Goal: Task Accomplishment & Management: Manage account settings

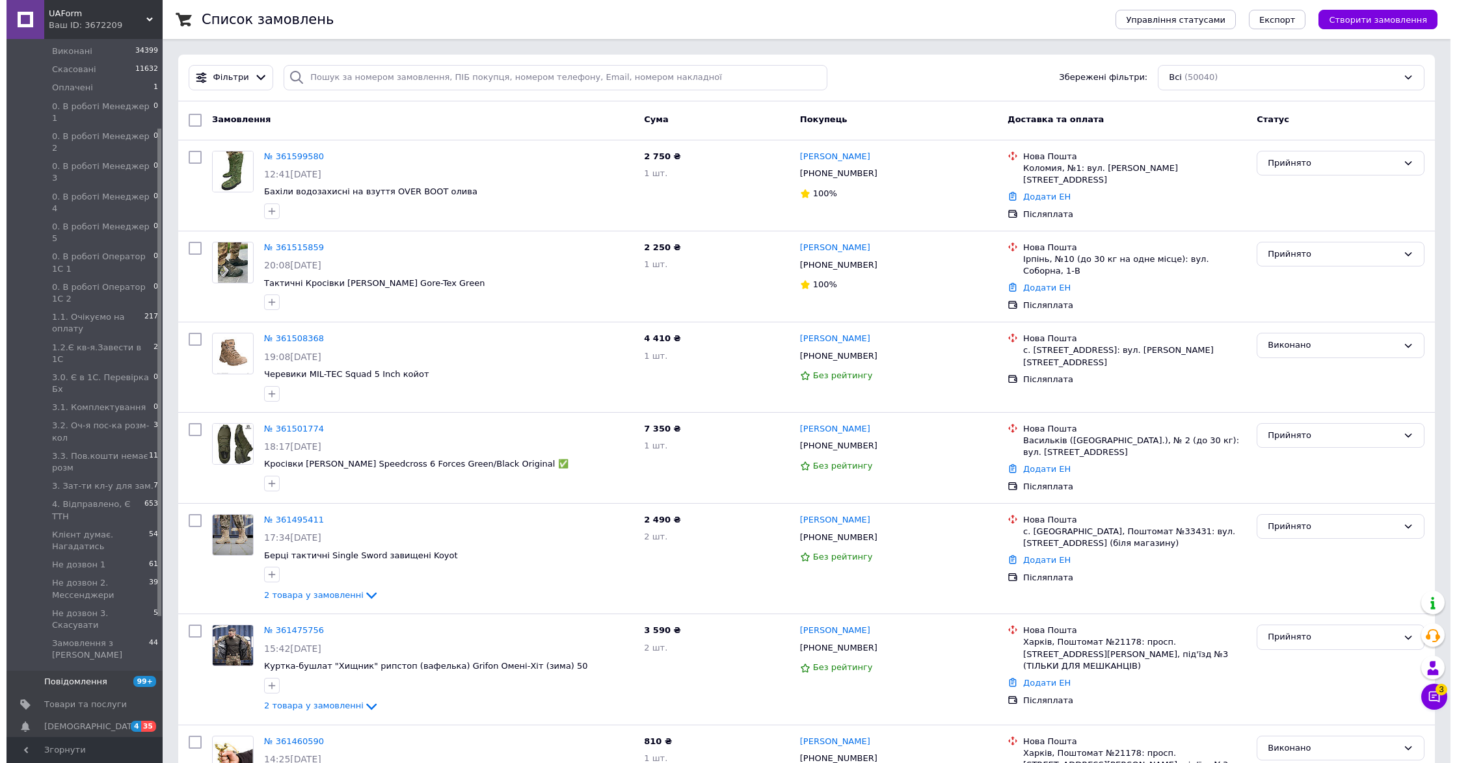
scroll to position [260, 0]
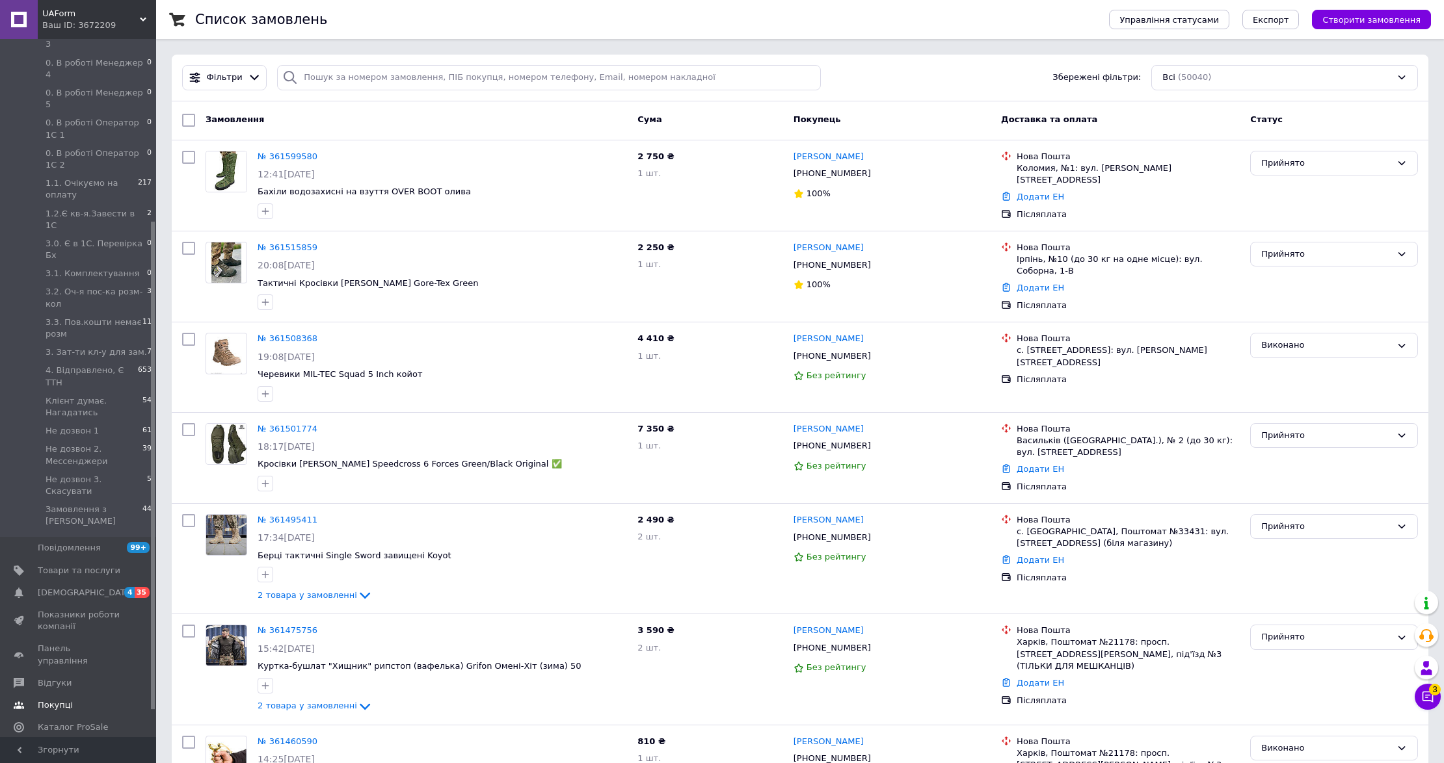
click at [73, 565] on span "Товари та послуги" at bounding box center [79, 571] width 83 height 12
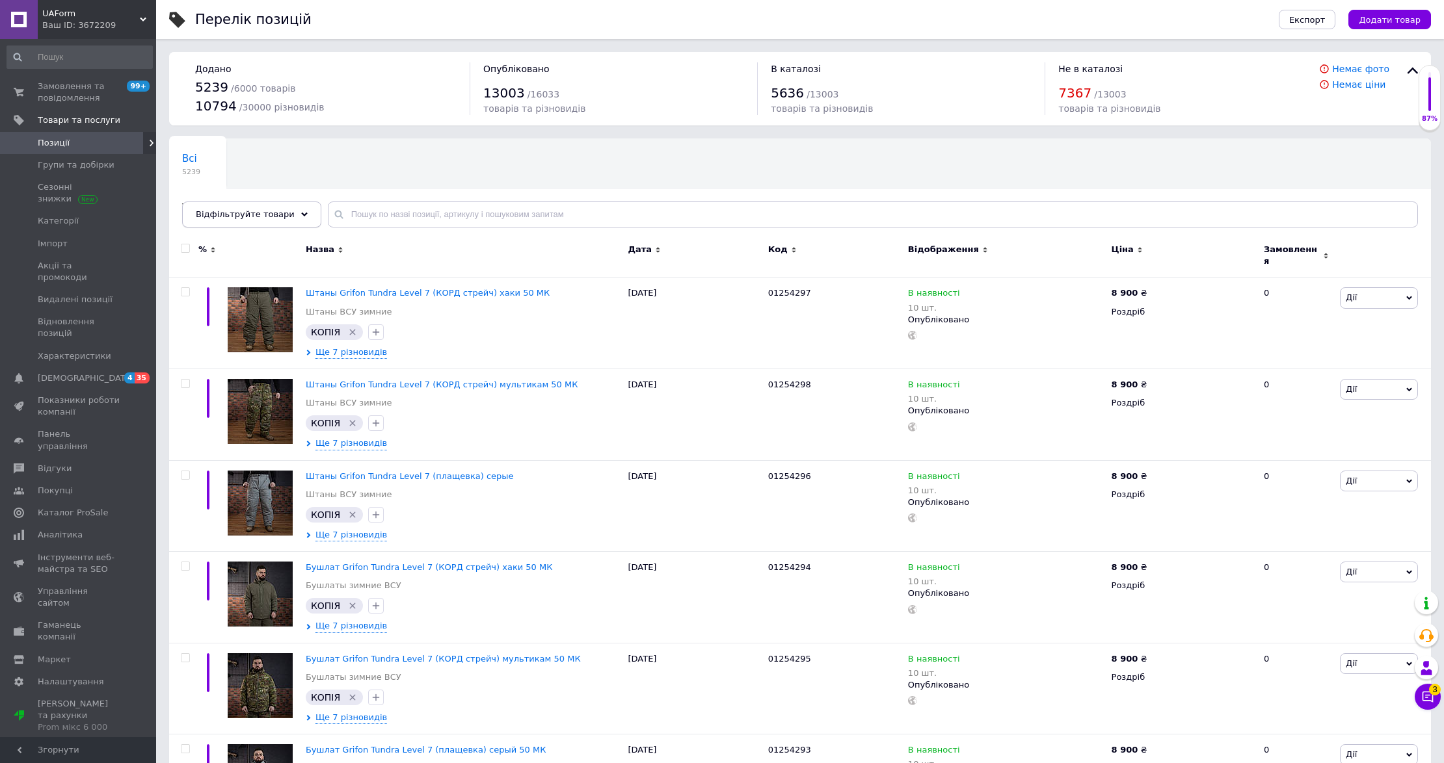
click at [289, 209] on div "Відфільтруйте товари" at bounding box center [251, 215] width 139 height 26
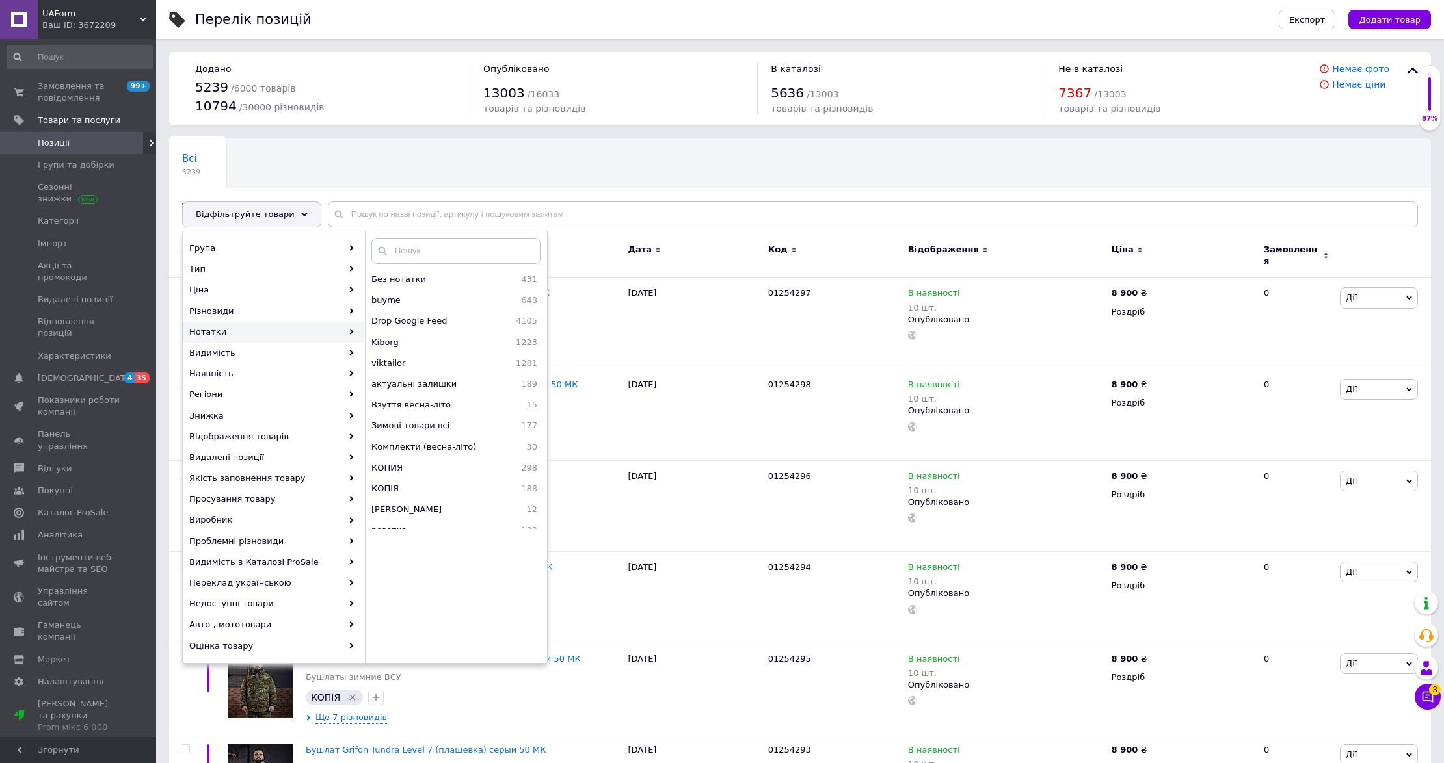
click at [531, 157] on div "Всі 5239 Товари з проблемними р... 160 Ok Відфільтровано... Зберегти" at bounding box center [799, 189] width 1261 height 107
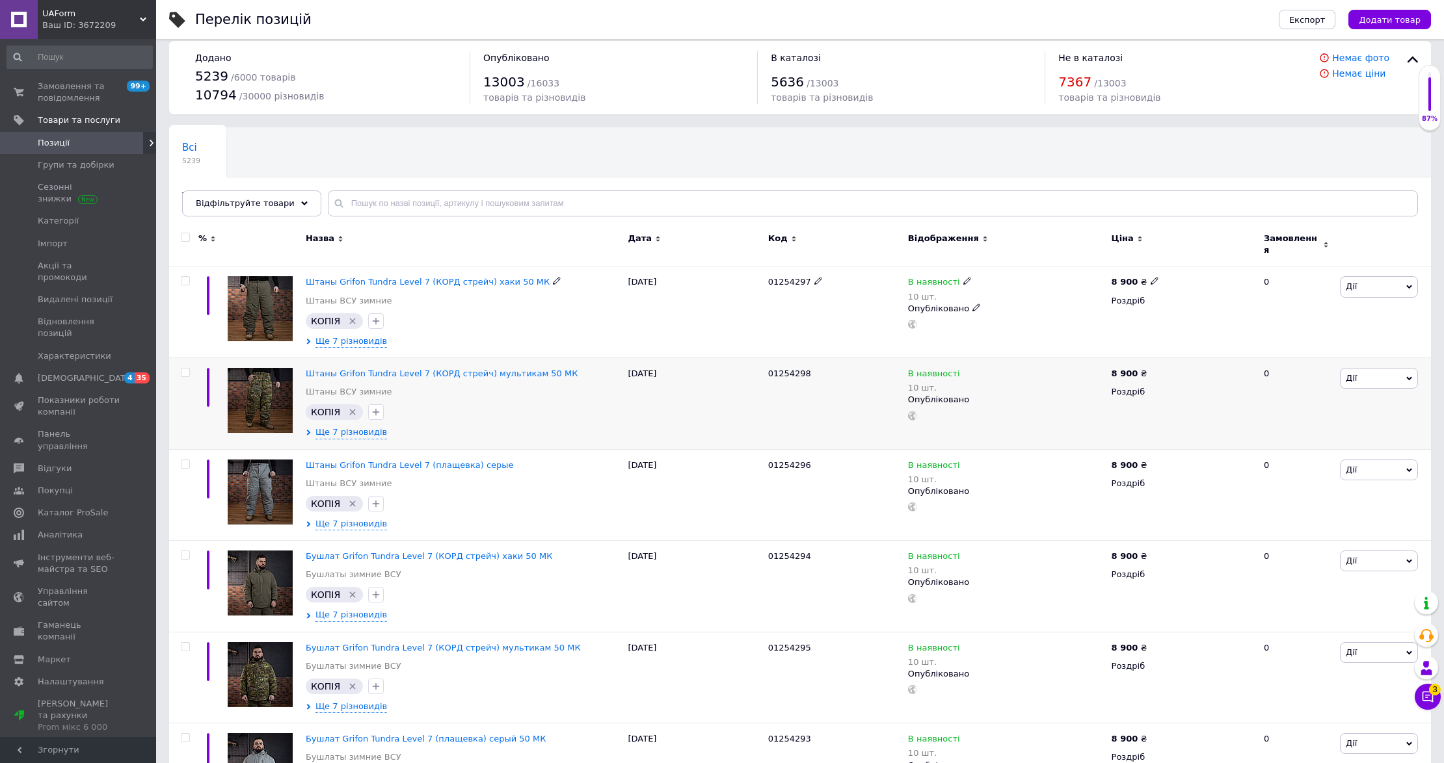
scroll to position [86, 0]
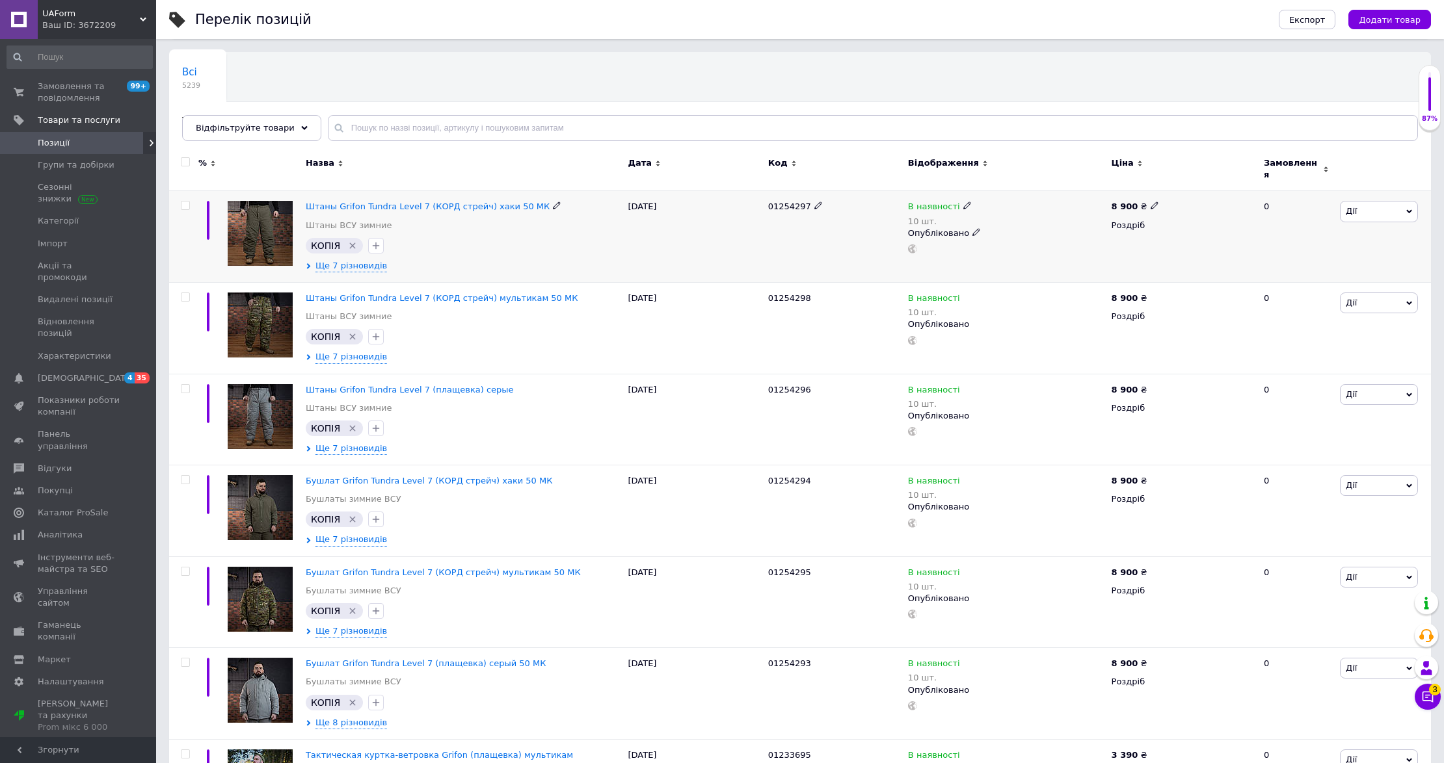
click at [186, 202] on input "checkbox" at bounding box center [185, 206] width 8 height 8
checkbox input "true"
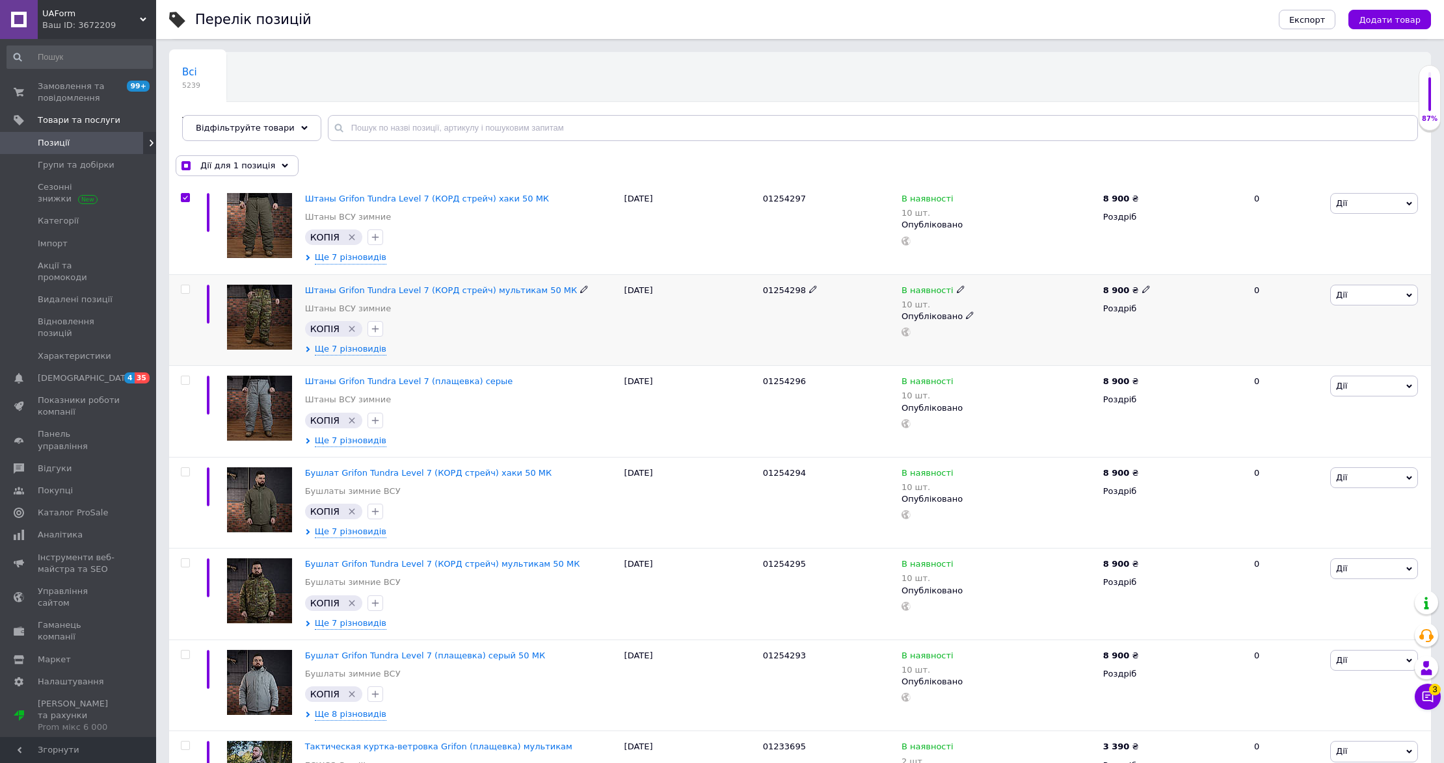
click at [183, 293] on input "checkbox" at bounding box center [185, 289] width 8 height 8
checkbox input "true"
click at [182, 381] on input "checkbox" at bounding box center [185, 380] width 8 height 8
checkbox input "true"
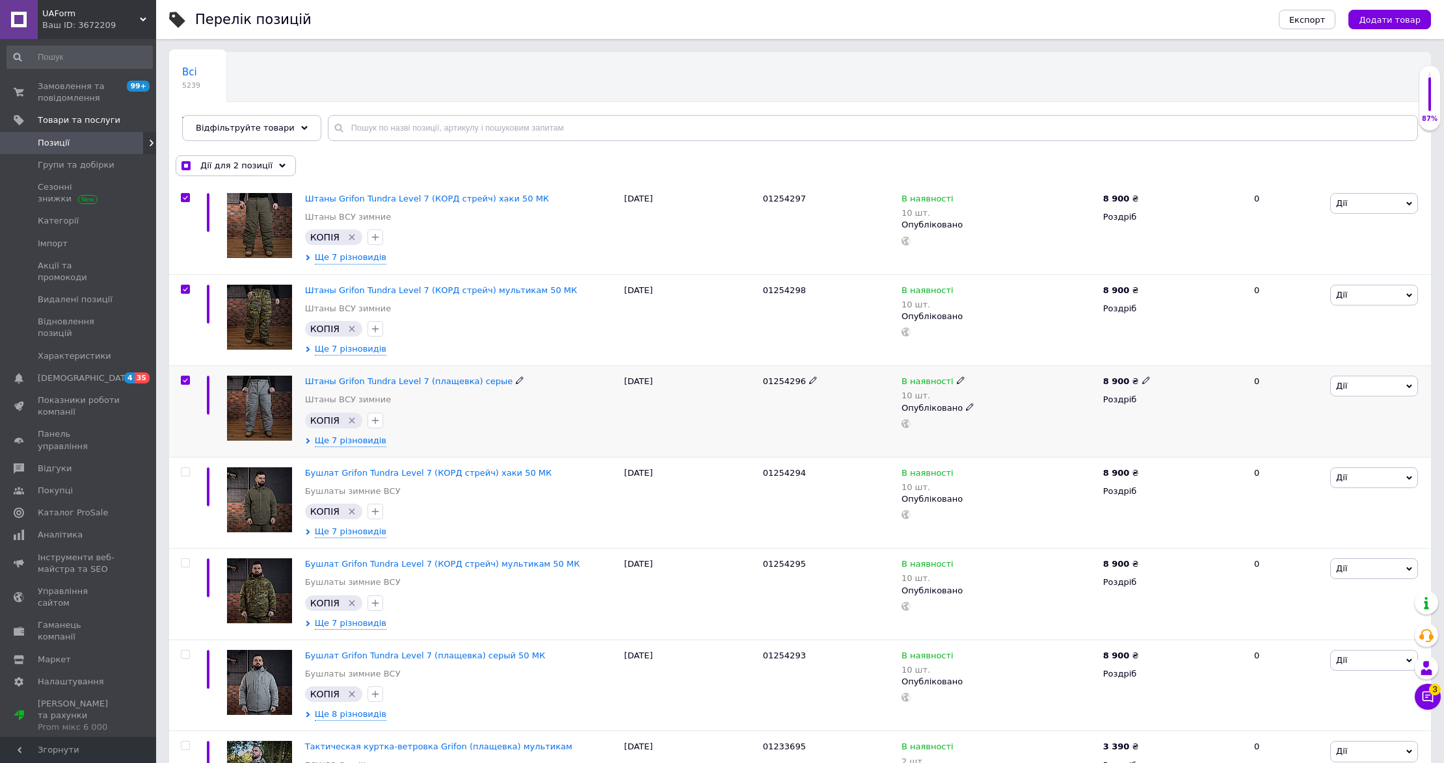
checkbox input "true"
click at [181, 474] on input "checkbox" at bounding box center [185, 472] width 8 height 8
checkbox input "true"
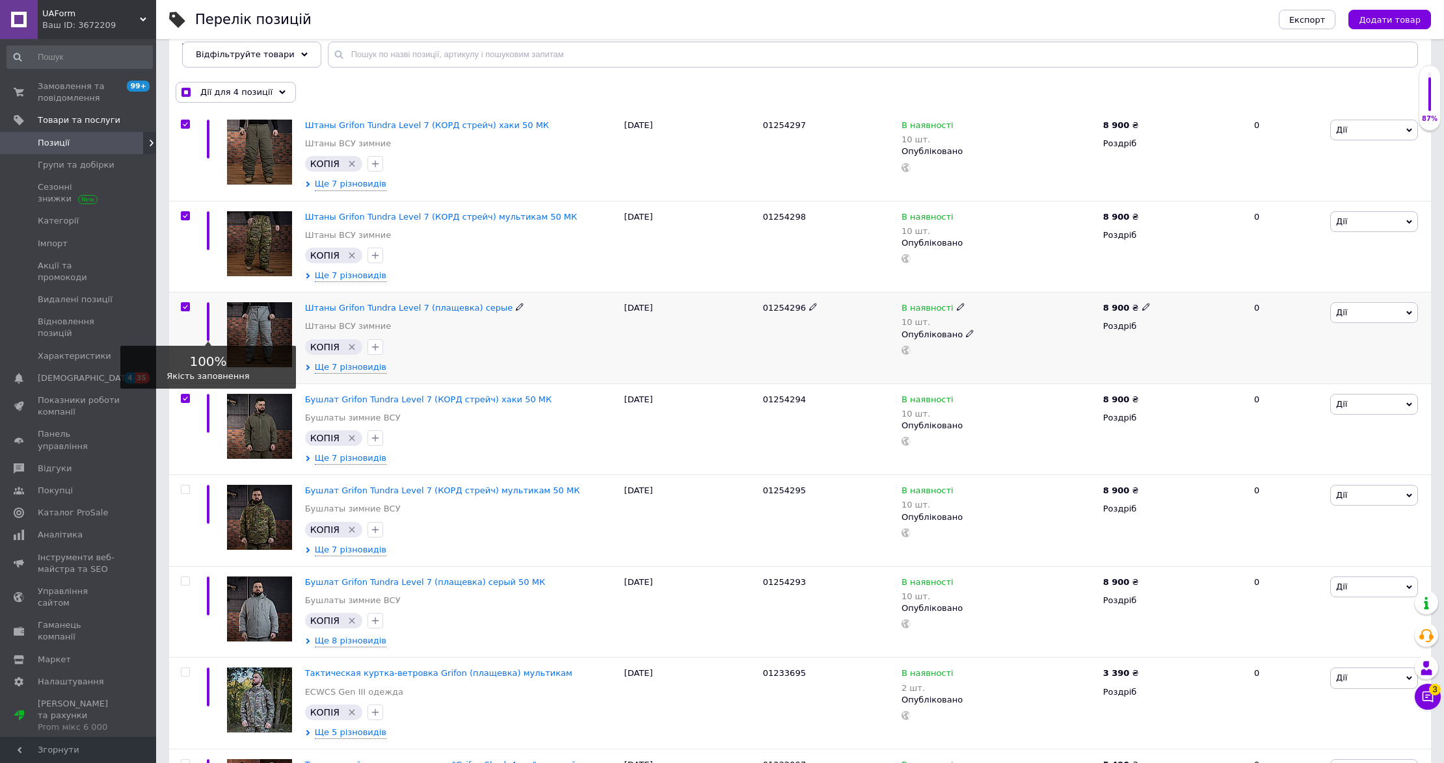
scroll to position [260, 0]
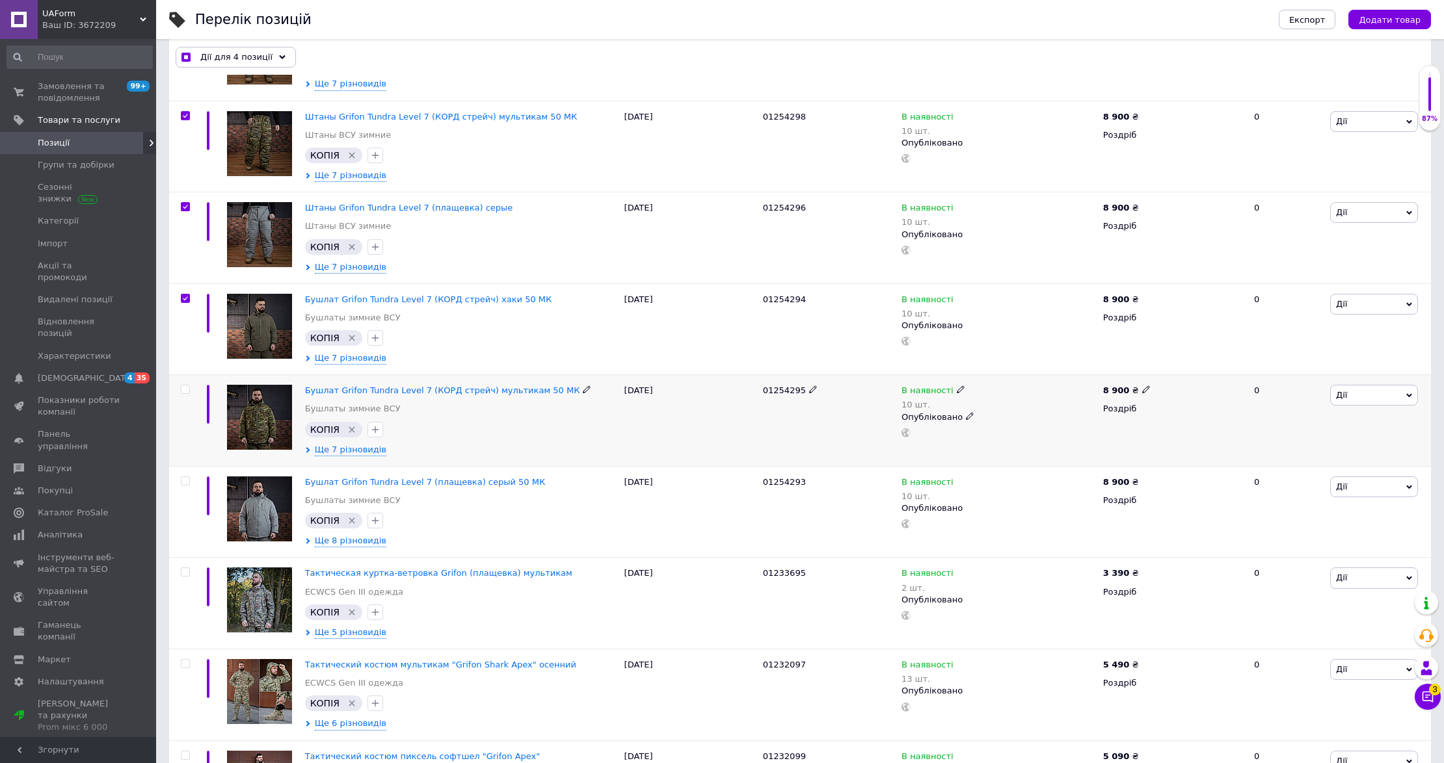
click at [186, 394] on input "checkbox" at bounding box center [185, 390] width 8 height 8
checkbox input "true"
click at [181, 482] on input "checkbox" at bounding box center [185, 481] width 8 height 8
checkbox input "true"
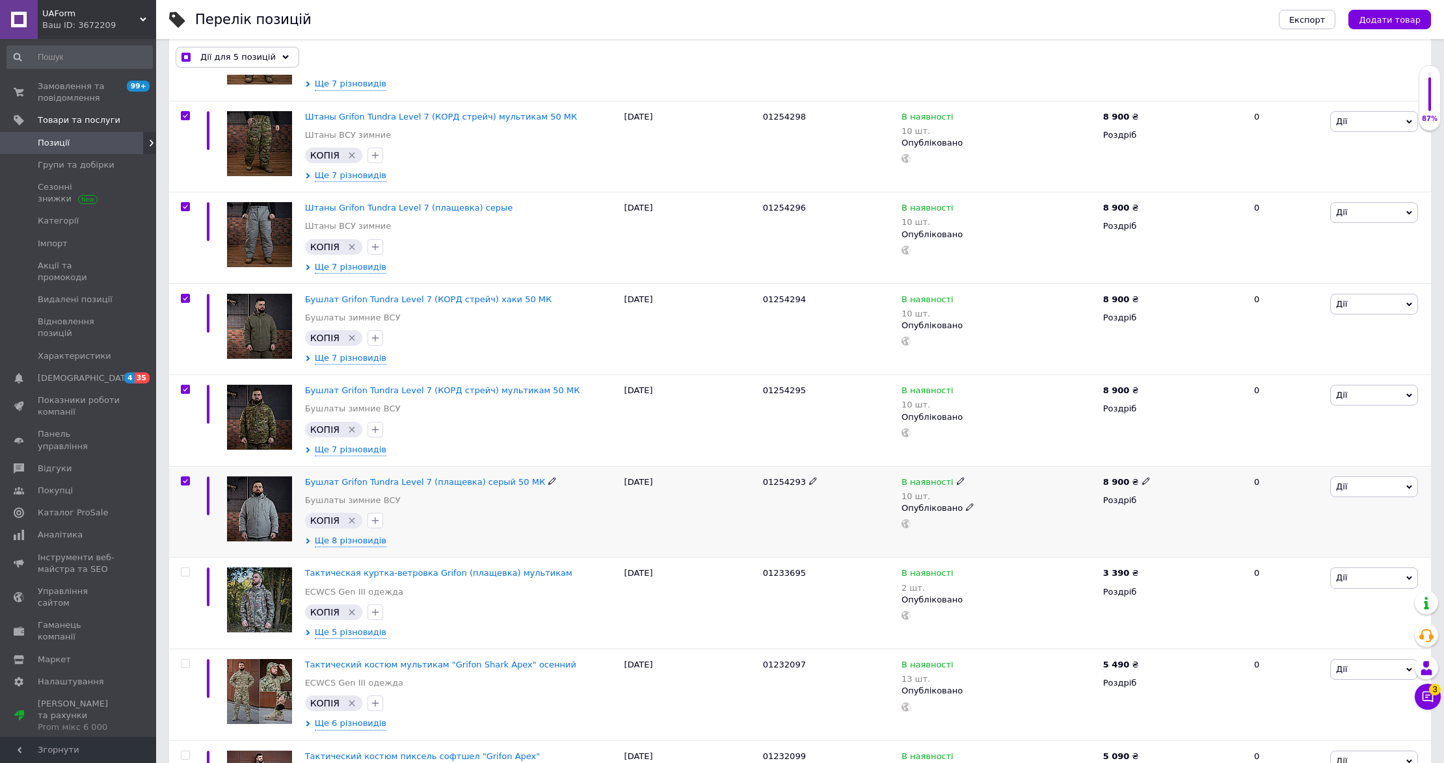
checkbox input "true"
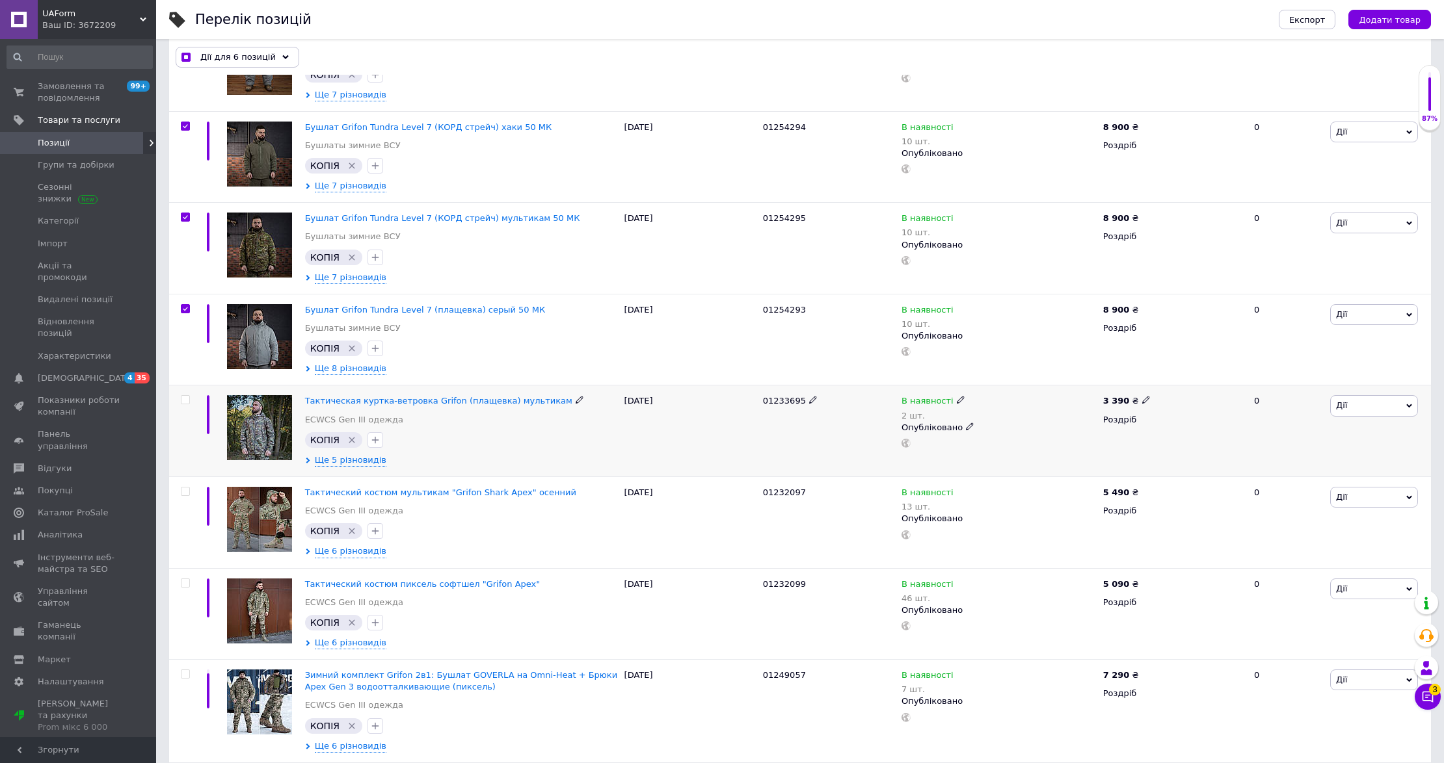
scroll to position [433, 0]
click at [186, 404] on input "checkbox" at bounding box center [185, 399] width 8 height 8
checkbox input "true"
click at [183, 404] on input "checkbox" at bounding box center [185, 399] width 8 height 8
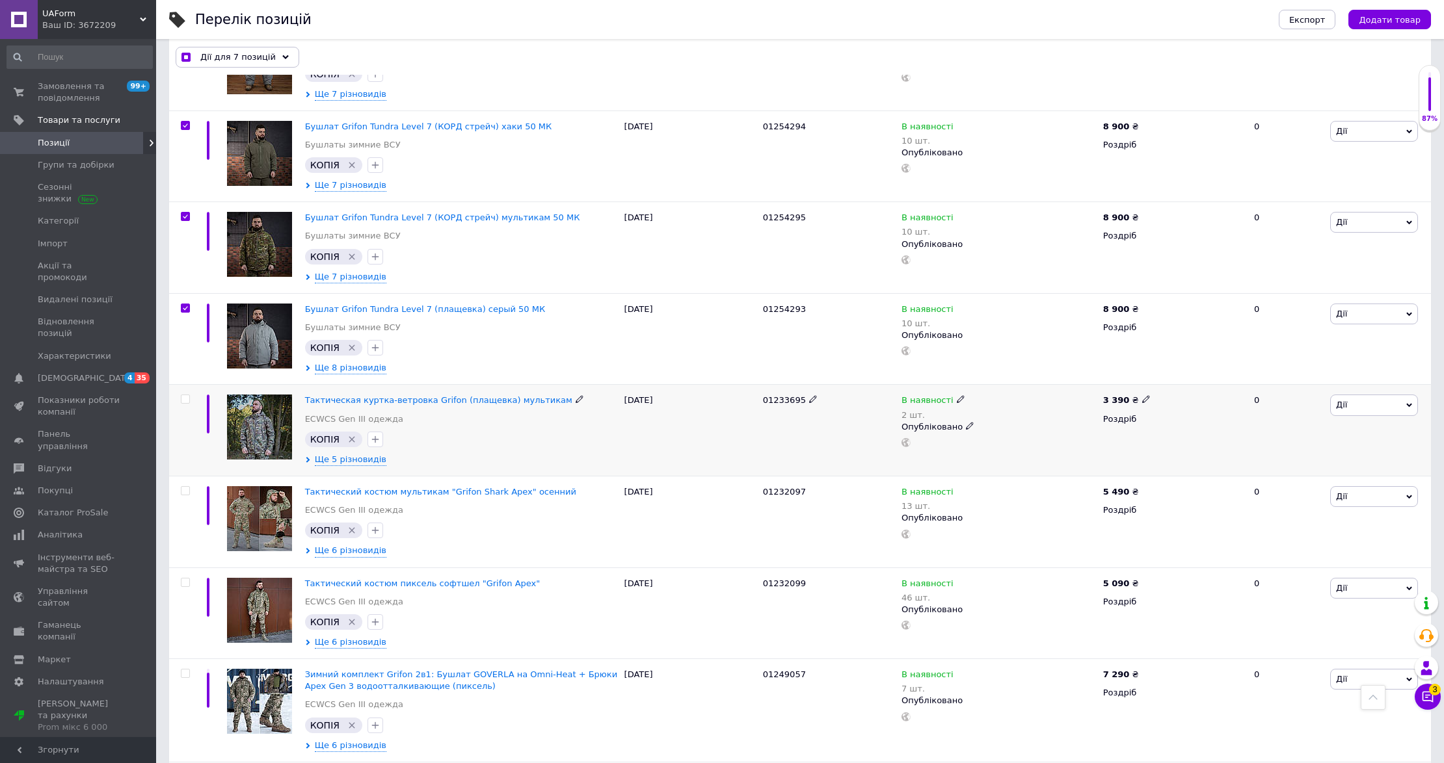
checkbox input "false"
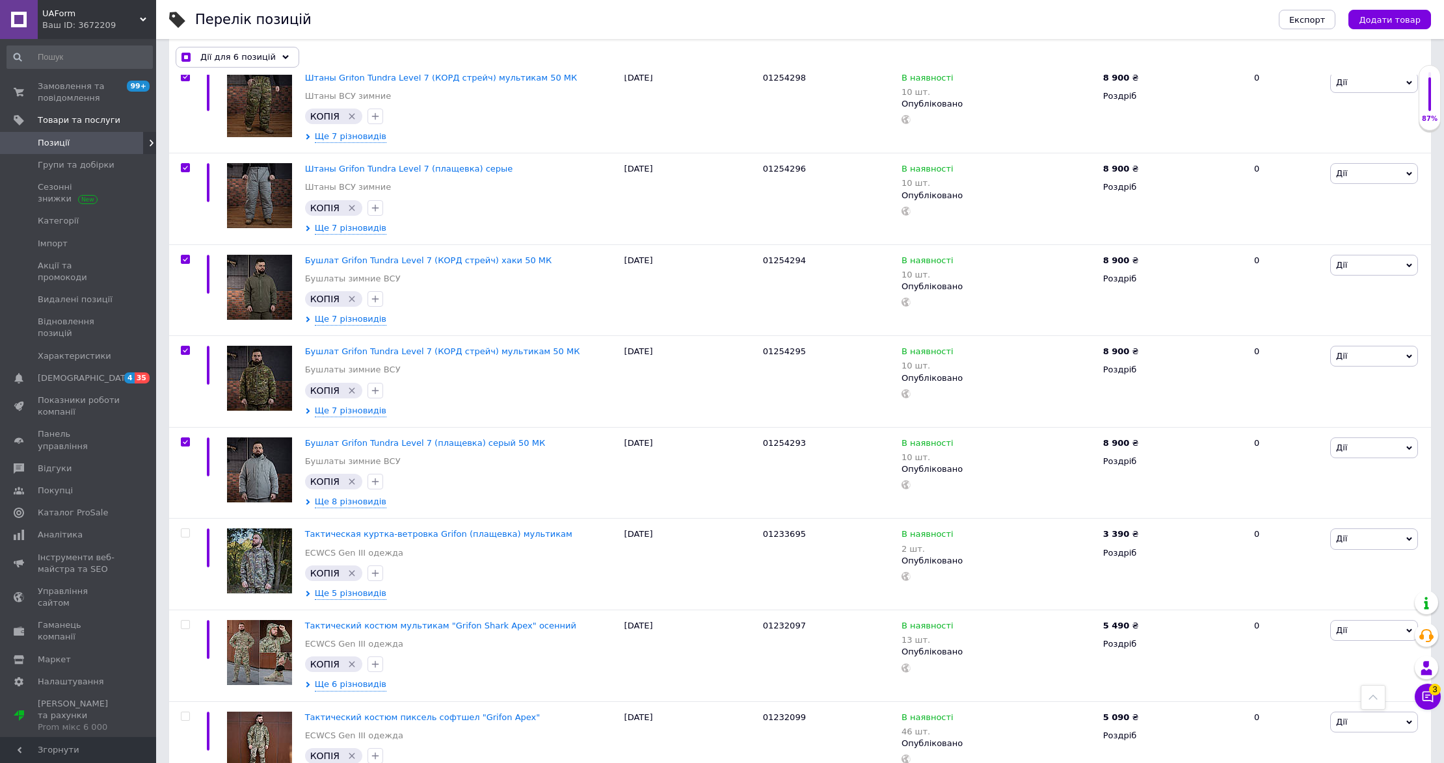
scroll to position [0, 0]
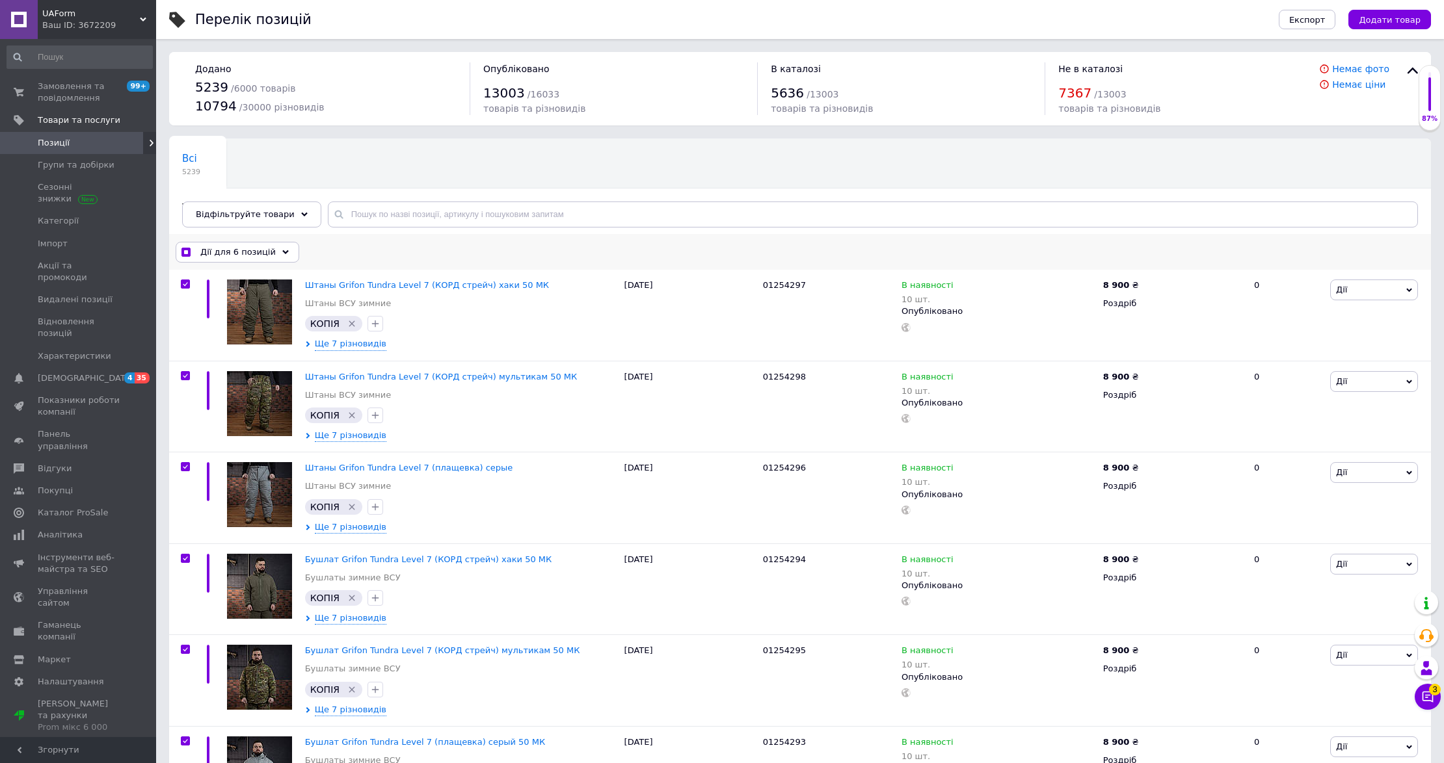
click at [271, 248] on div "Дії для 6 позицій" at bounding box center [238, 252] width 124 height 21
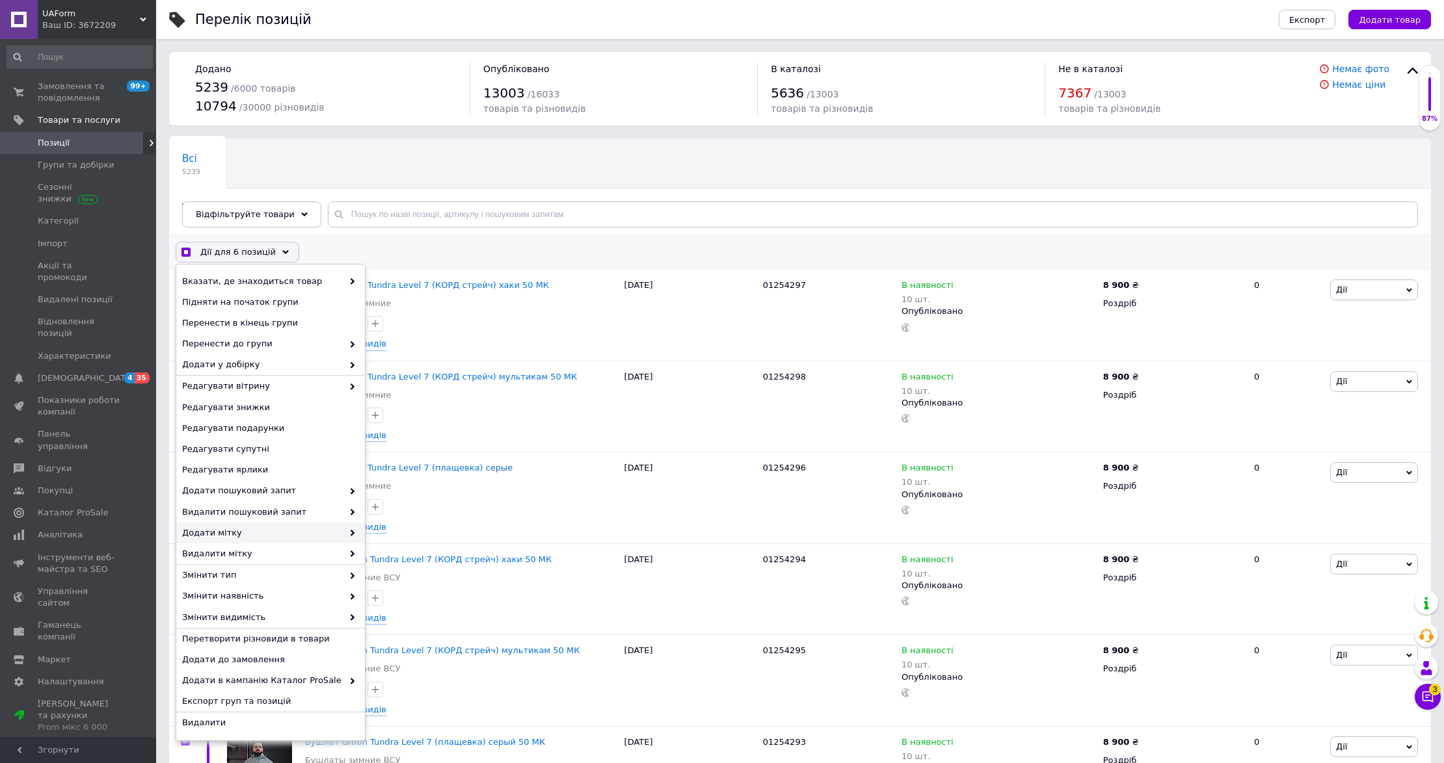
click at [274, 531] on span "Додати мітку" at bounding box center [262, 533] width 161 height 12
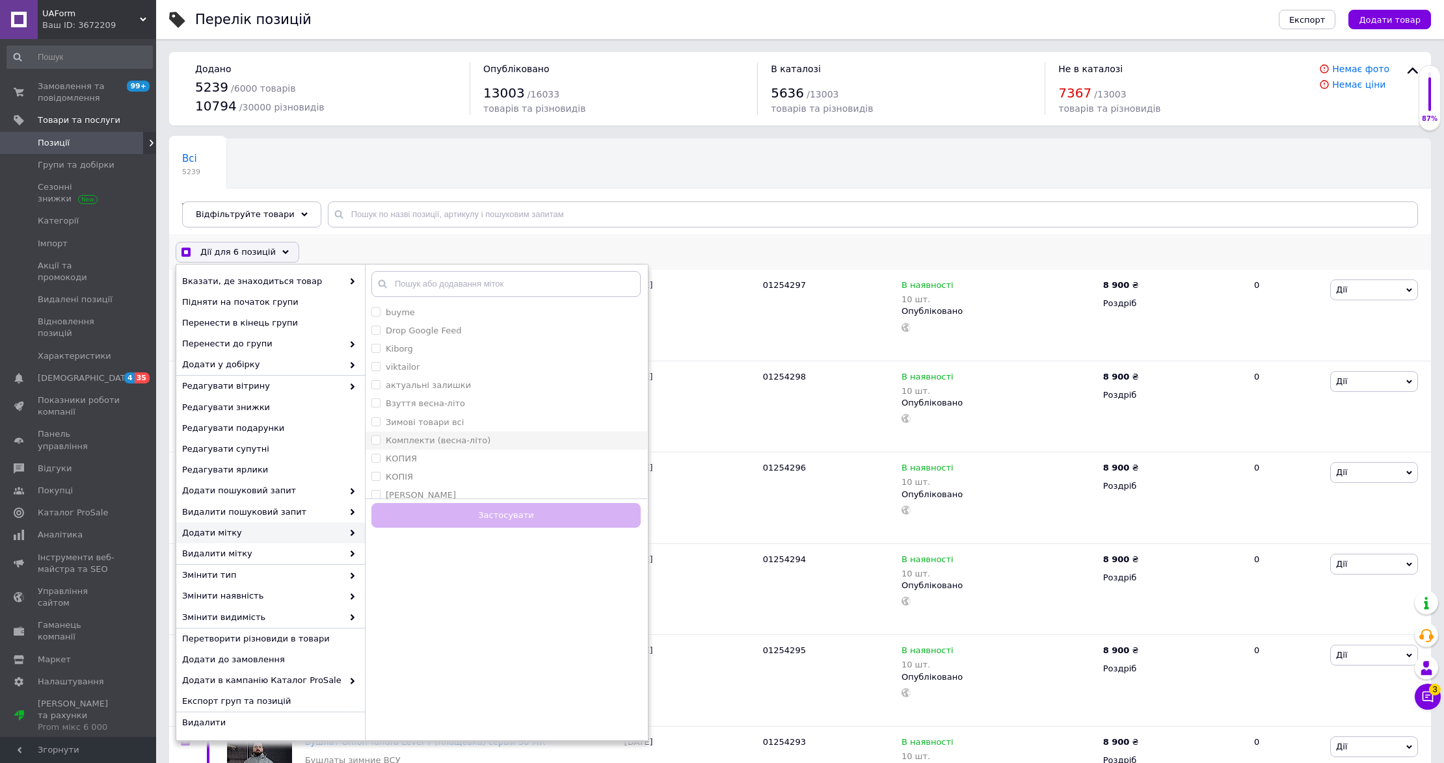
checkbox input "true"
click at [375, 421] on input "Зимові товари всі" at bounding box center [375, 421] width 8 height 8
checkbox input "true"
click at [523, 518] on button "Застосувати" at bounding box center [505, 515] width 269 height 25
checkbox input "false"
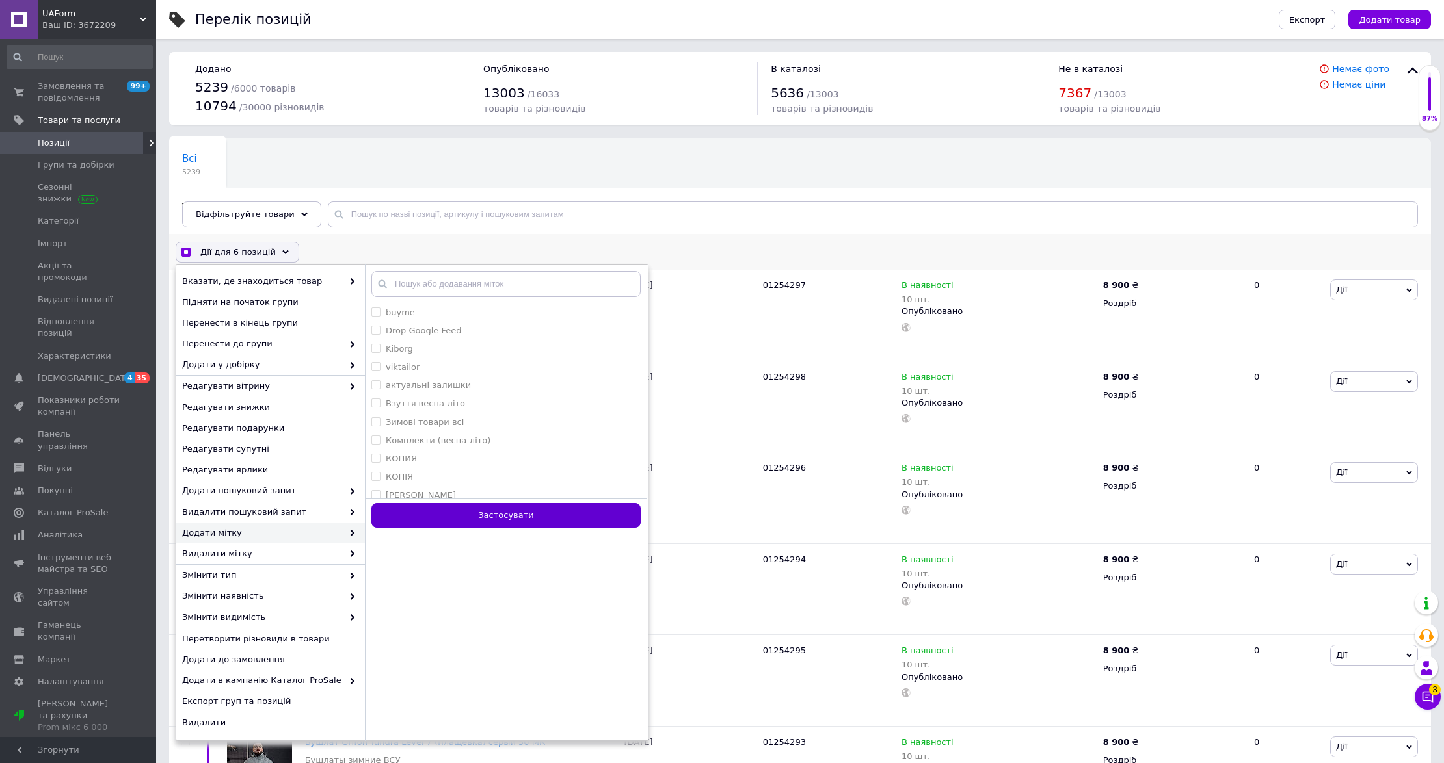
checkbox input "false"
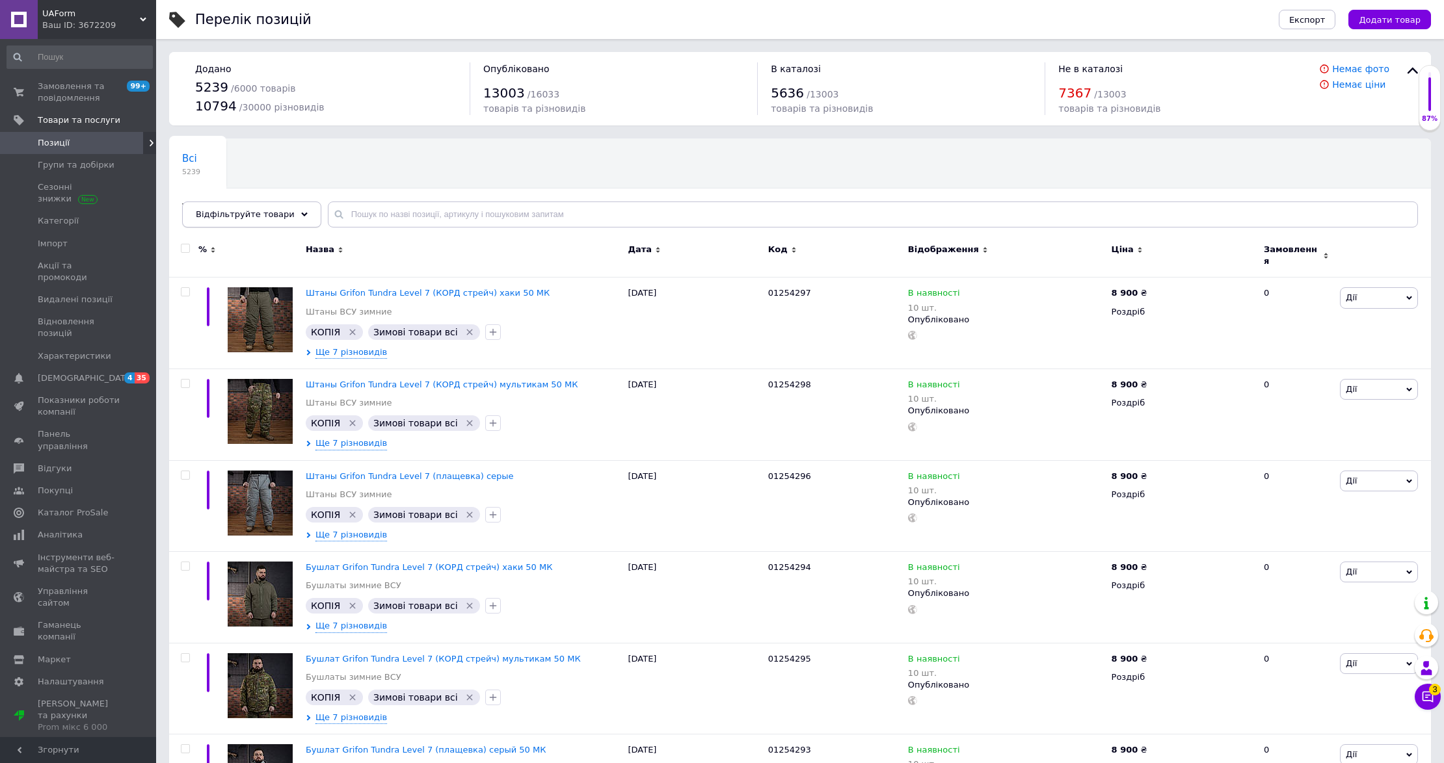
click at [284, 217] on div "Відфільтруйте товари" at bounding box center [251, 215] width 139 height 26
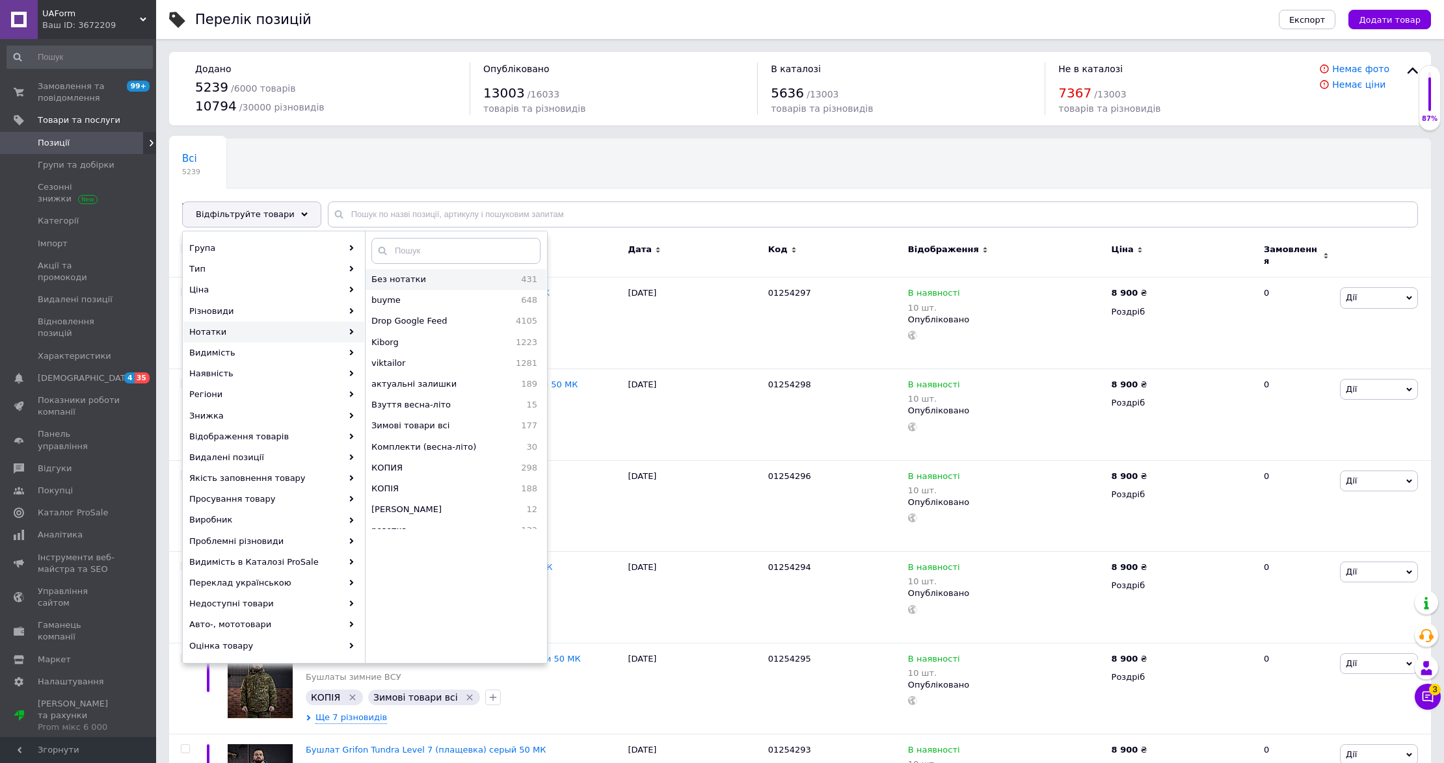
click at [456, 280] on span "Без нотатки" at bounding box center [429, 280] width 117 height 12
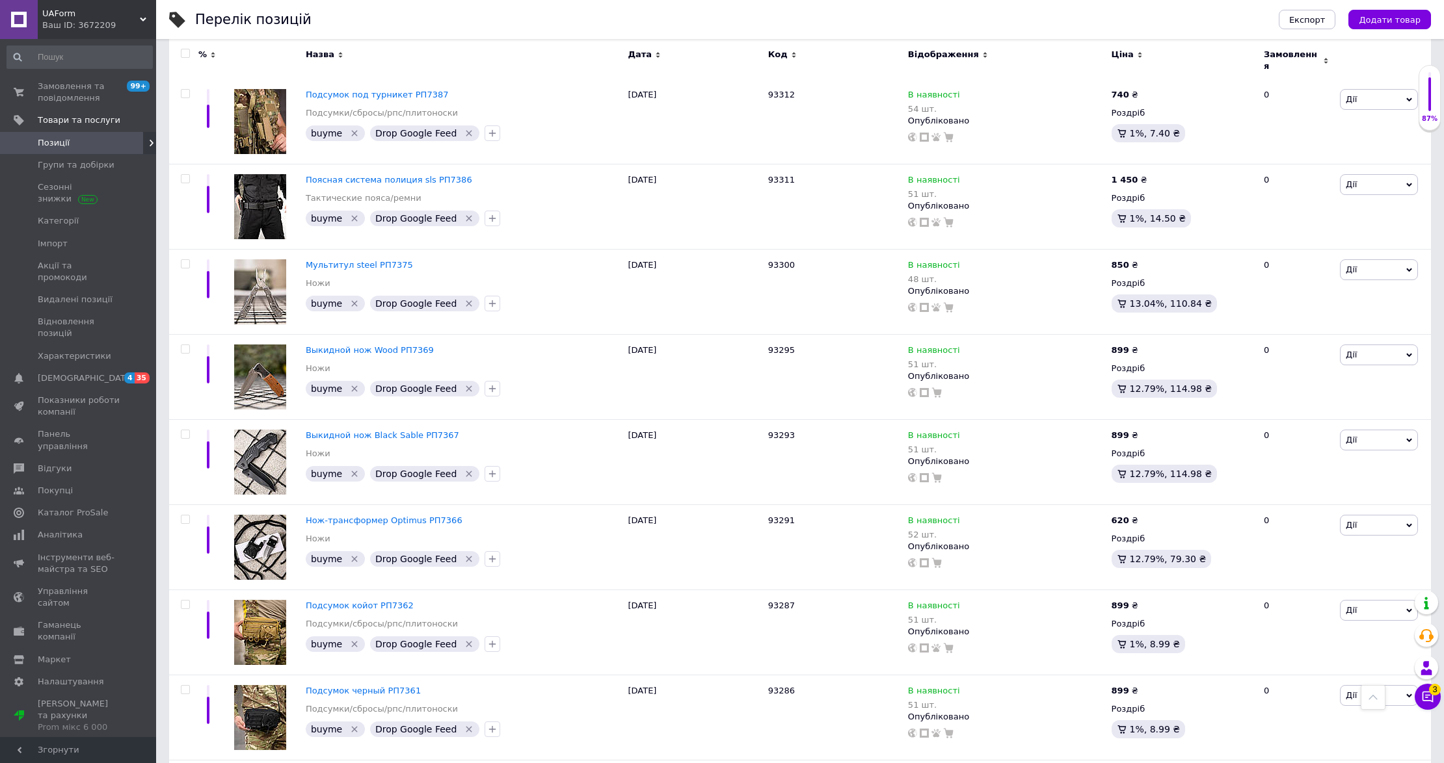
scroll to position [1316, 0]
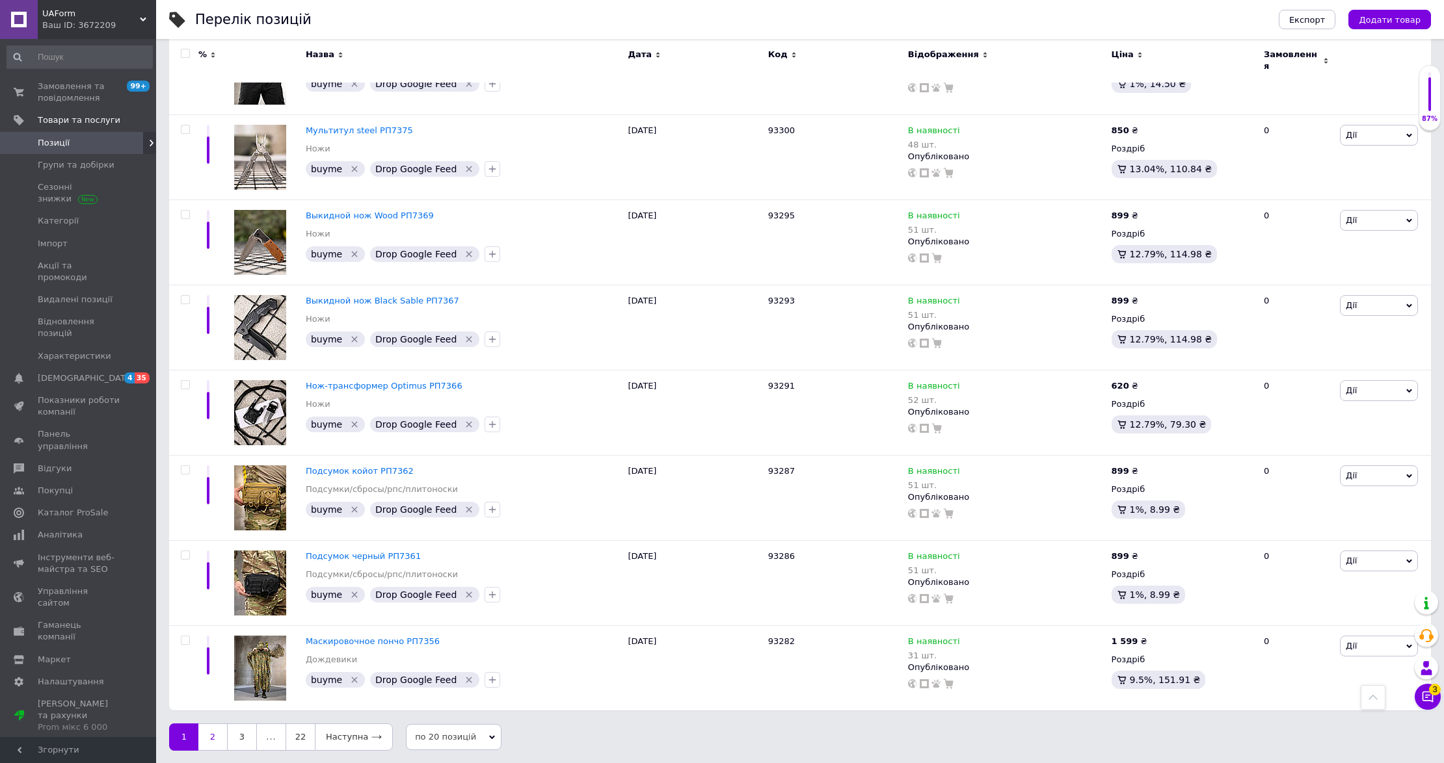
click at [219, 739] on link "2" at bounding box center [212, 737] width 29 height 27
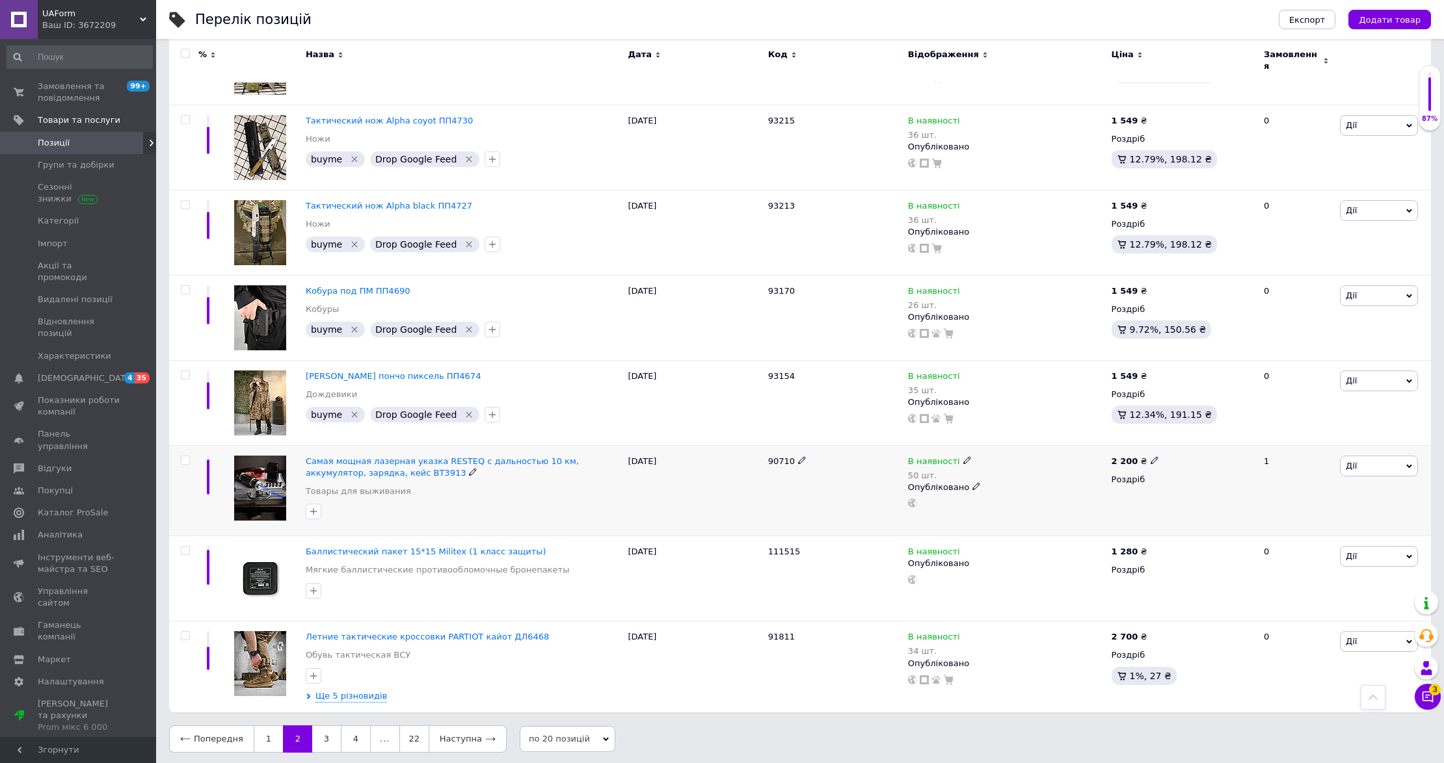
scroll to position [1304, 0]
click at [312, 732] on link "3" at bounding box center [326, 738] width 29 height 27
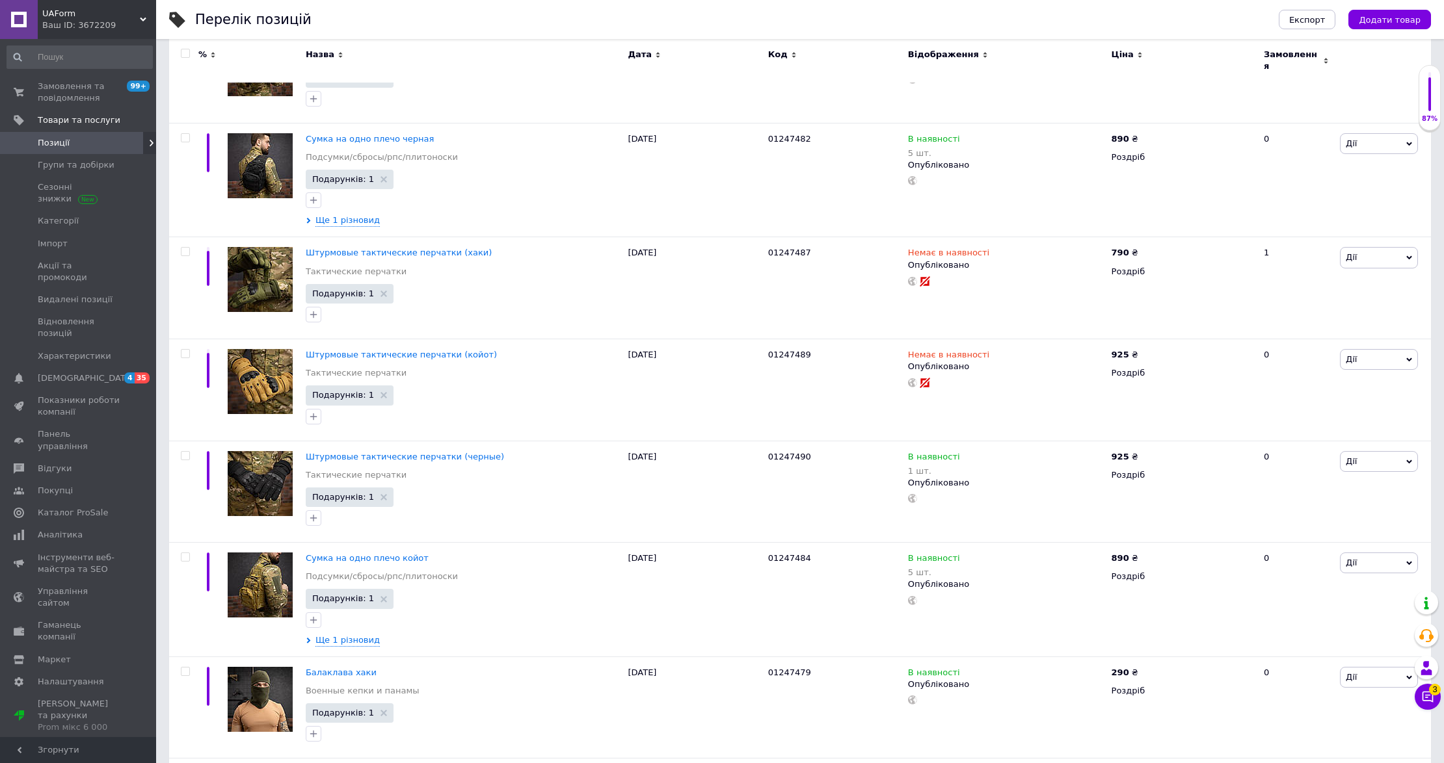
scroll to position [1557, 0]
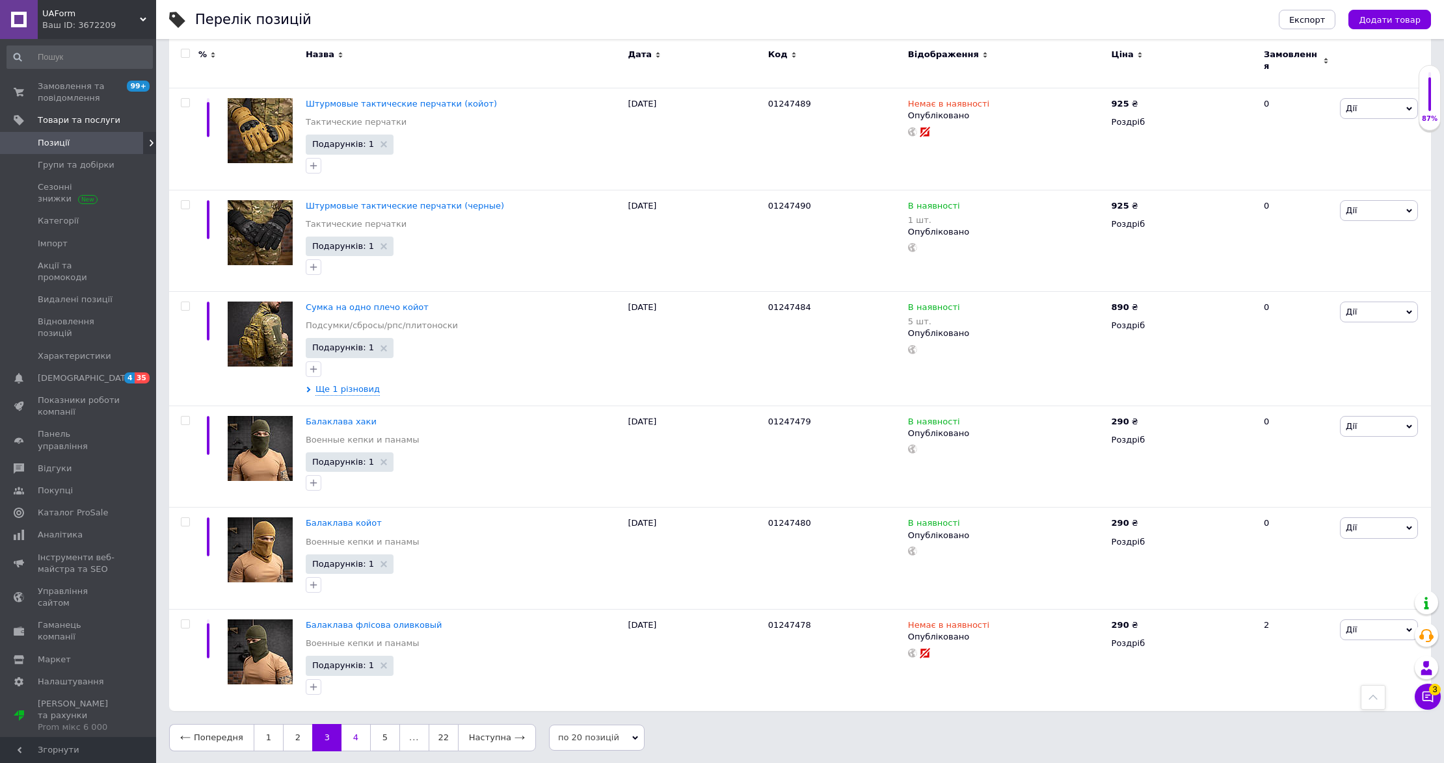
click at [349, 739] on link "4" at bounding box center [355, 737] width 29 height 27
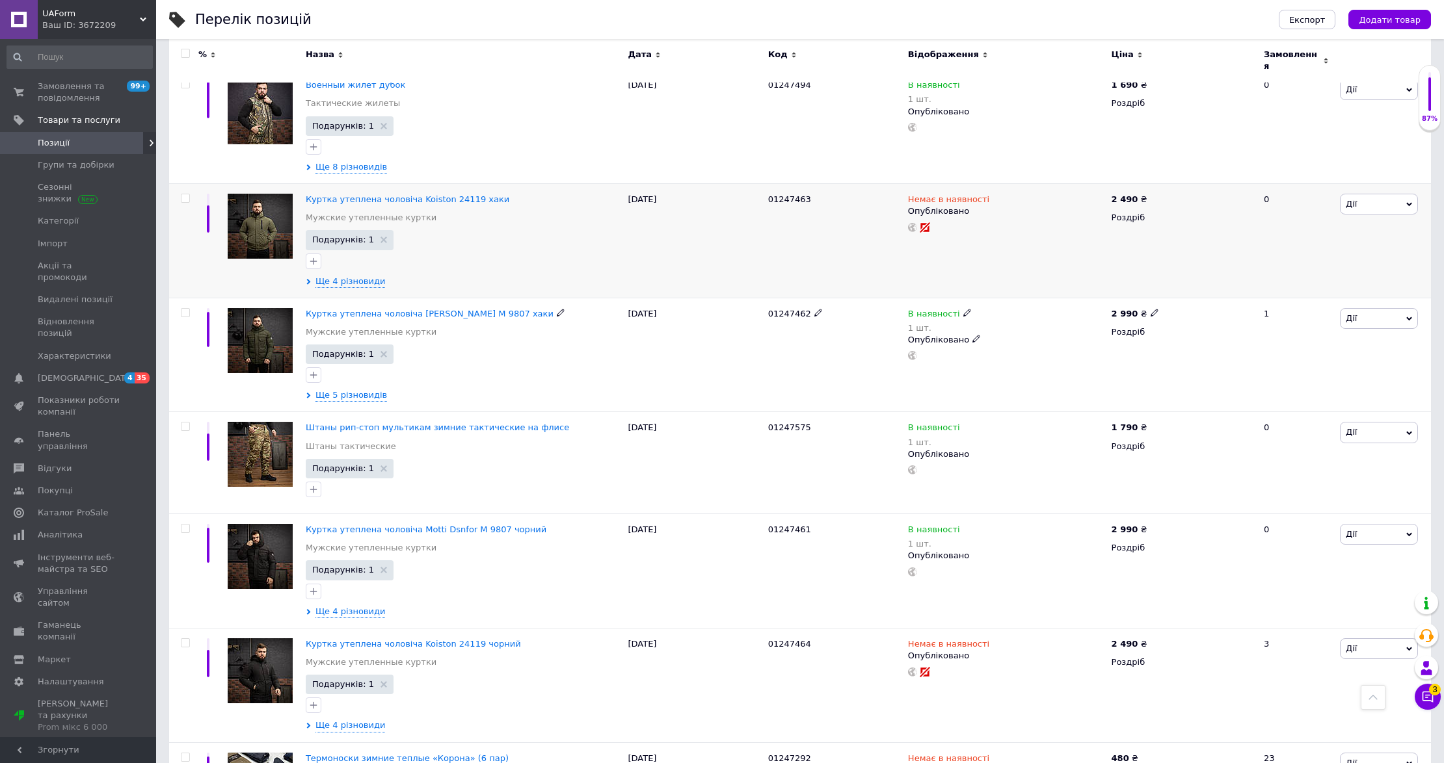
scroll to position [693, 0]
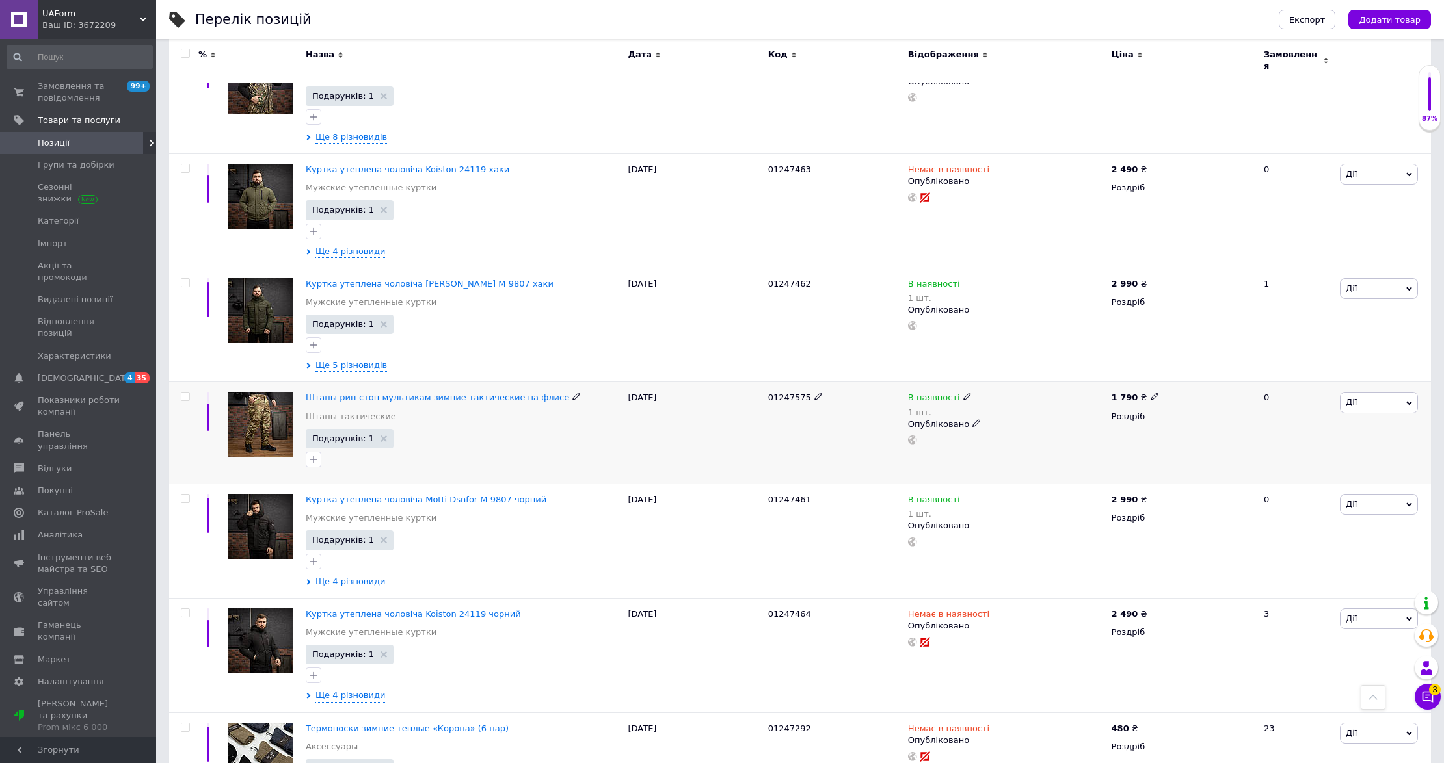
click at [181, 396] on input "checkbox" at bounding box center [185, 397] width 8 height 8
checkbox input "true"
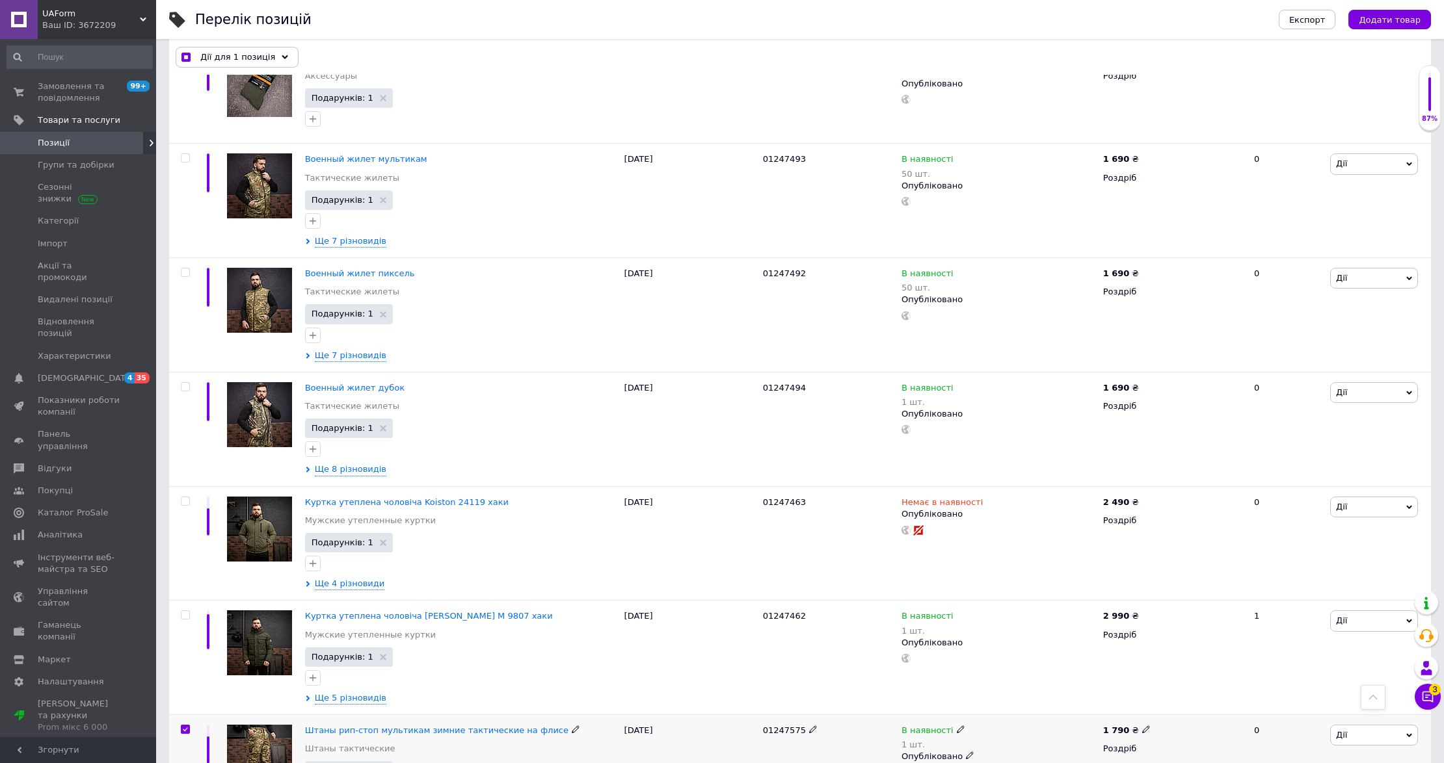
scroll to position [0, 0]
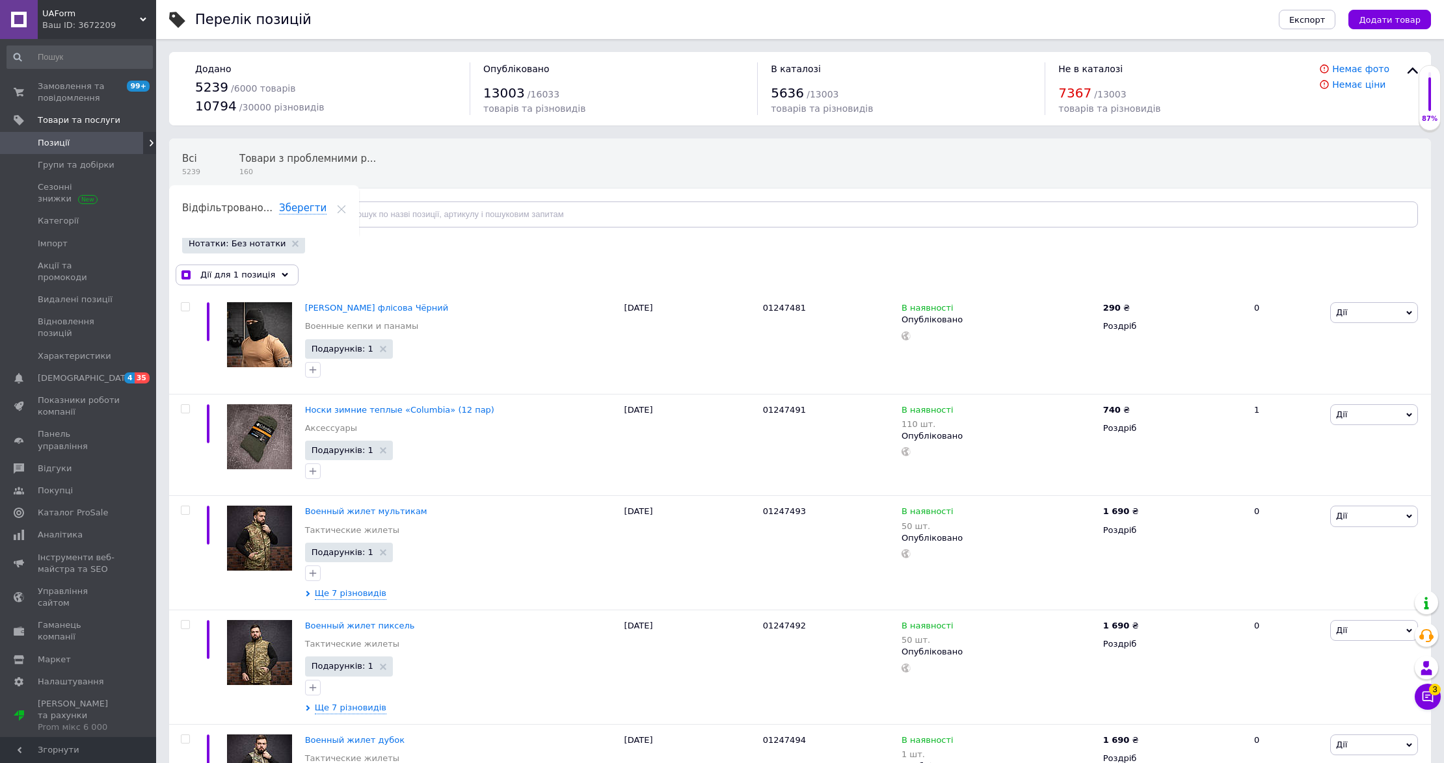
click at [279, 213] on div "Відфільтруйте товари" at bounding box center [251, 215] width 139 height 26
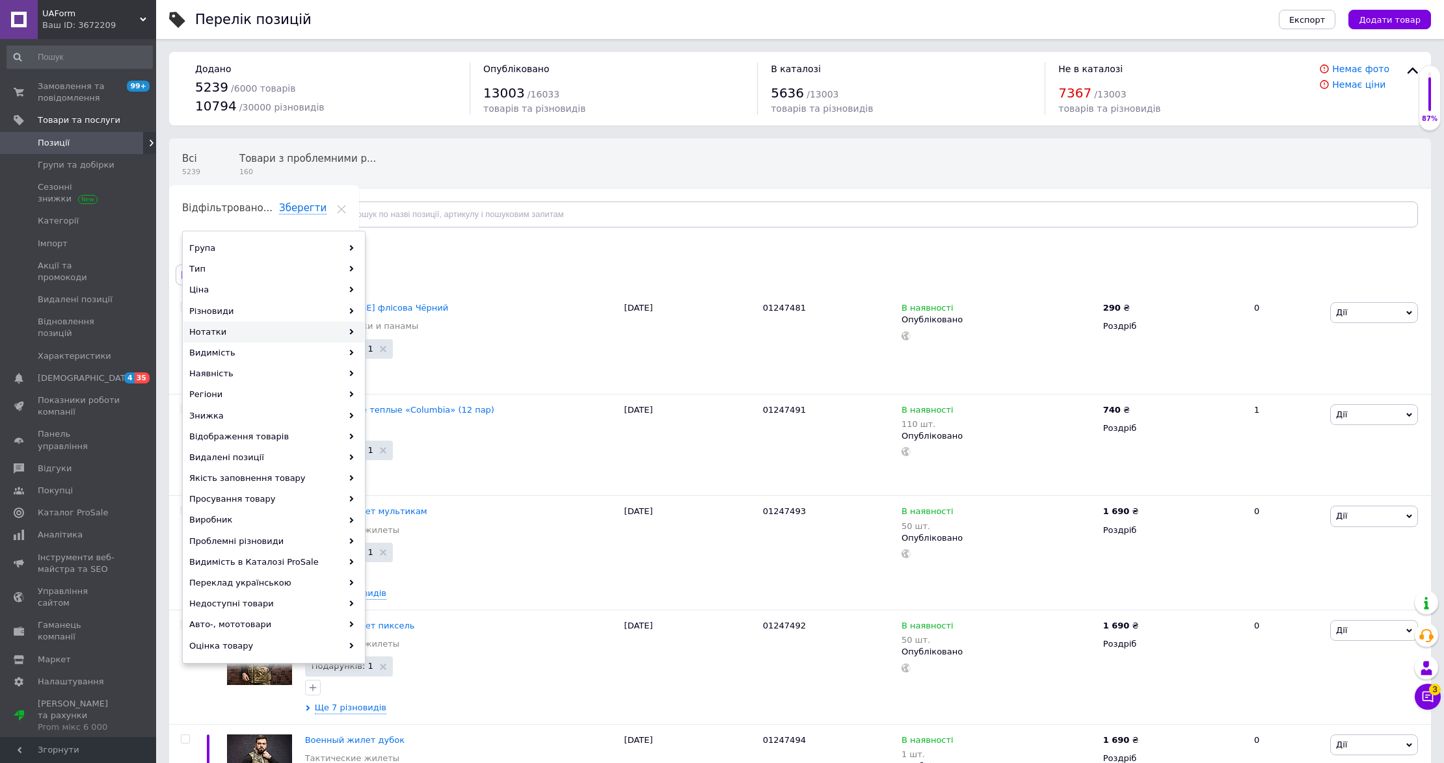
click at [276, 328] on div "Нотатки" at bounding box center [273, 332] width 181 height 21
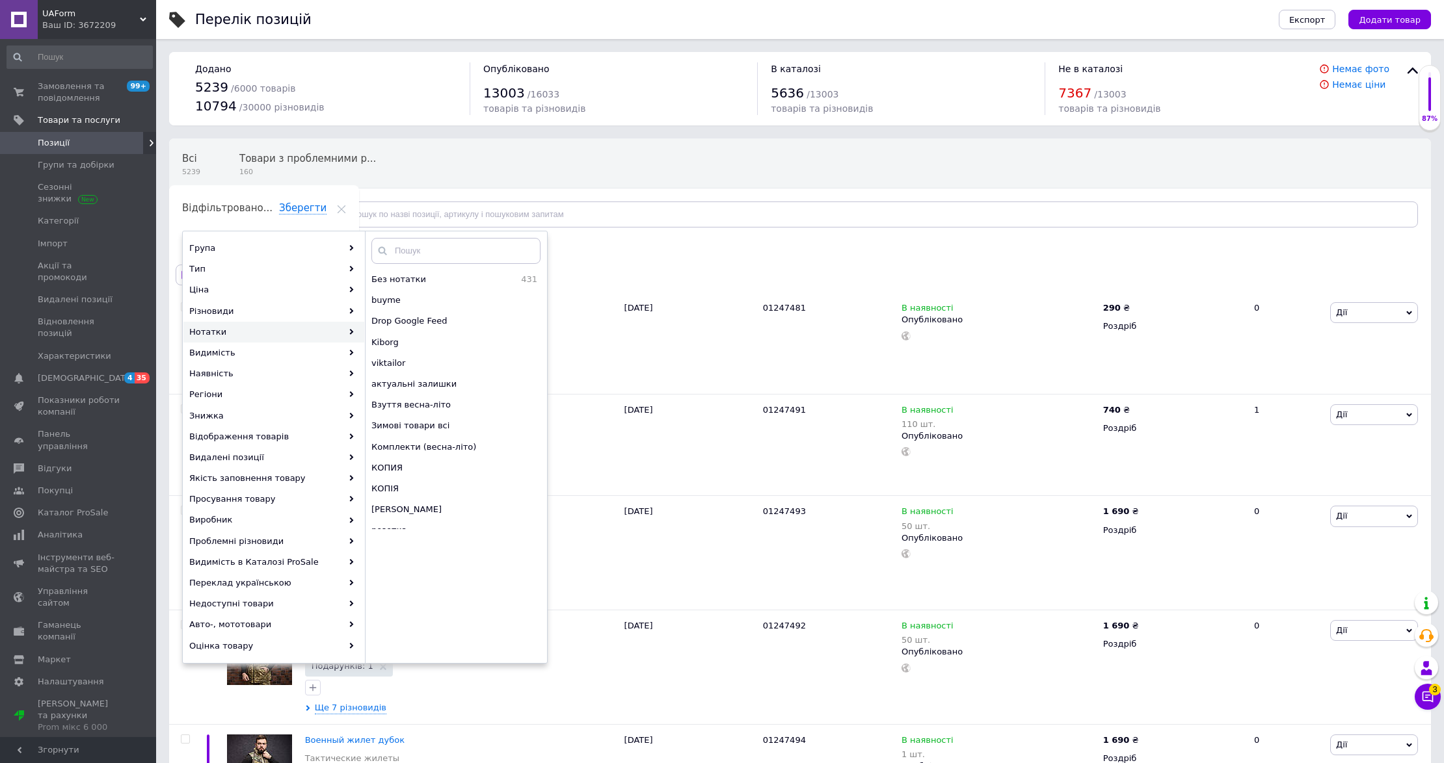
click at [654, 166] on div "Всі 5239 Товари з проблемними р... 160 Ok Відфільтровано... Зберегти" at bounding box center [419, 188] width 501 height 99
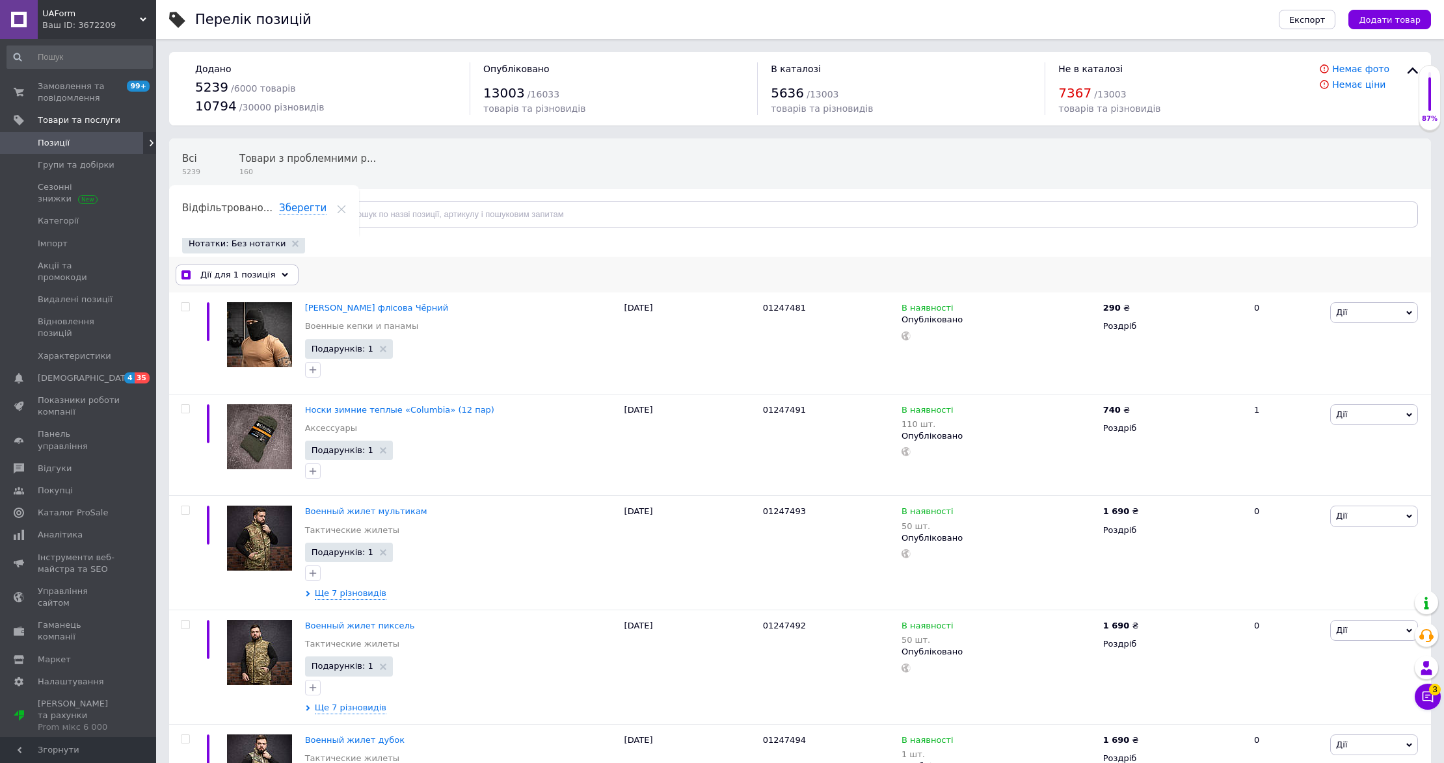
click at [261, 281] on span "Дії для 1 позиція" at bounding box center [237, 275] width 75 height 12
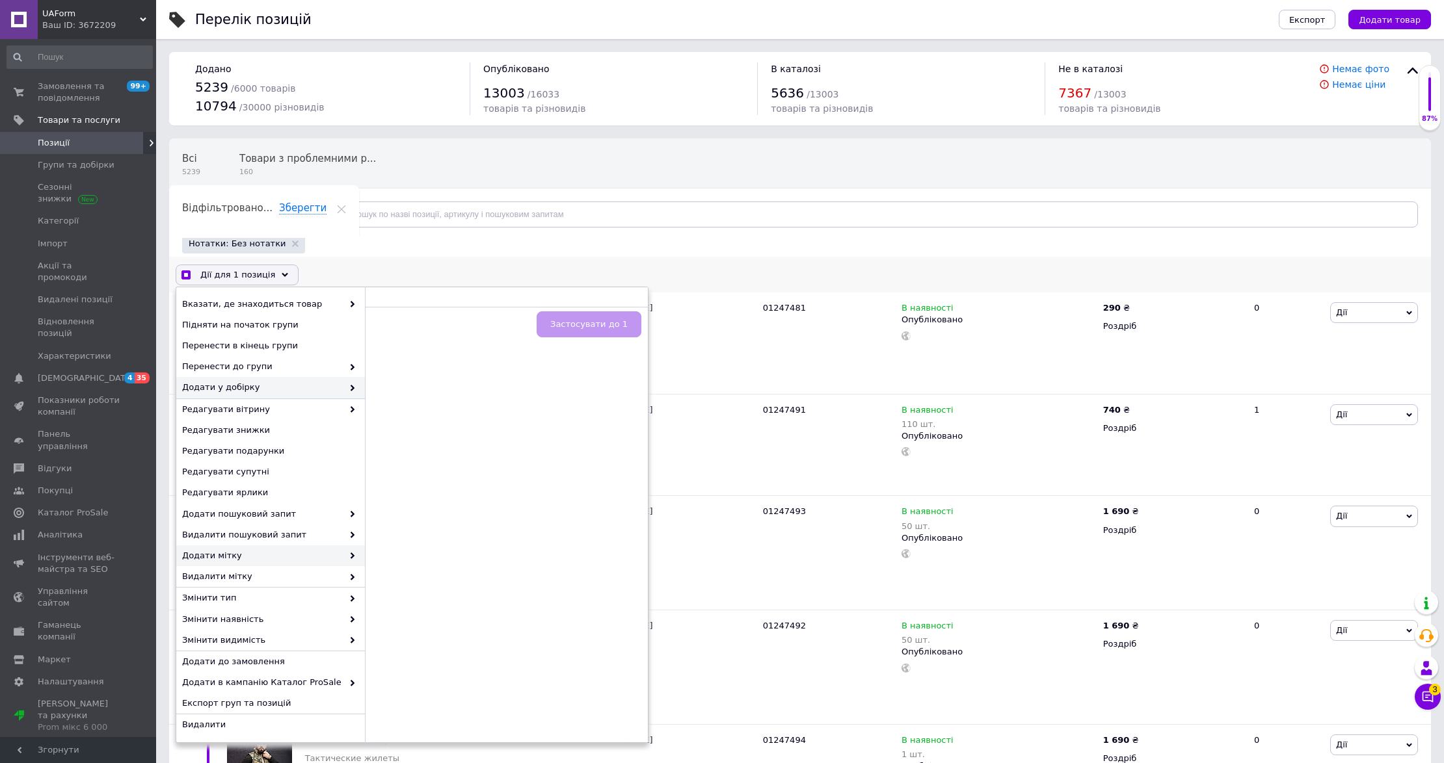
click at [280, 561] on span "Додати мітку" at bounding box center [262, 556] width 161 height 12
checkbox input "true"
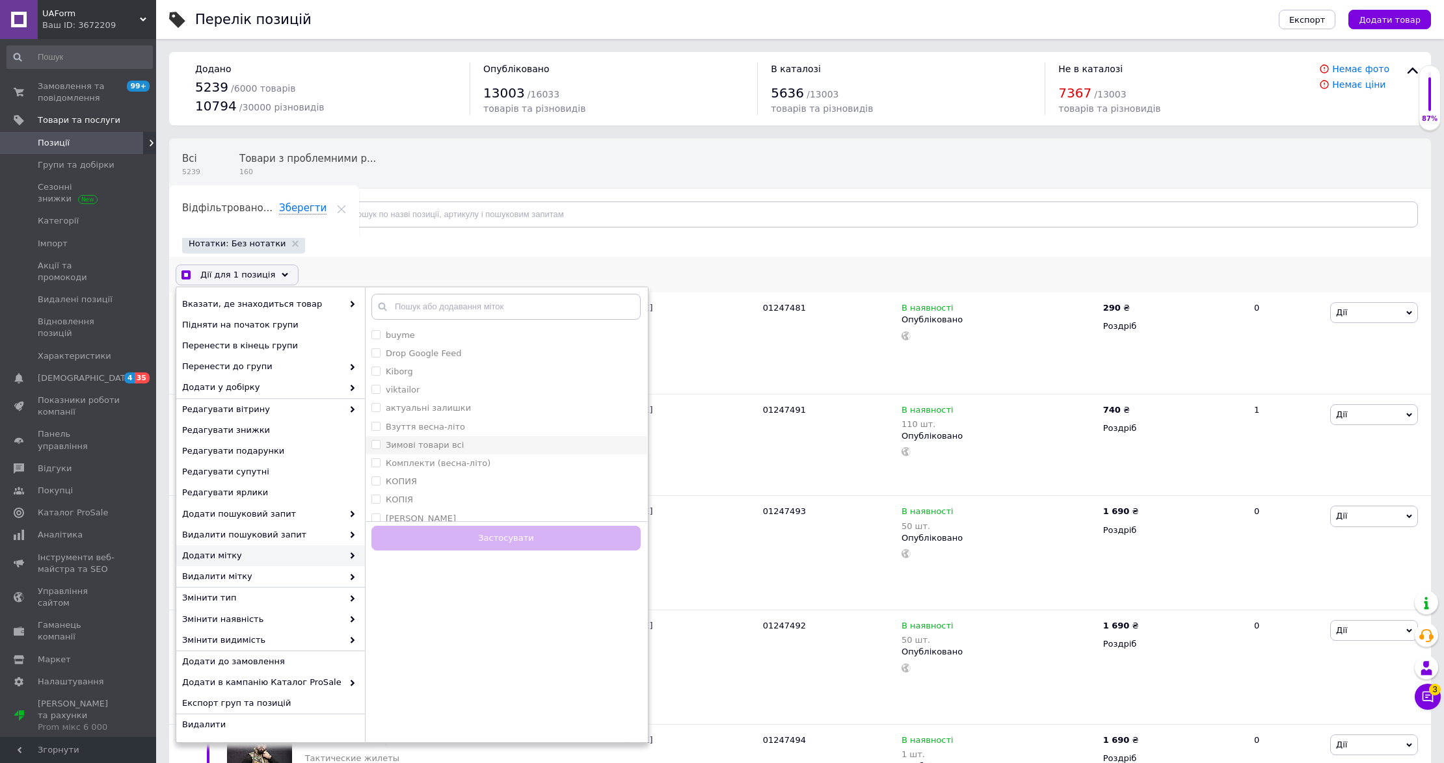
click at [377, 448] on input "Зимові товари всі" at bounding box center [375, 444] width 8 height 8
checkbox input "true"
click at [482, 531] on button "Застосувати" at bounding box center [505, 538] width 269 height 25
checkbox input "false"
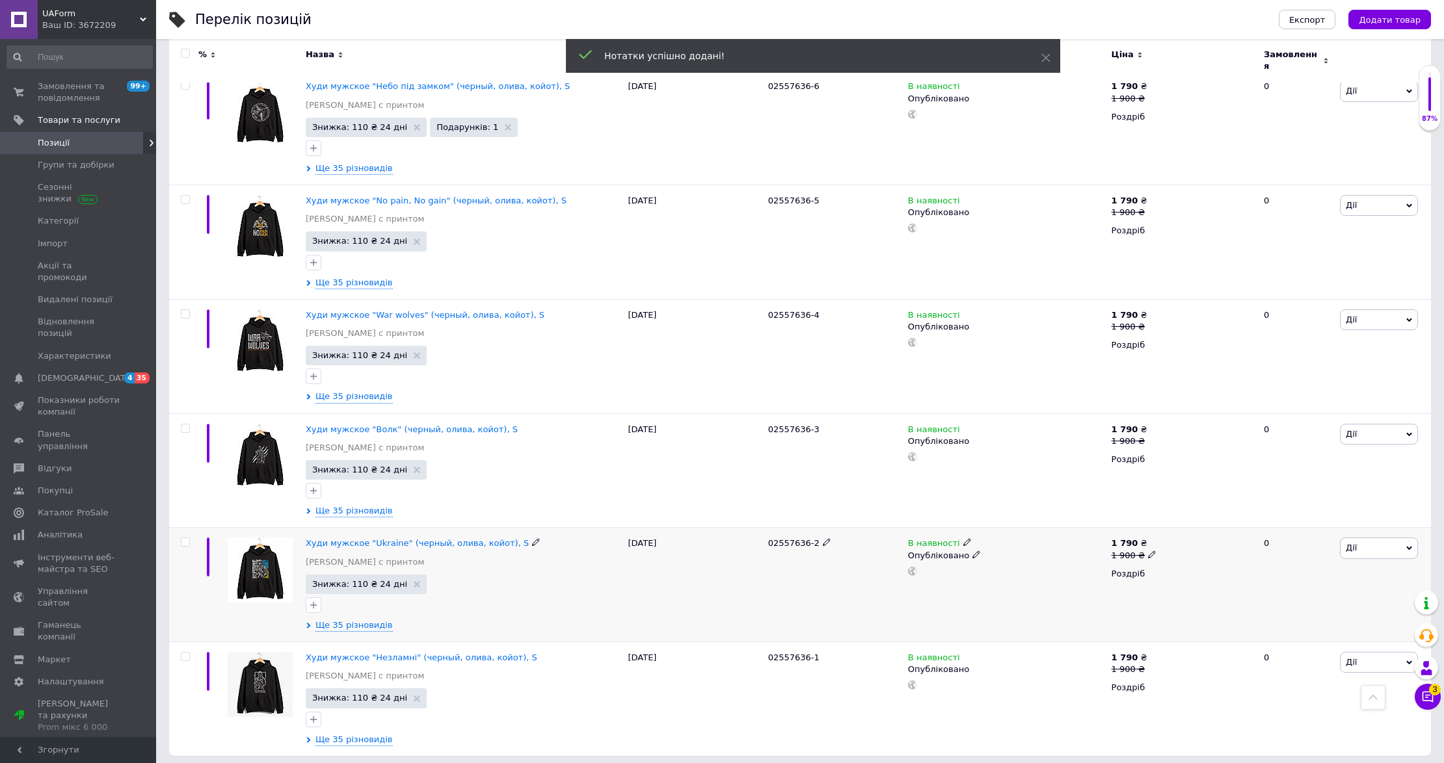
scroll to position [1827, 0]
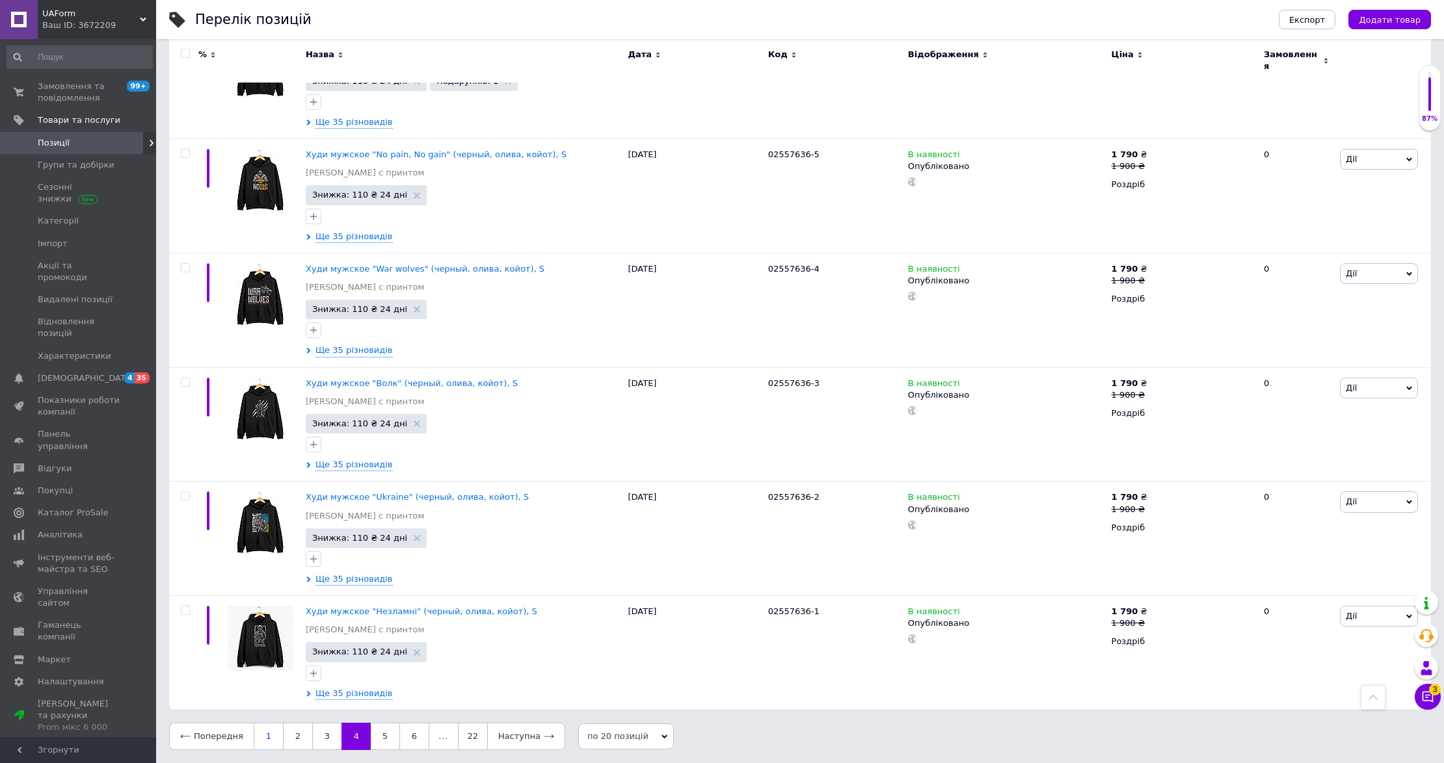
click at [263, 734] on link "1" at bounding box center [268, 736] width 29 height 27
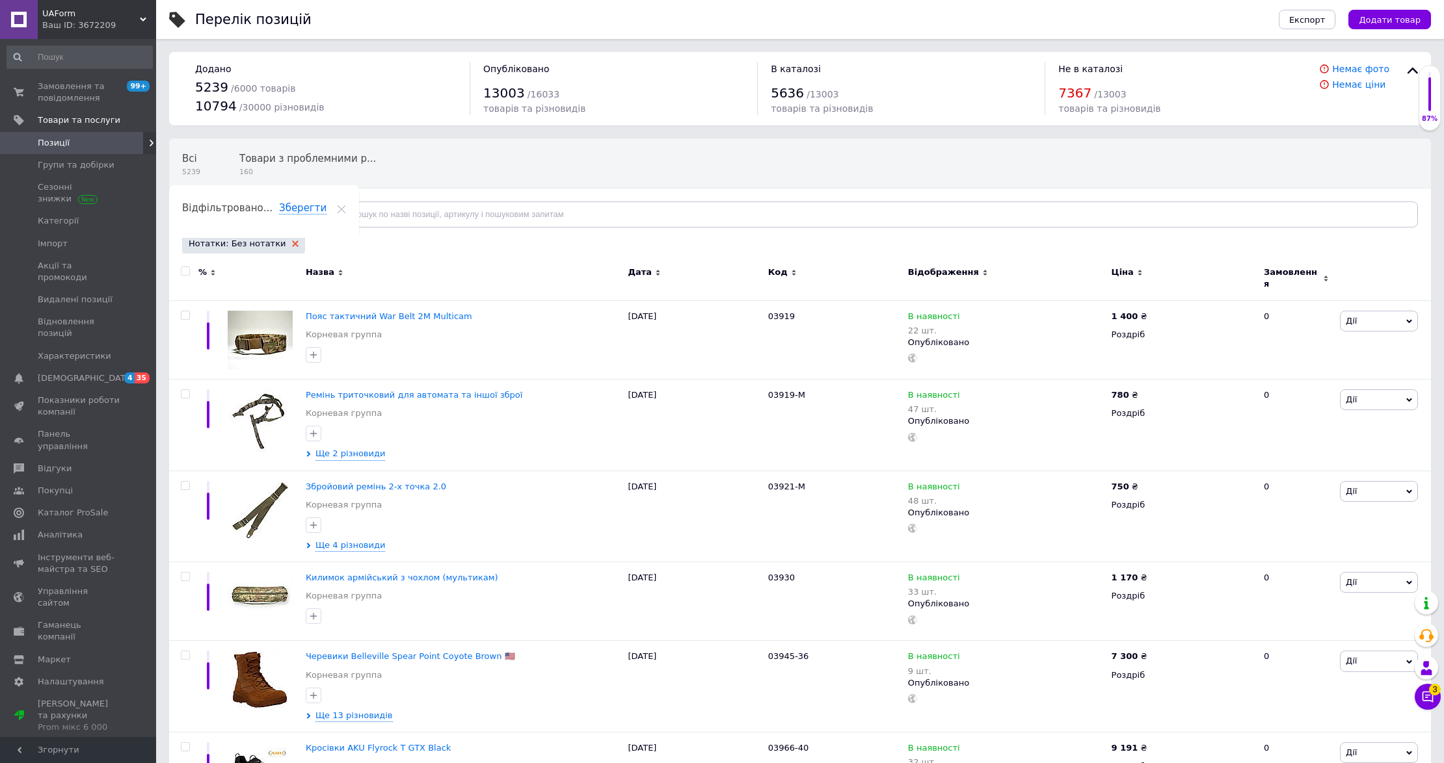
click at [292, 243] on use at bounding box center [295, 244] width 7 height 7
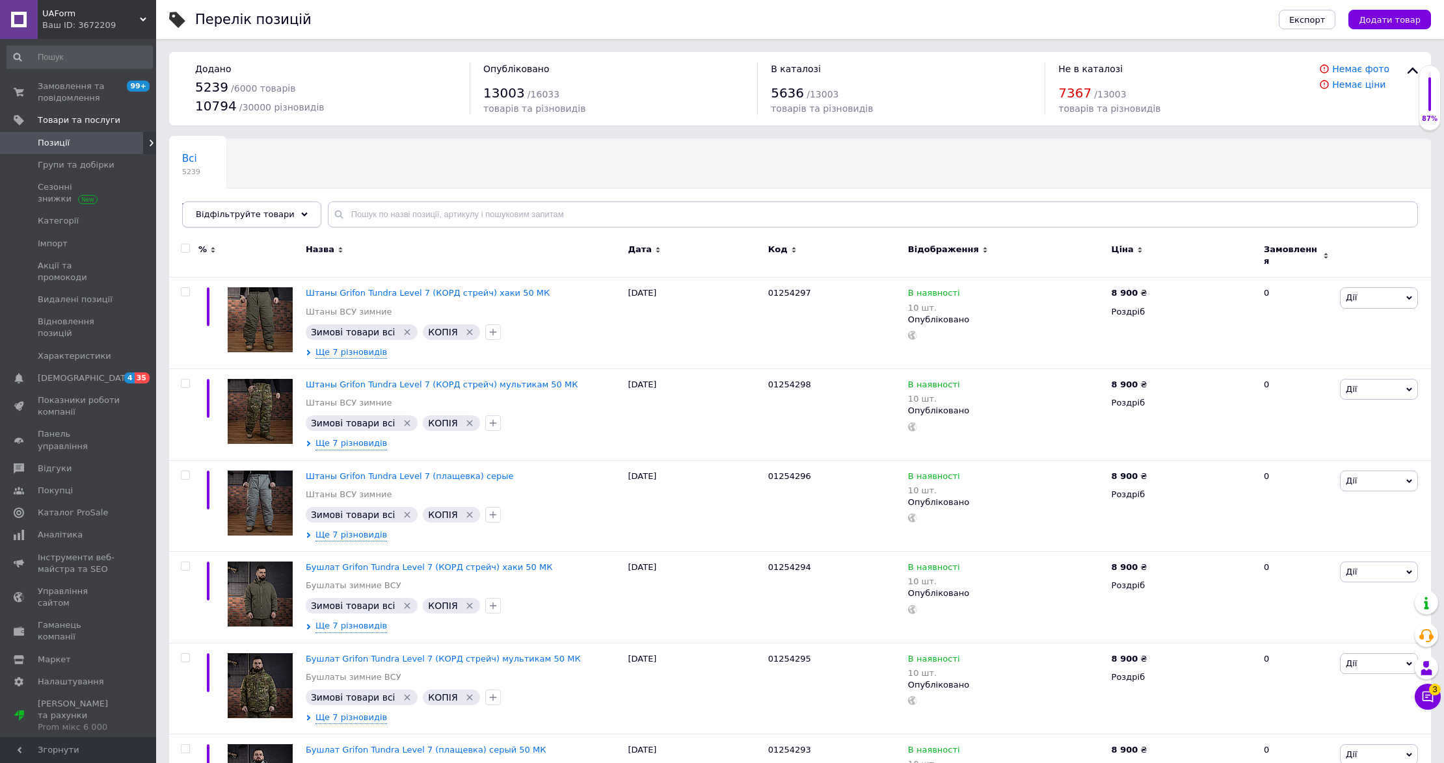
click at [267, 218] on span "Відфільтруйте товари" at bounding box center [245, 214] width 99 height 10
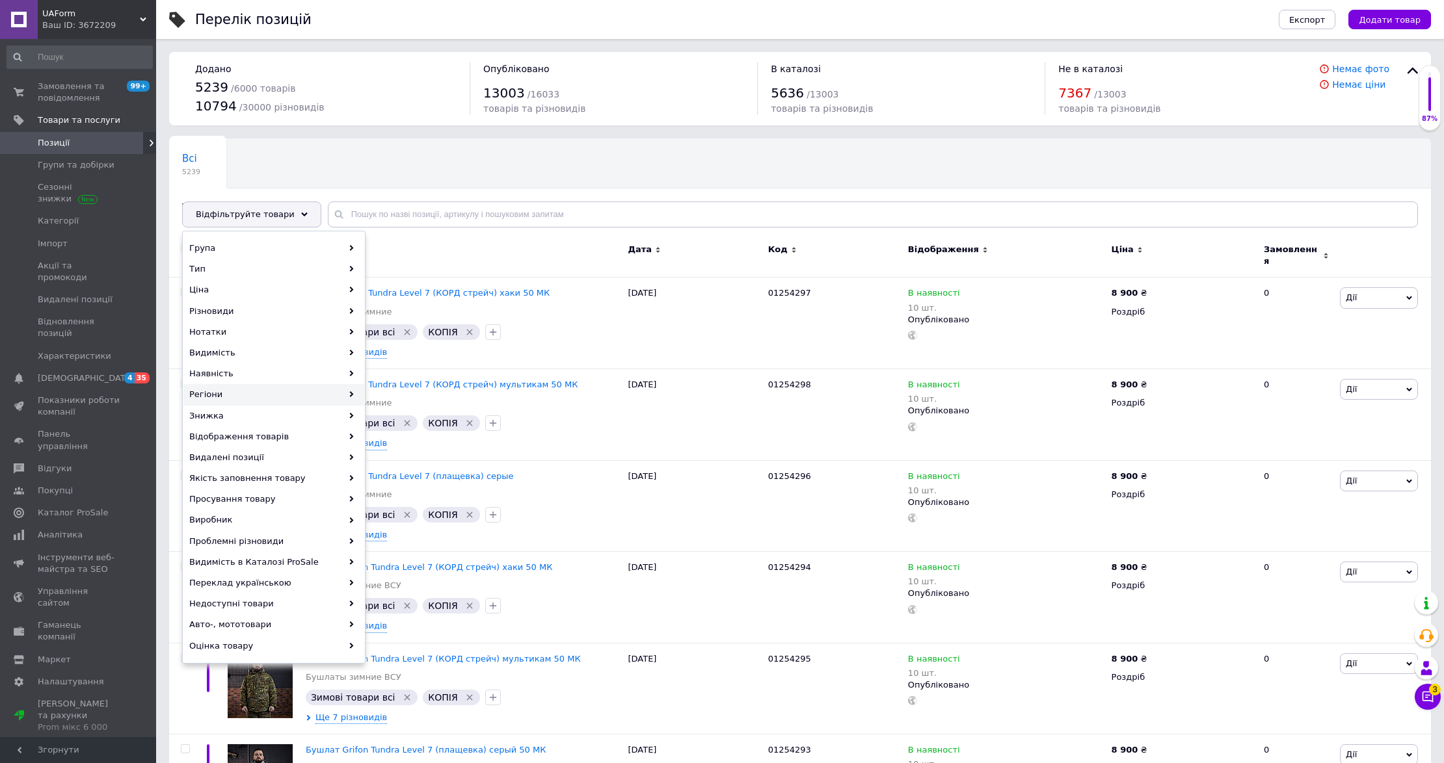
click at [268, 398] on div "Регіони" at bounding box center [273, 394] width 181 height 21
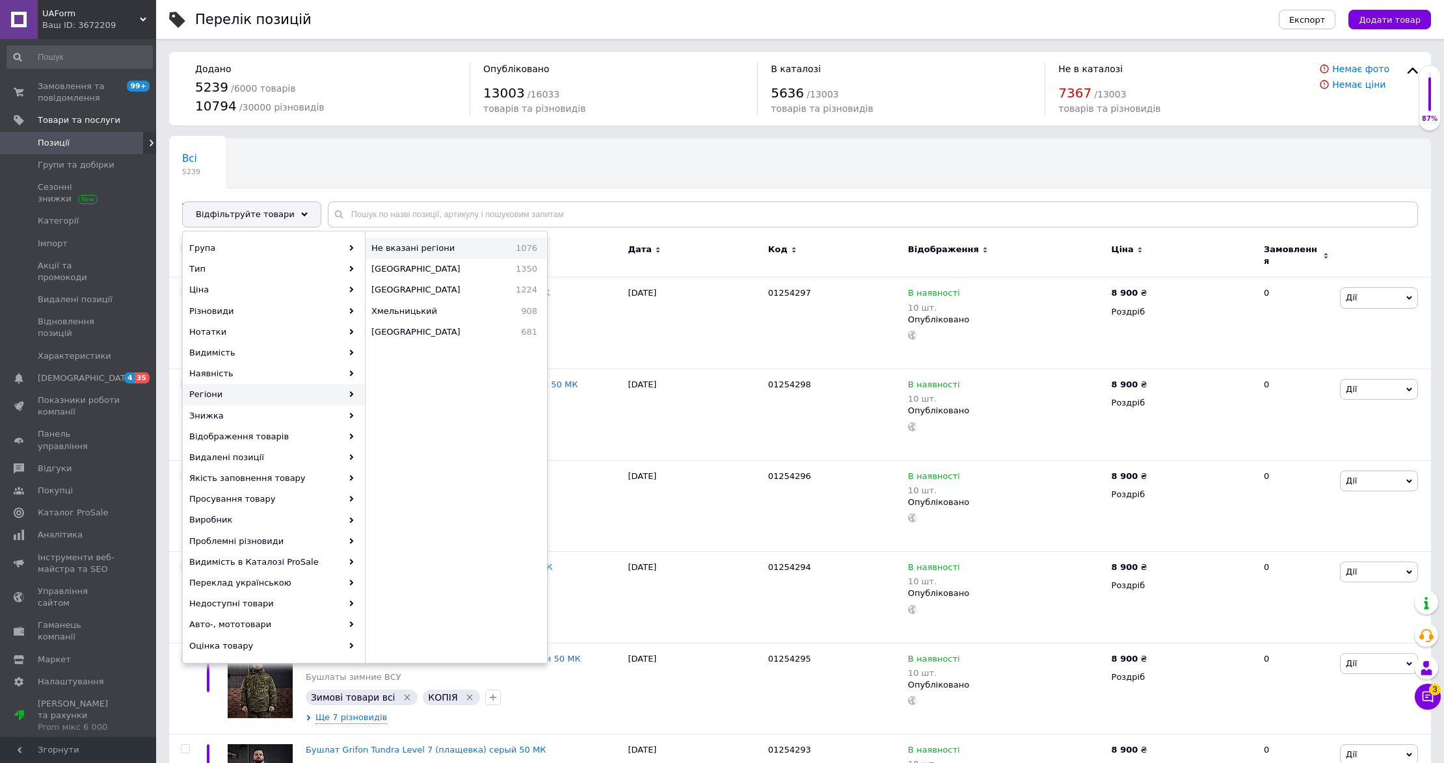
click at [454, 250] on span "Не вказані регіони" at bounding box center [433, 249] width 124 height 12
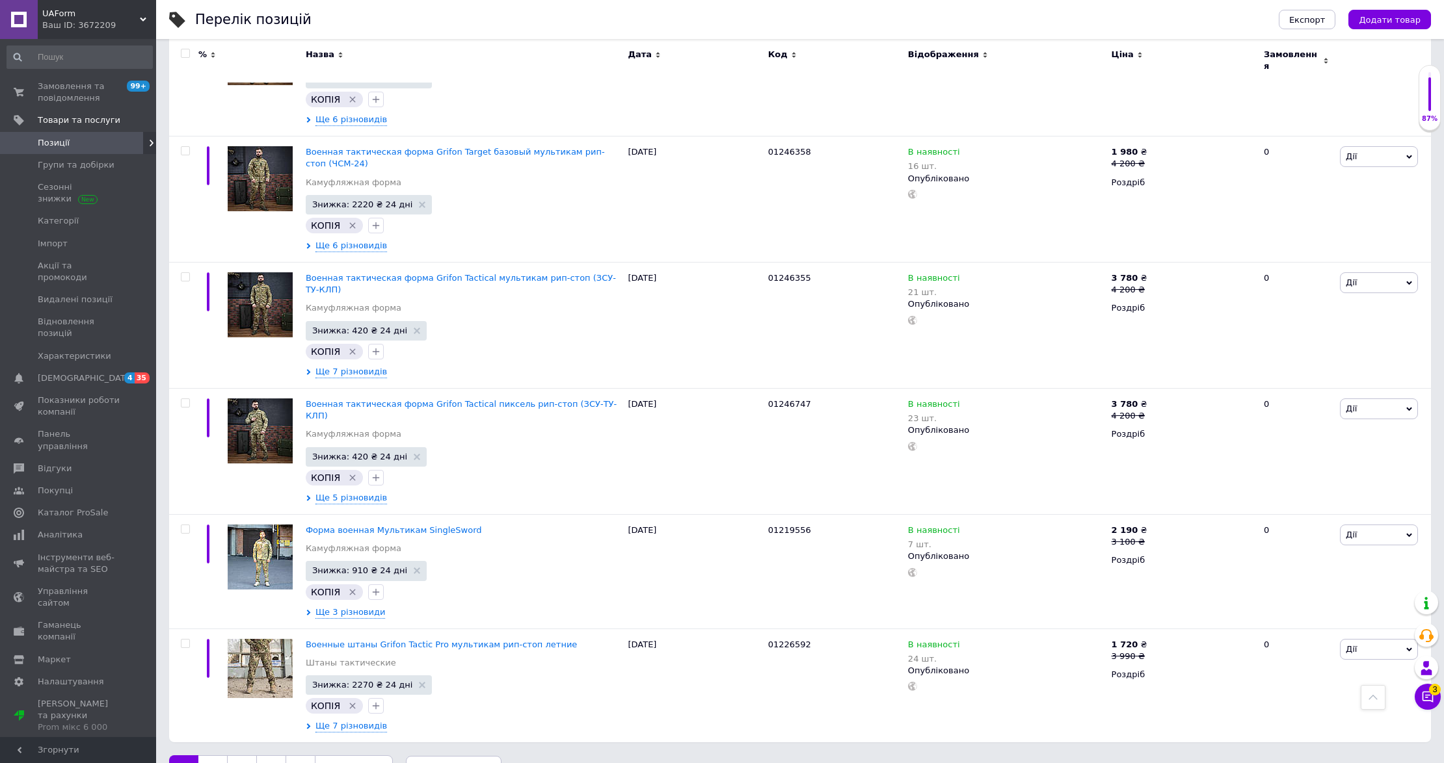
scroll to position [1616, 0]
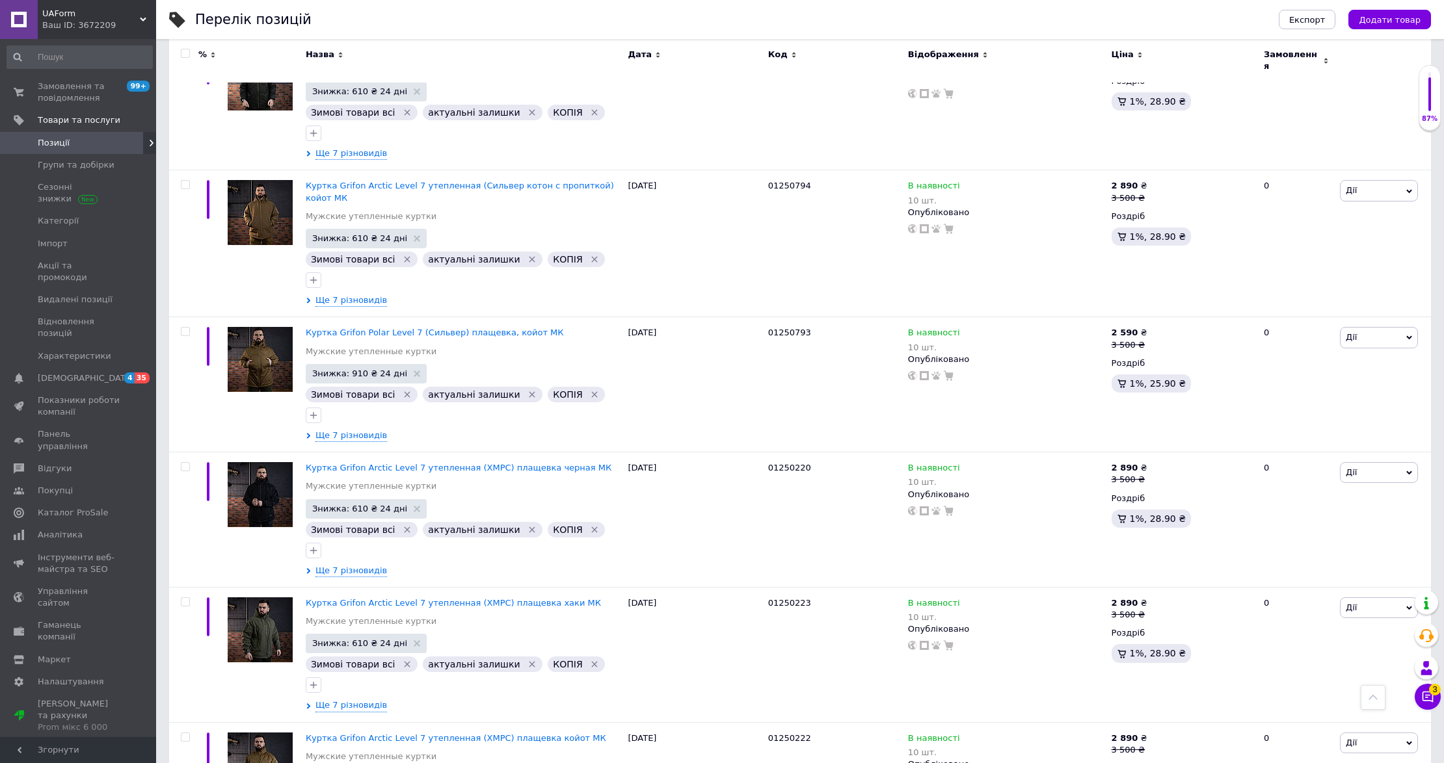
scroll to position [1938, 0]
checkbox input "true"
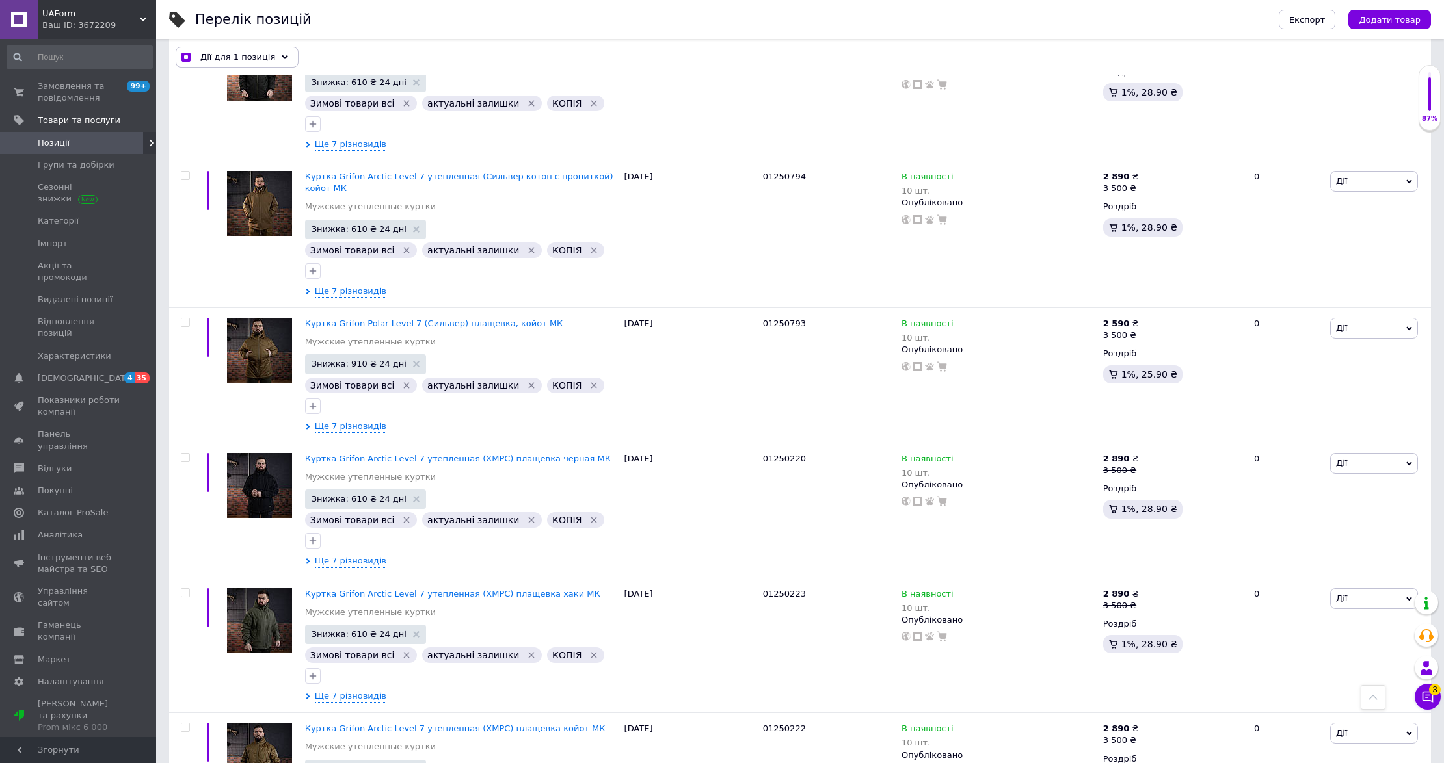
scroll to position [1936, 0]
checkbox input "true"
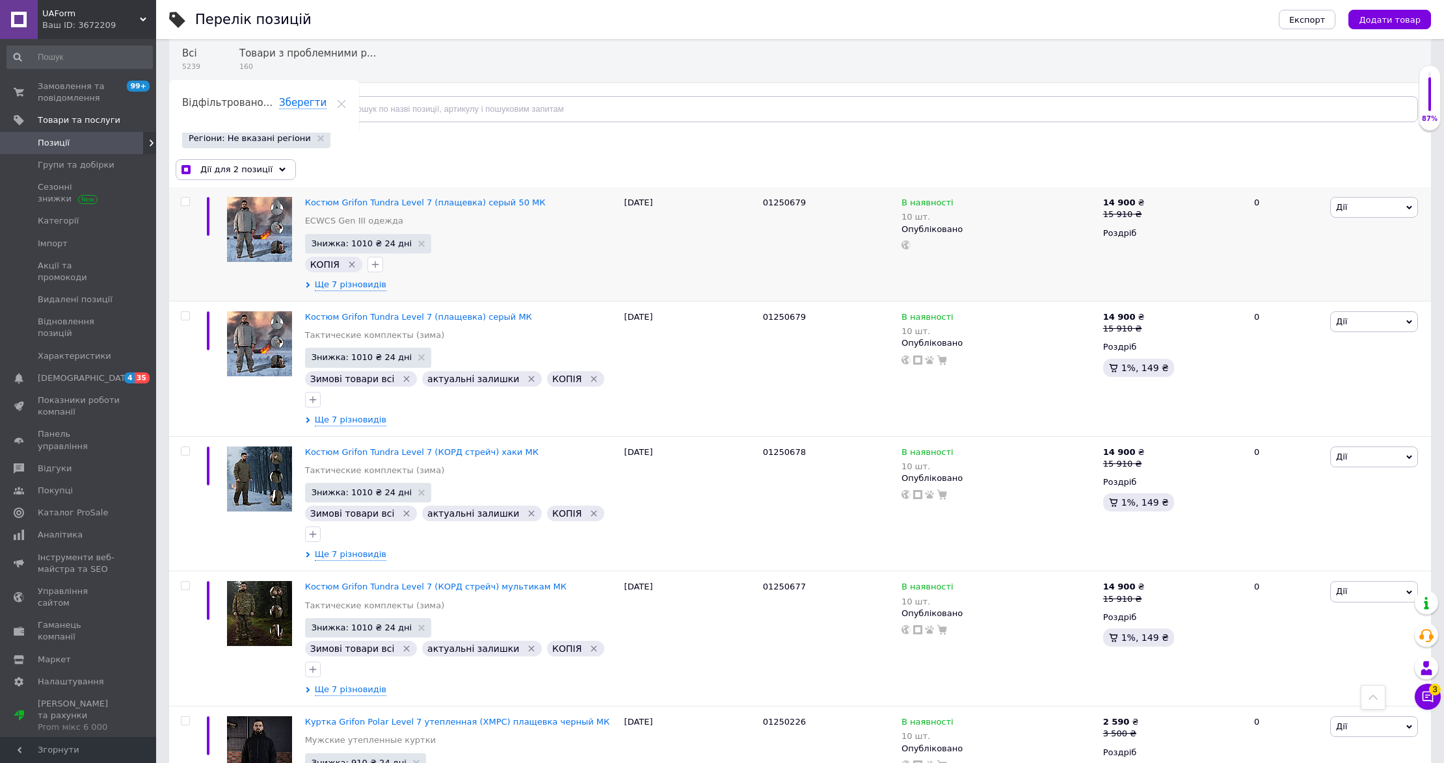
scroll to position [0, 0]
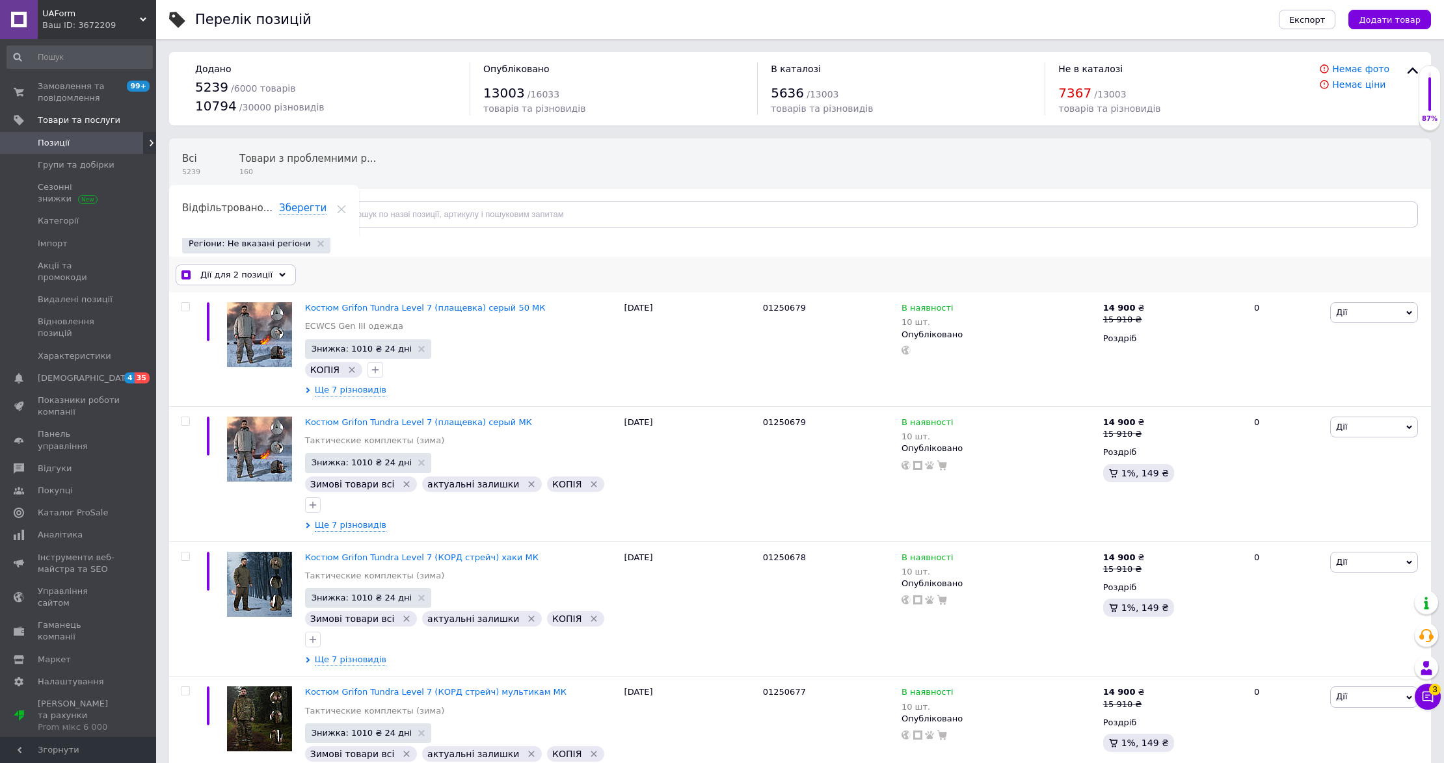
click at [265, 278] on div "Дії для 2 позиції" at bounding box center [236, 275] width 120 height 21
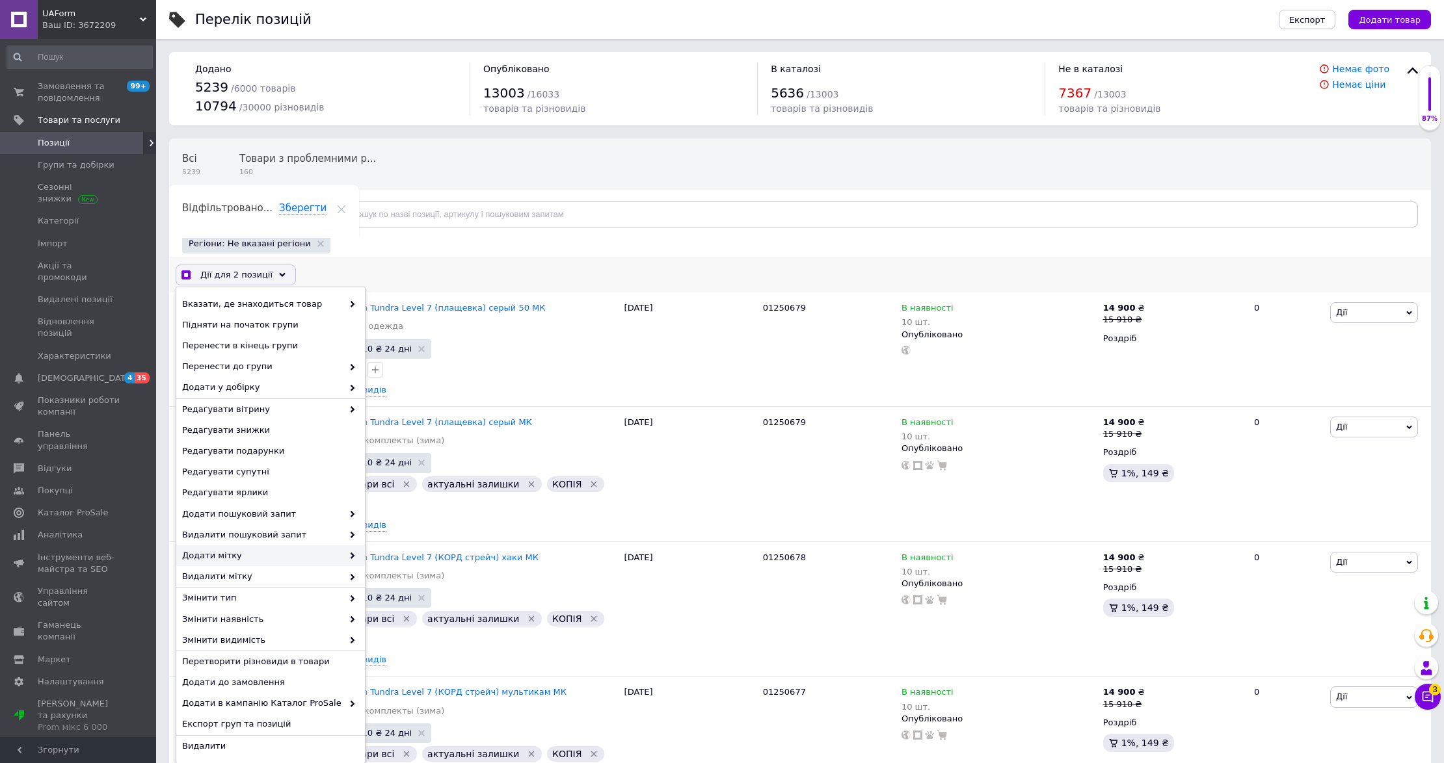
click at [269, 557] on span "Додати мітку" at bounding box center [262, 556] width 161 height 12
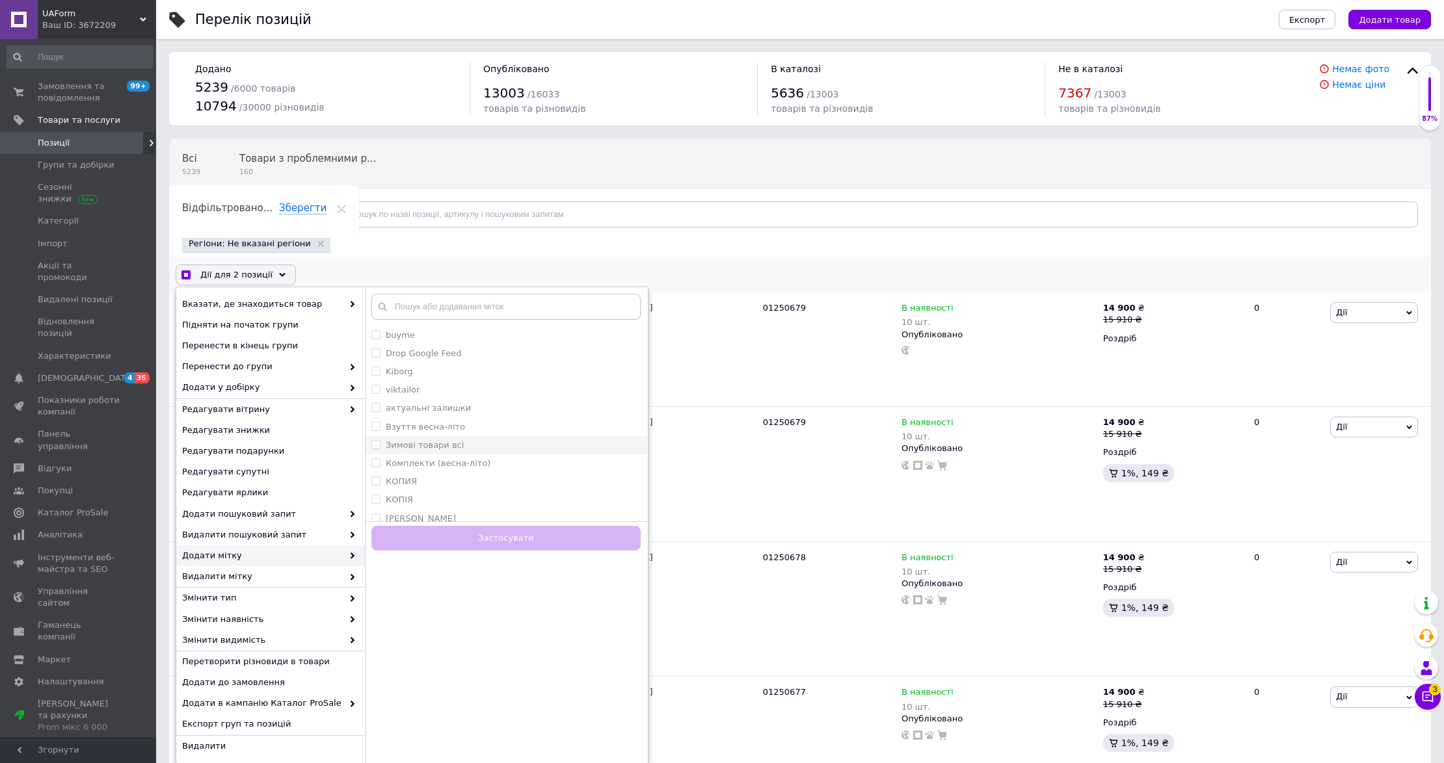
checkbox input "true"
click at [378, 446] on input "Зимові товари всі" at bounding box center [375, 444] width 8 height 8
checkbox input "true"
click at [525, 534] on button "Застосувати" at bounding box center [505, 538] width 269 height 25
checkbox input "false"
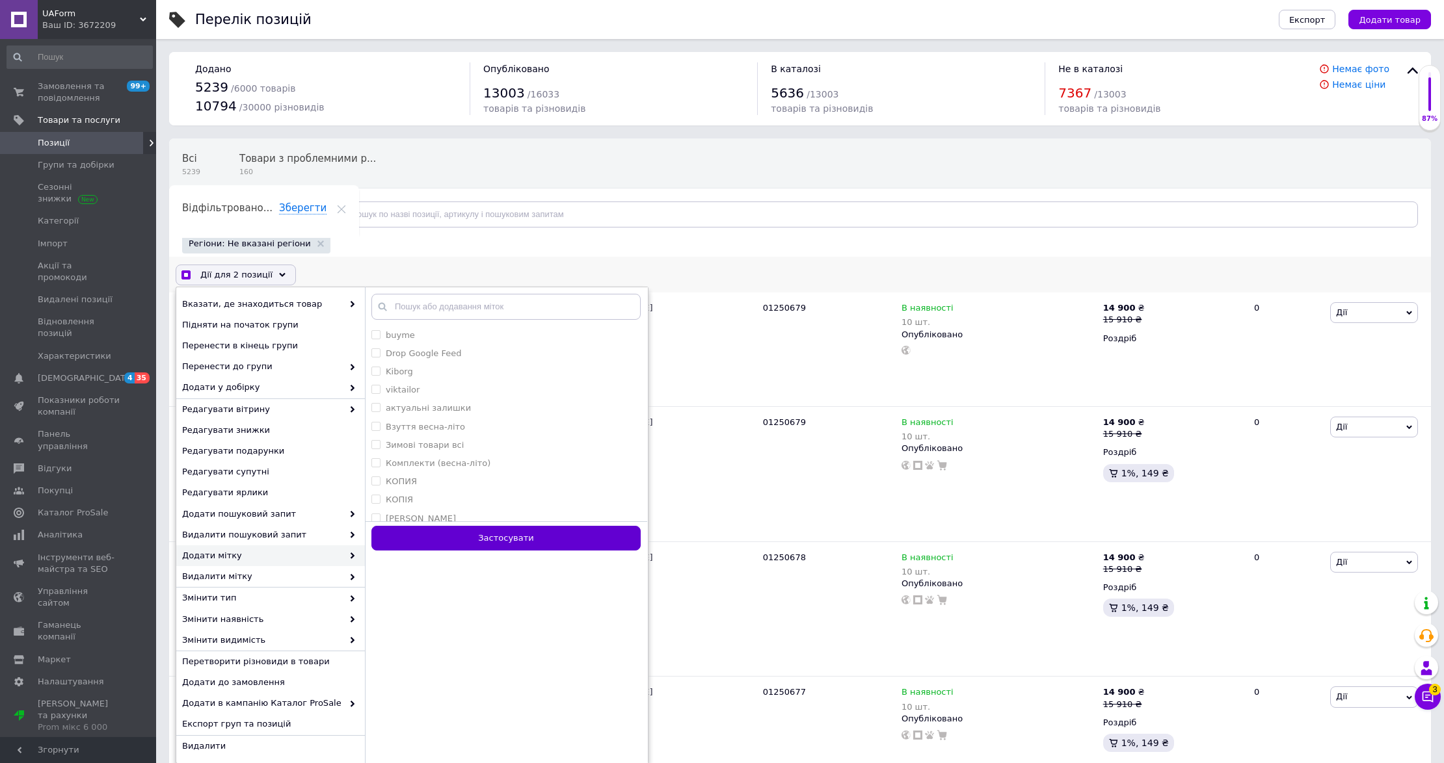
checkbox input "false"
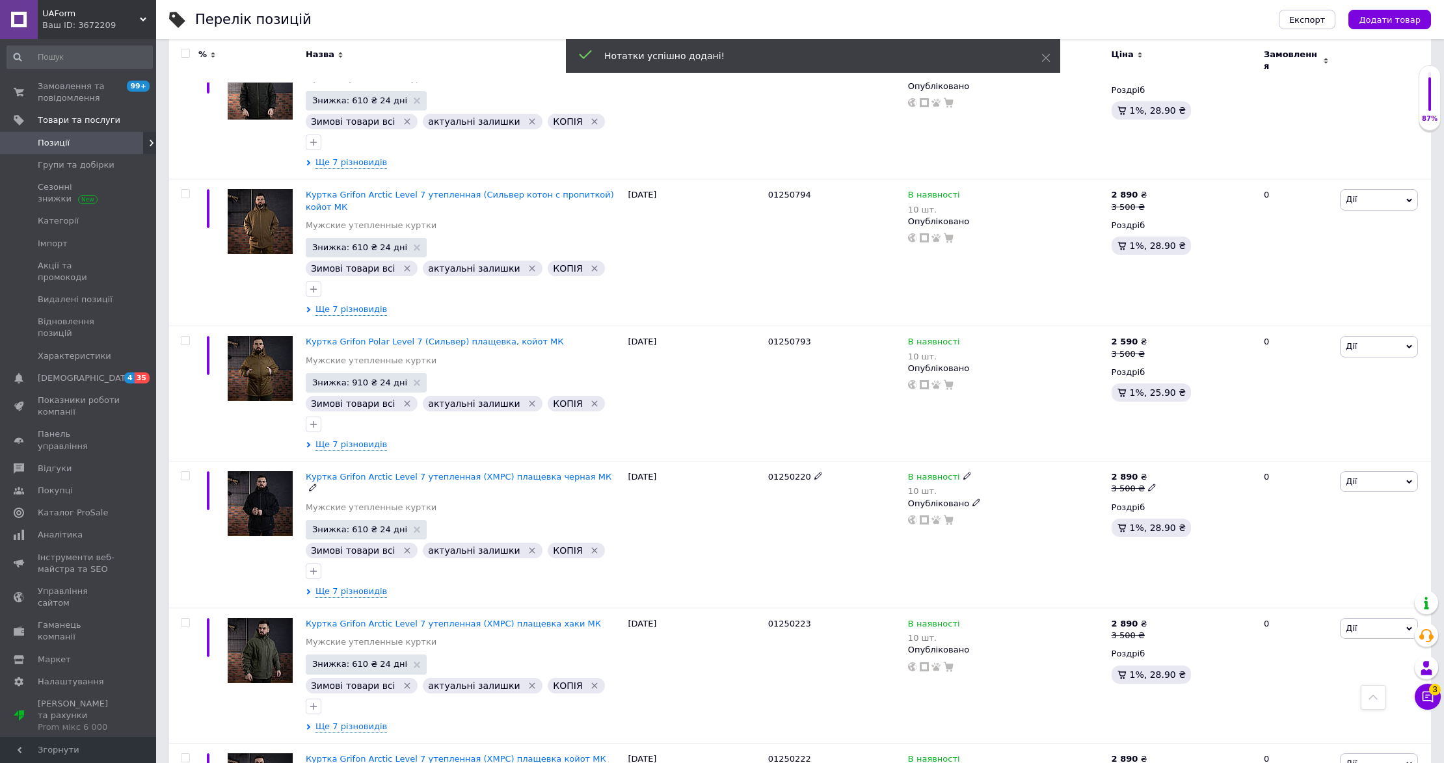
scroll to position [1938, 0]
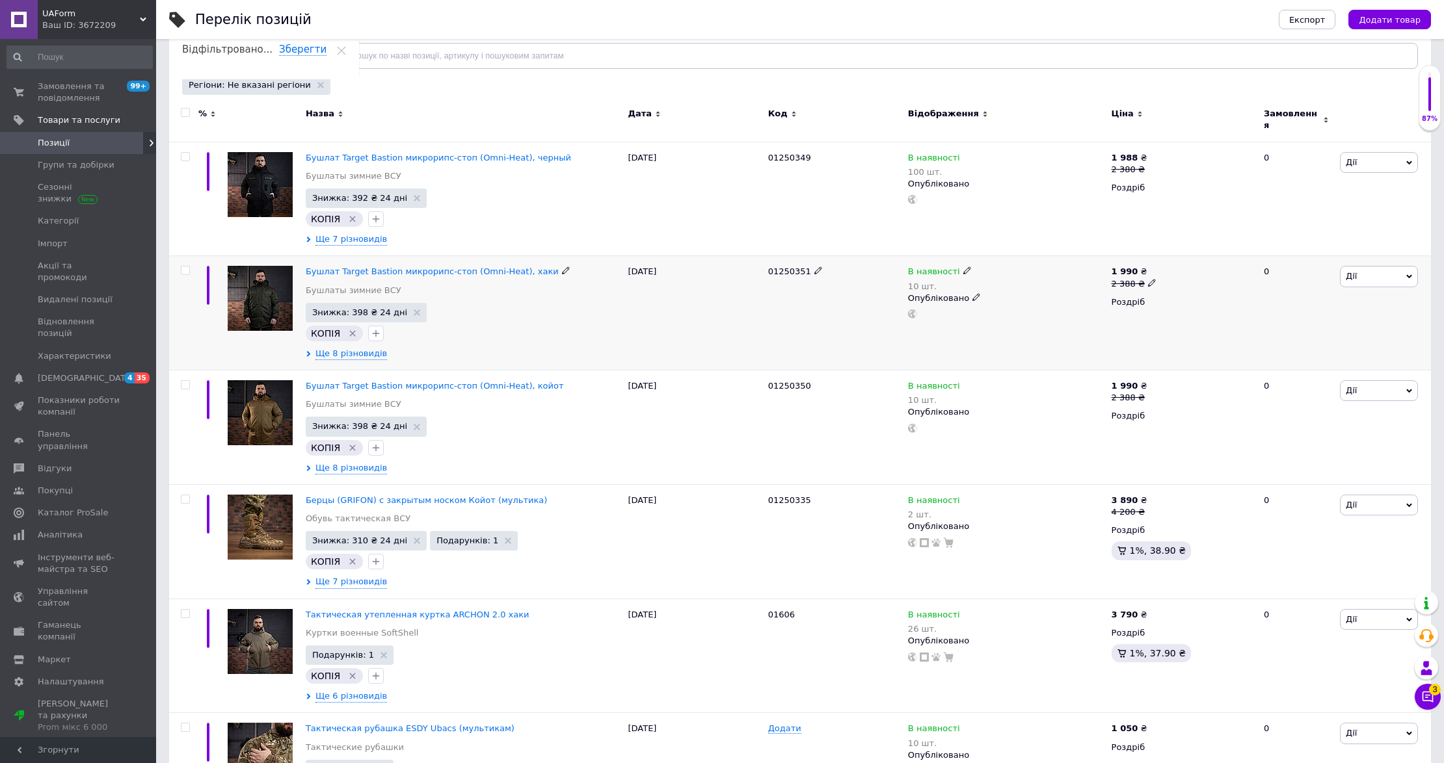
scroll to position [173, 0]
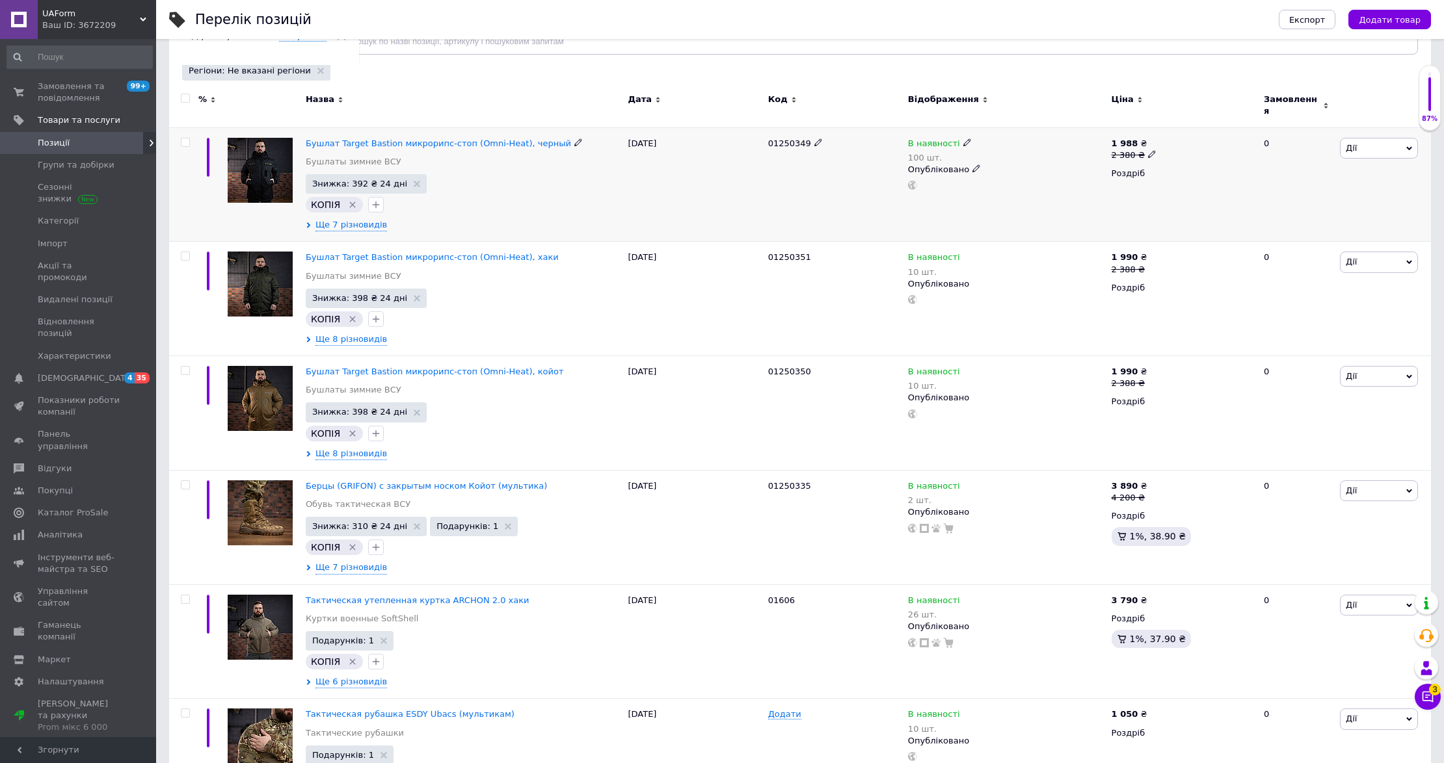
click at [185, 139] on input "checkbox" at bounding box center [185, 143] width 8 height 8
checkbox input "true"
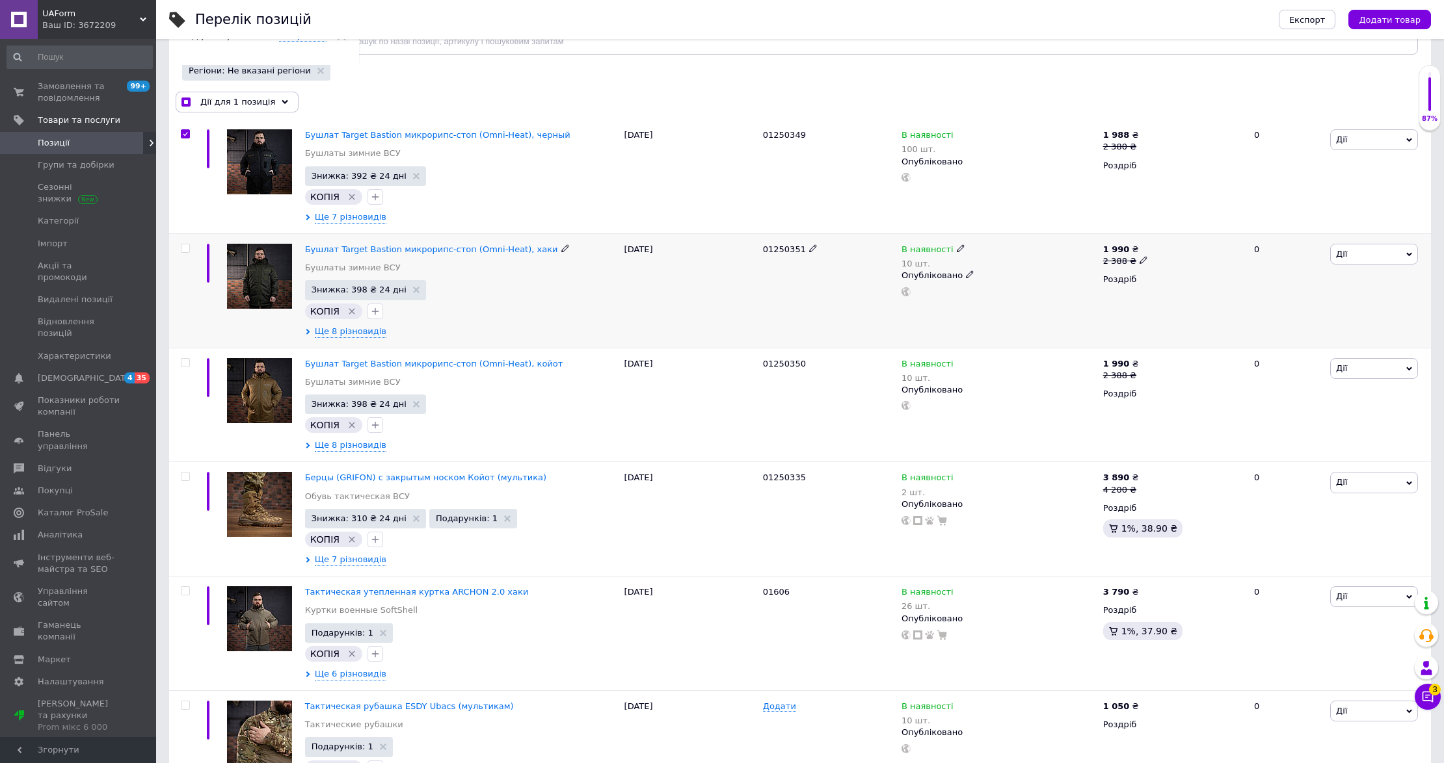
click at [181, 251] on input "checkbox" at bounding box center [185, 248] width 8 height 8
checkbox input "true"
click at [183, 363] on input "checkbox" at bounding box center [185, 363] width 8 height 8
checkbox input "true"
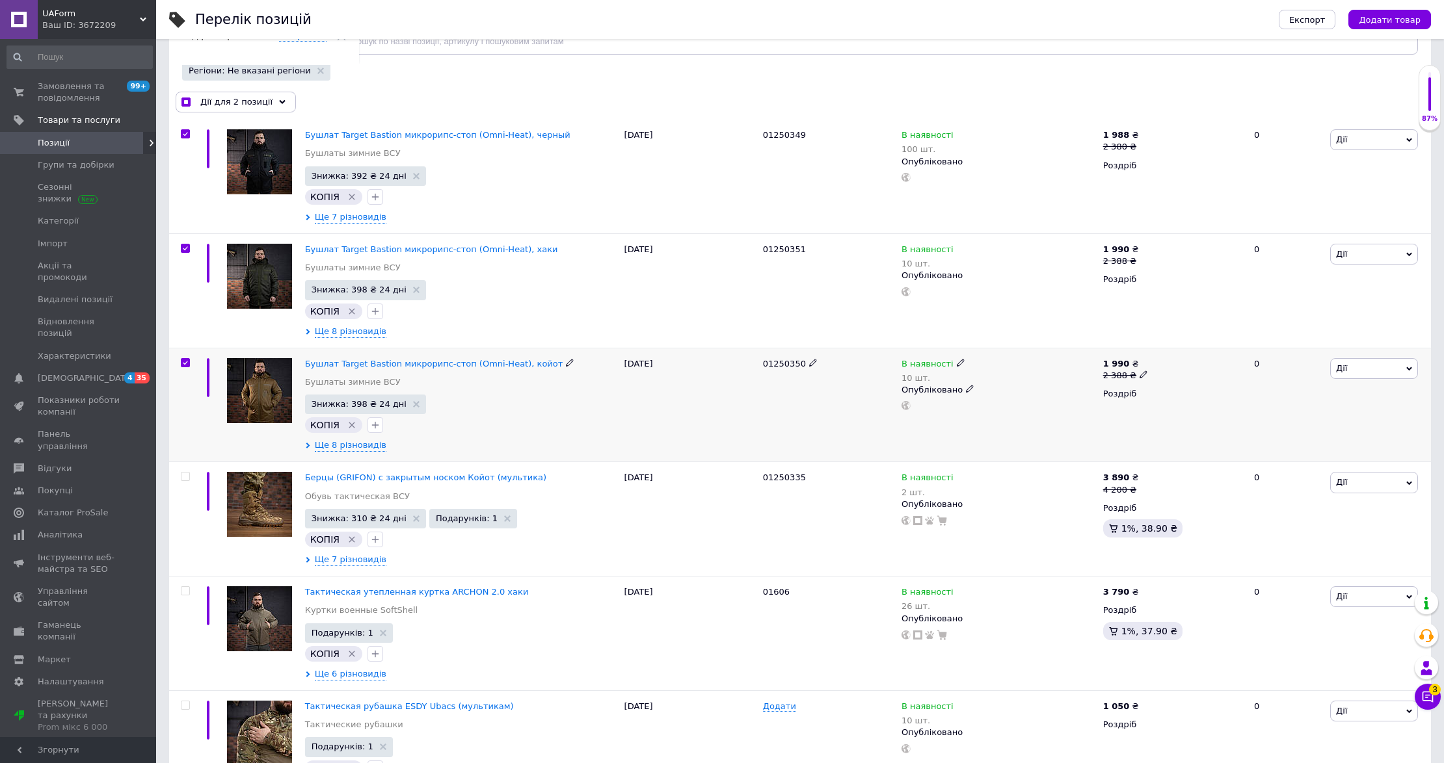
checkbox input "true"
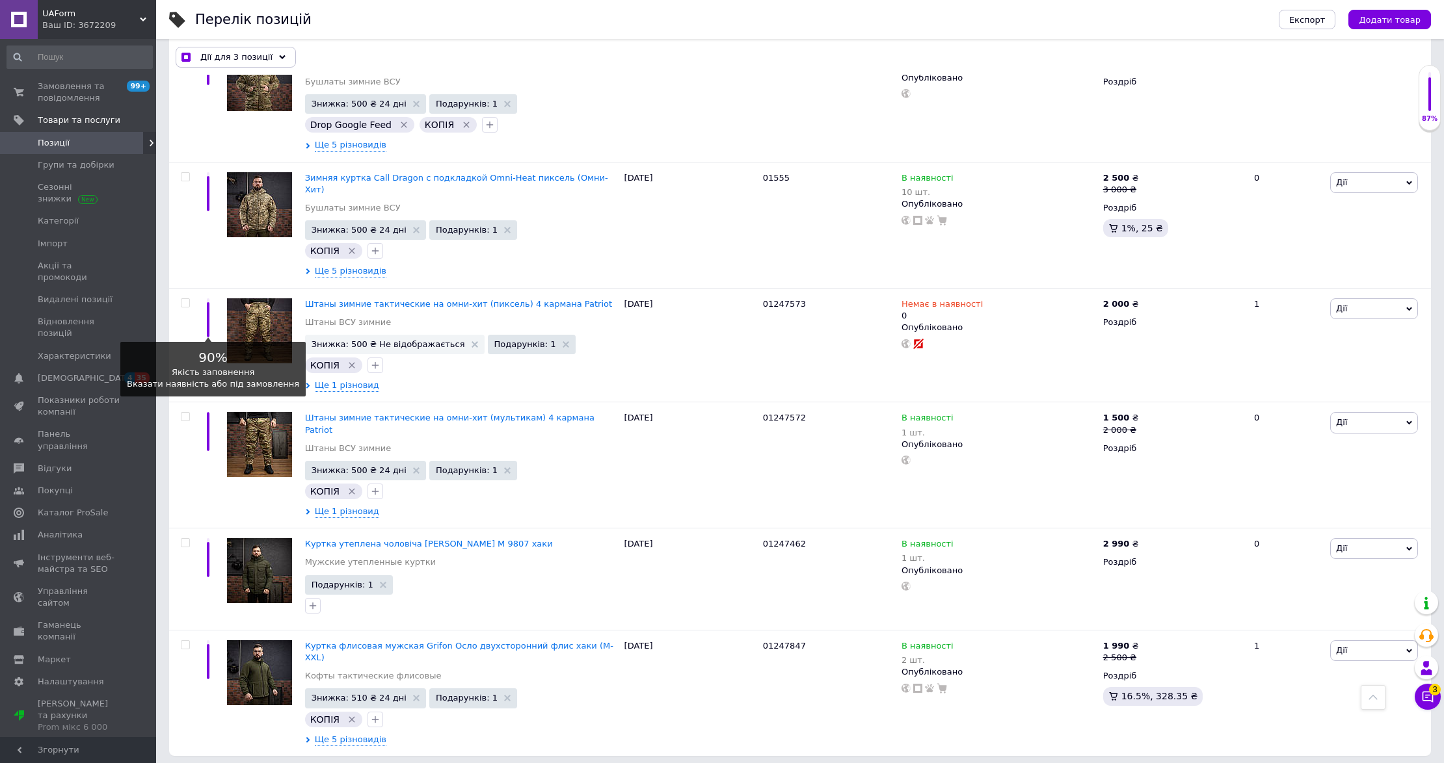
scroll to position [1864, 0]
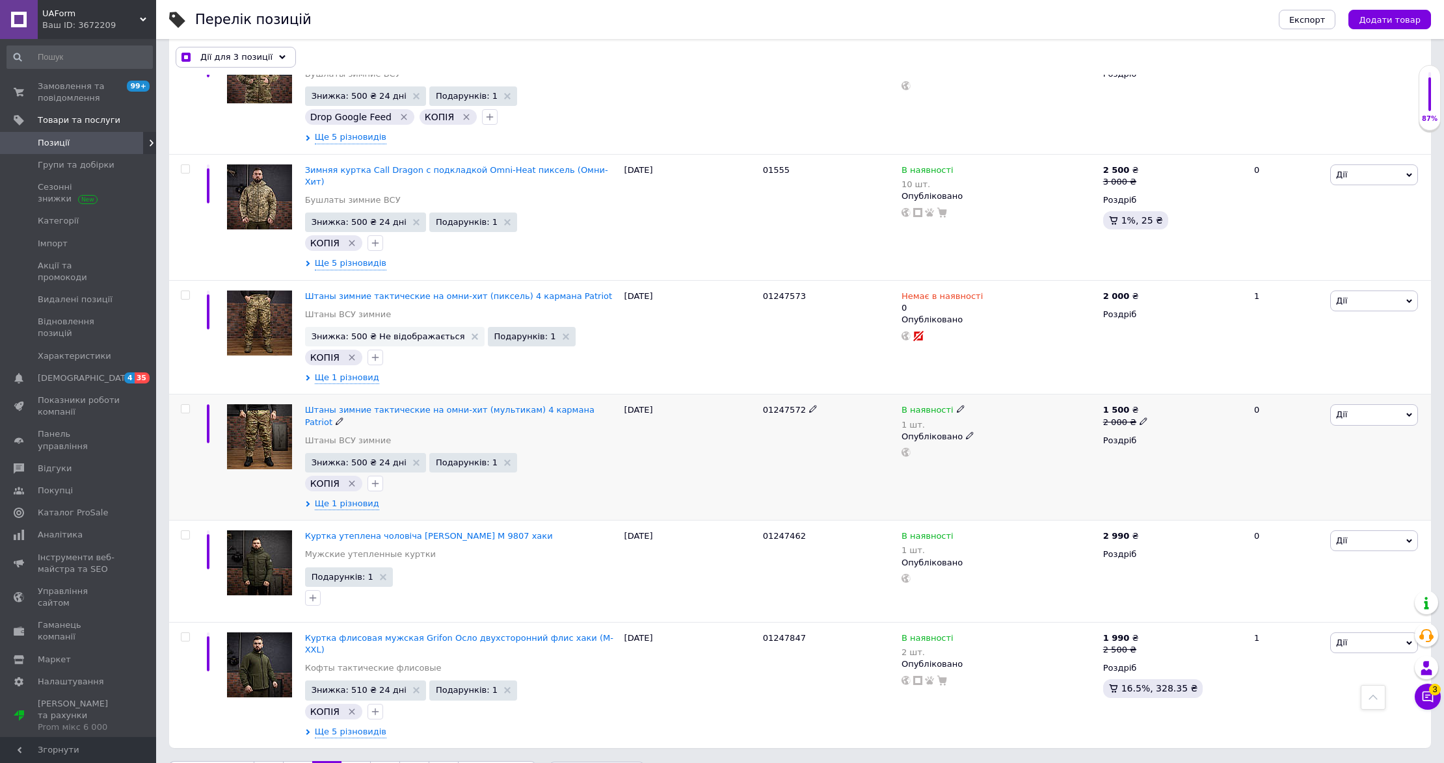
click at [185, 405] on input "checkbox" at bounding box center [185, 409] width 8 height 8
checkbox input "true"
click at [183, 531] on input "checkbox" at bounding box center [185, 535] width 8 height 8
checkbox input "true"
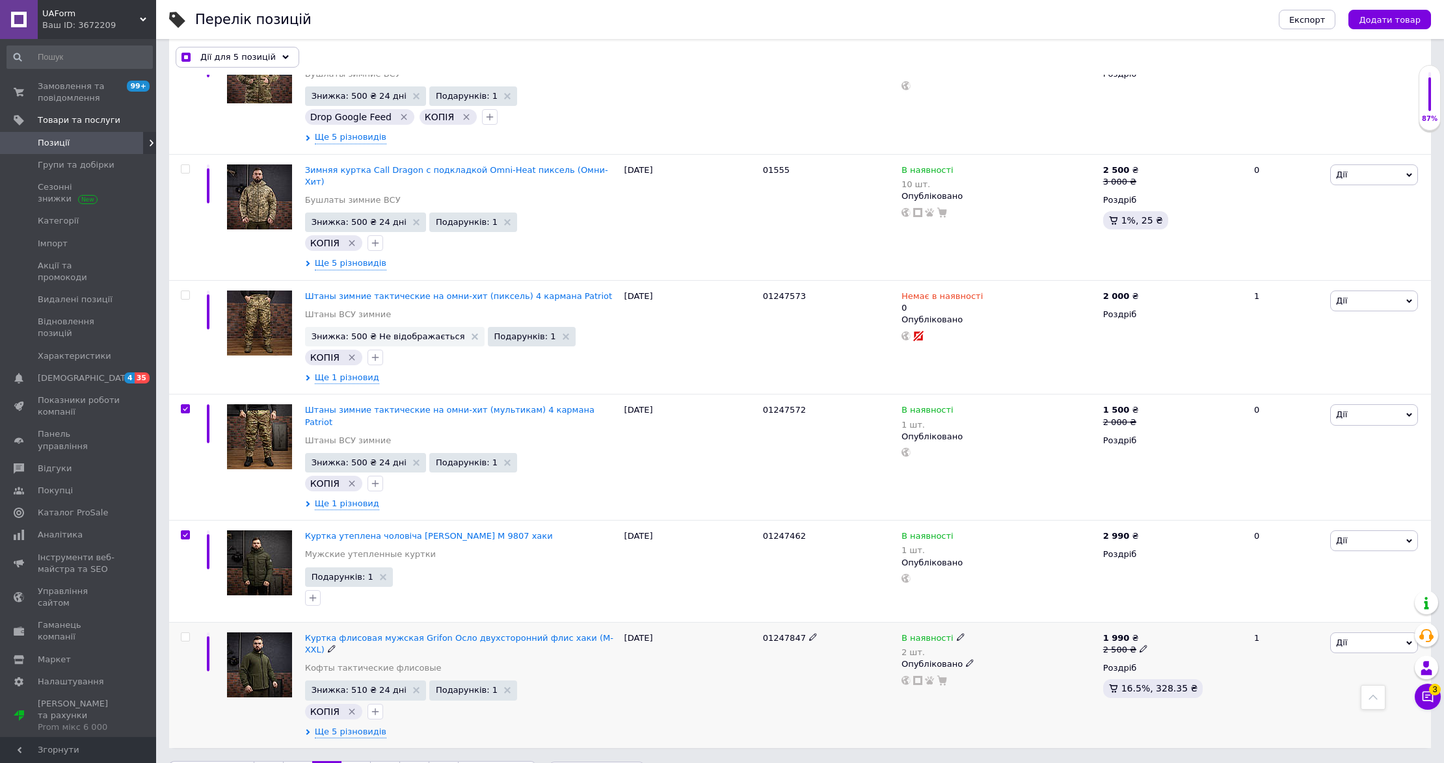
click at [185, 622] on div at bounding box center [183, 684] width 29 height 125
click at [179, 633] on div at bounding box center [185, 637] width 26 height 9
checkbox input "true"
click at [183, 633] on input "checkbox" at bounding box center [185, 637] width 8 height 8
checkbox input "true"
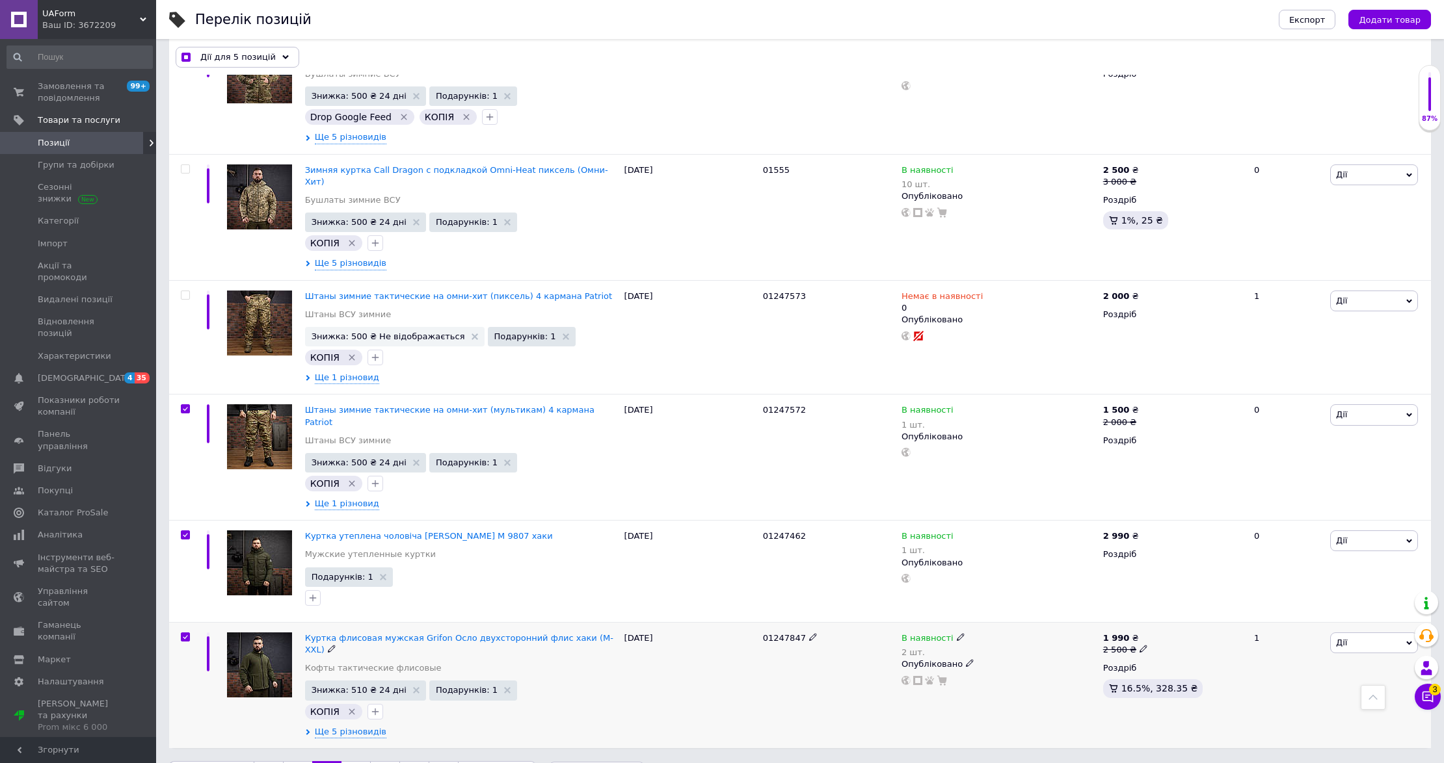
checkbox input "true"
click at [186, 531] on input "checkbox" at bounding box center [185, 535] width 8 height 8
checkbox input "false"
checkbox input "true"
click at [181, 633] on input "checkbox" at bounding box center [185, 637] width 8 height 8
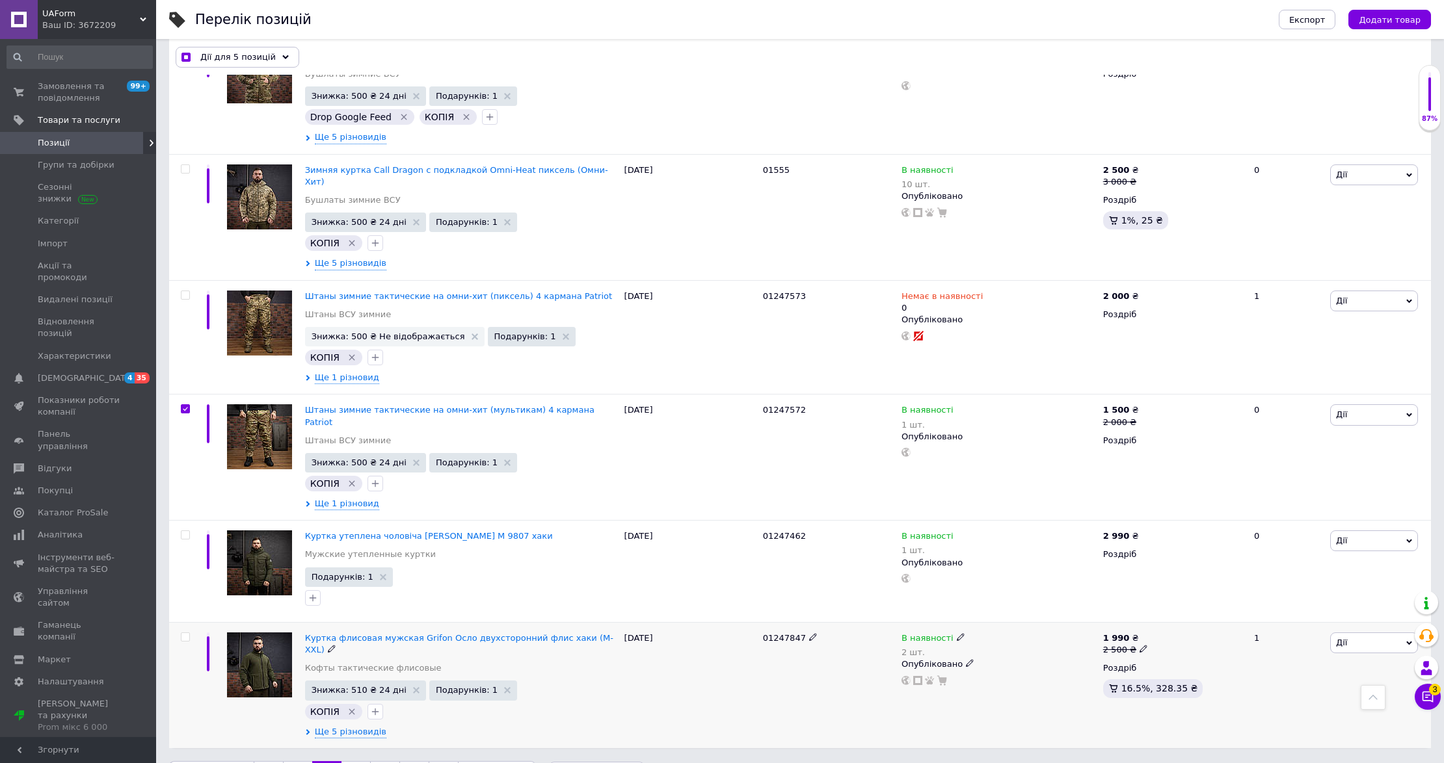
checkbox input "false"
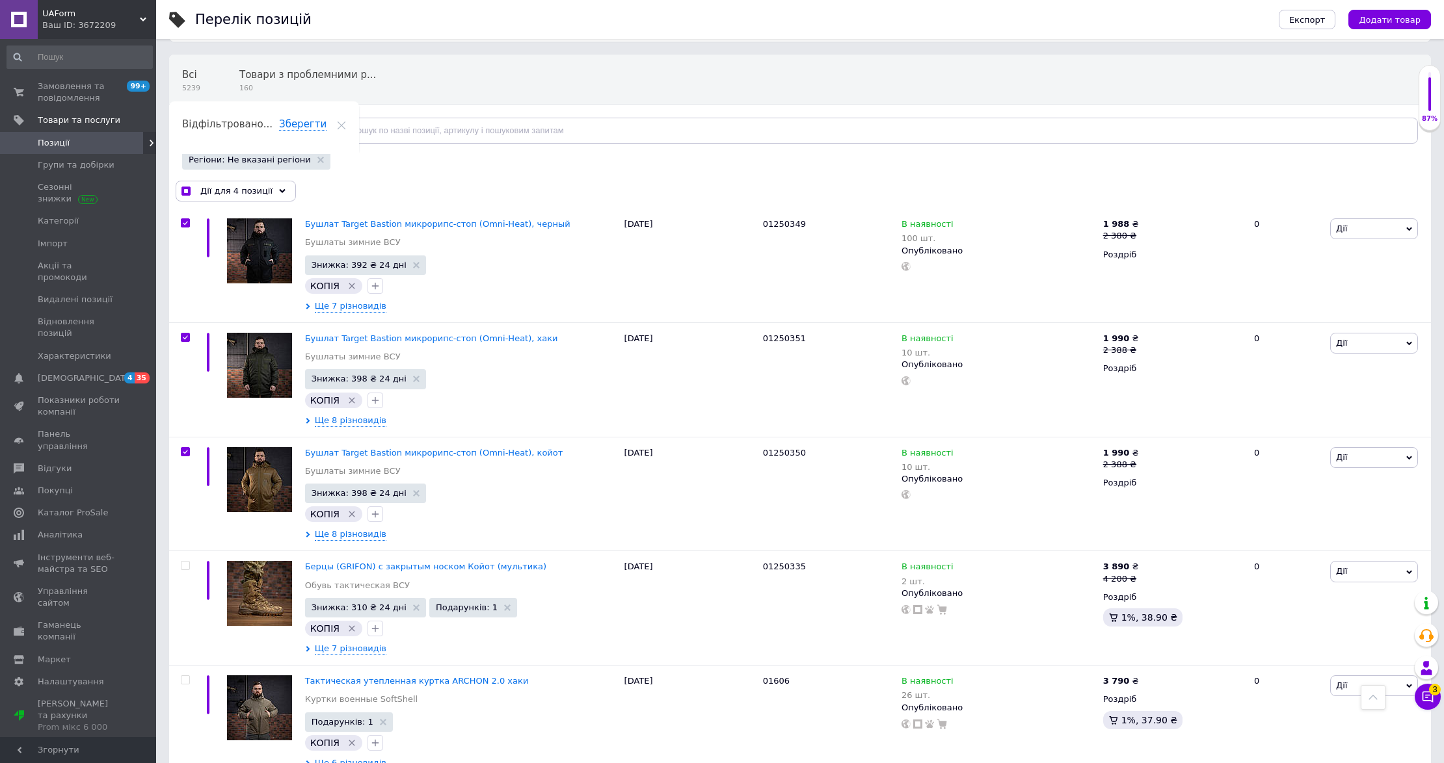
scroll to position [0, 0]
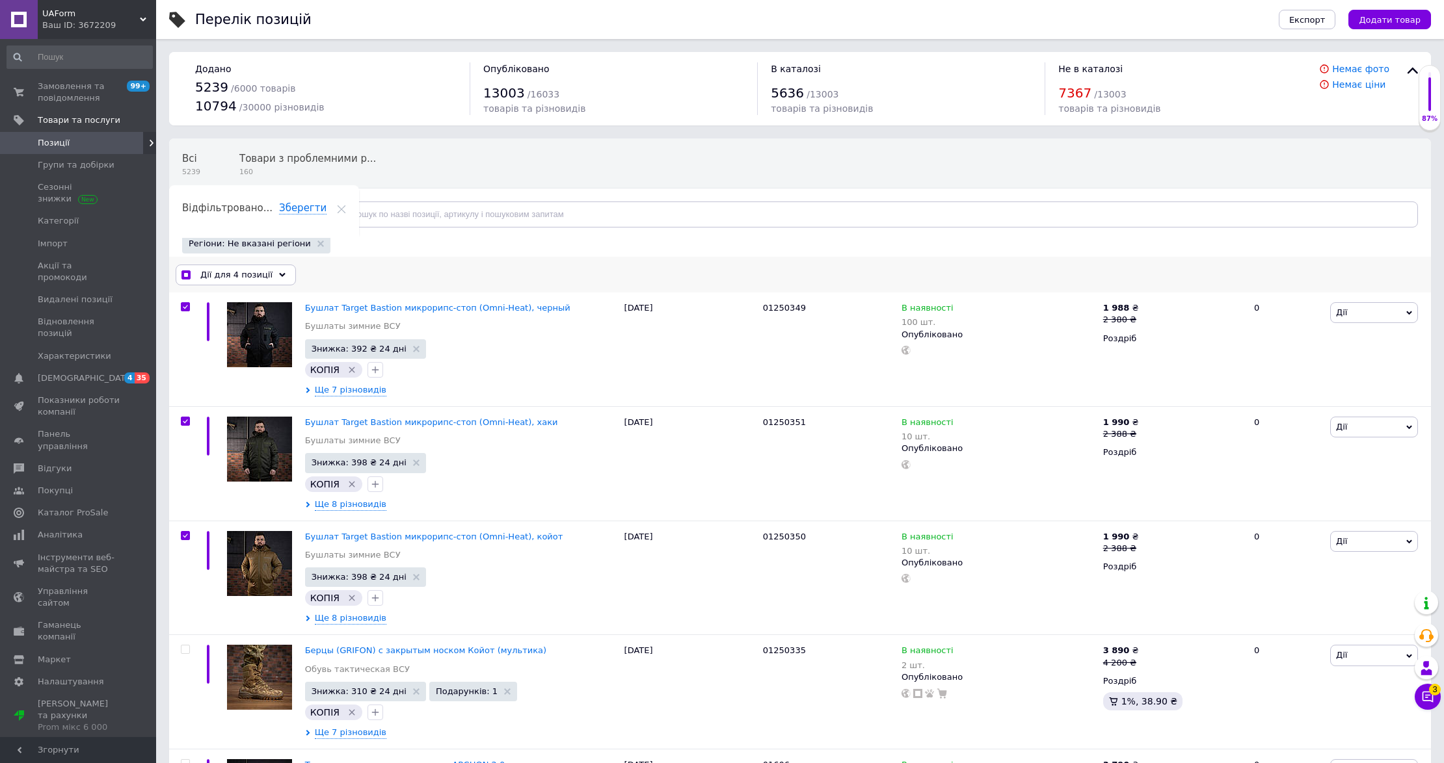
click at [261, 278] on span "Дії для 4 позиції" at bounding box center [236, 275] width 72 height 12
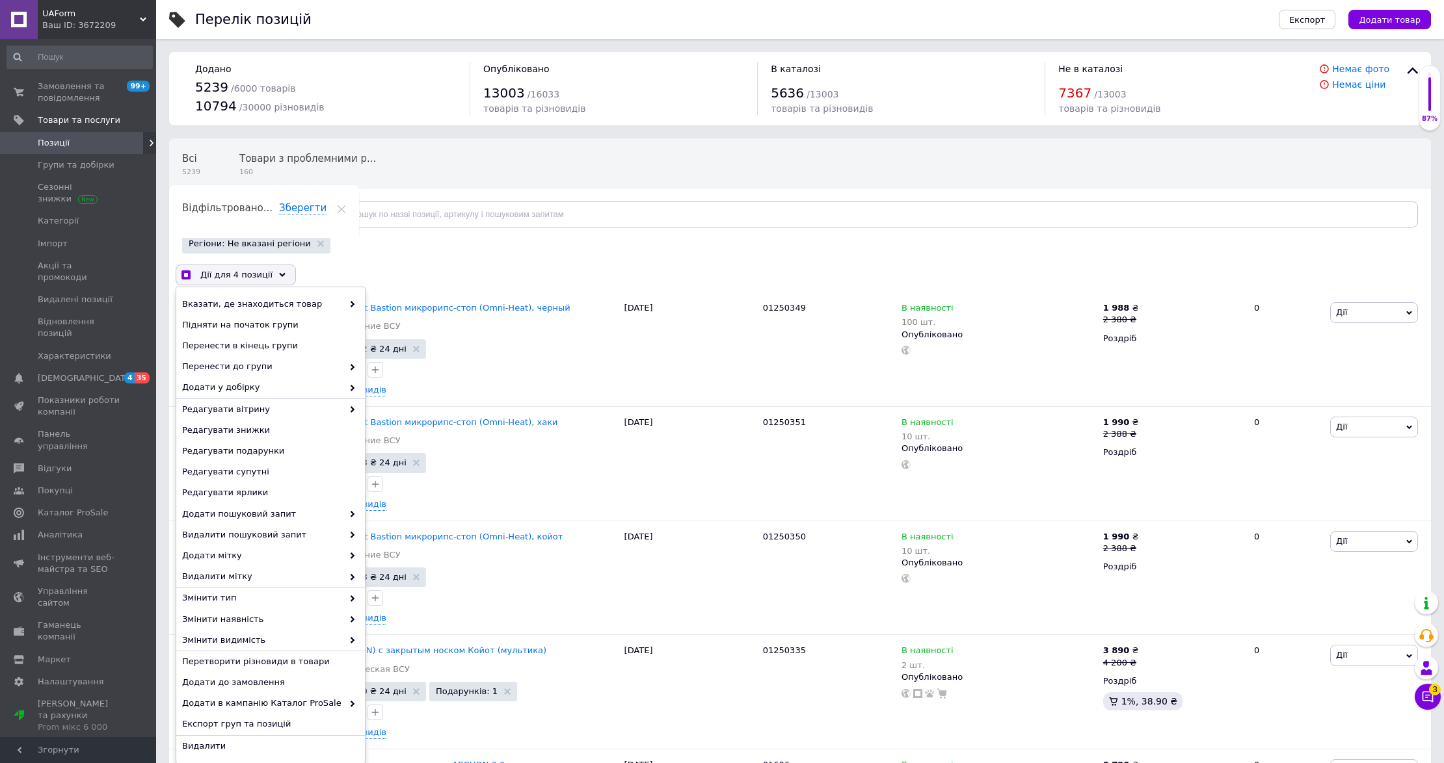
click at [481, 243] on div "Регіони: Не вказані регіони" at bounding box center [798, 245] width 1239 height 23
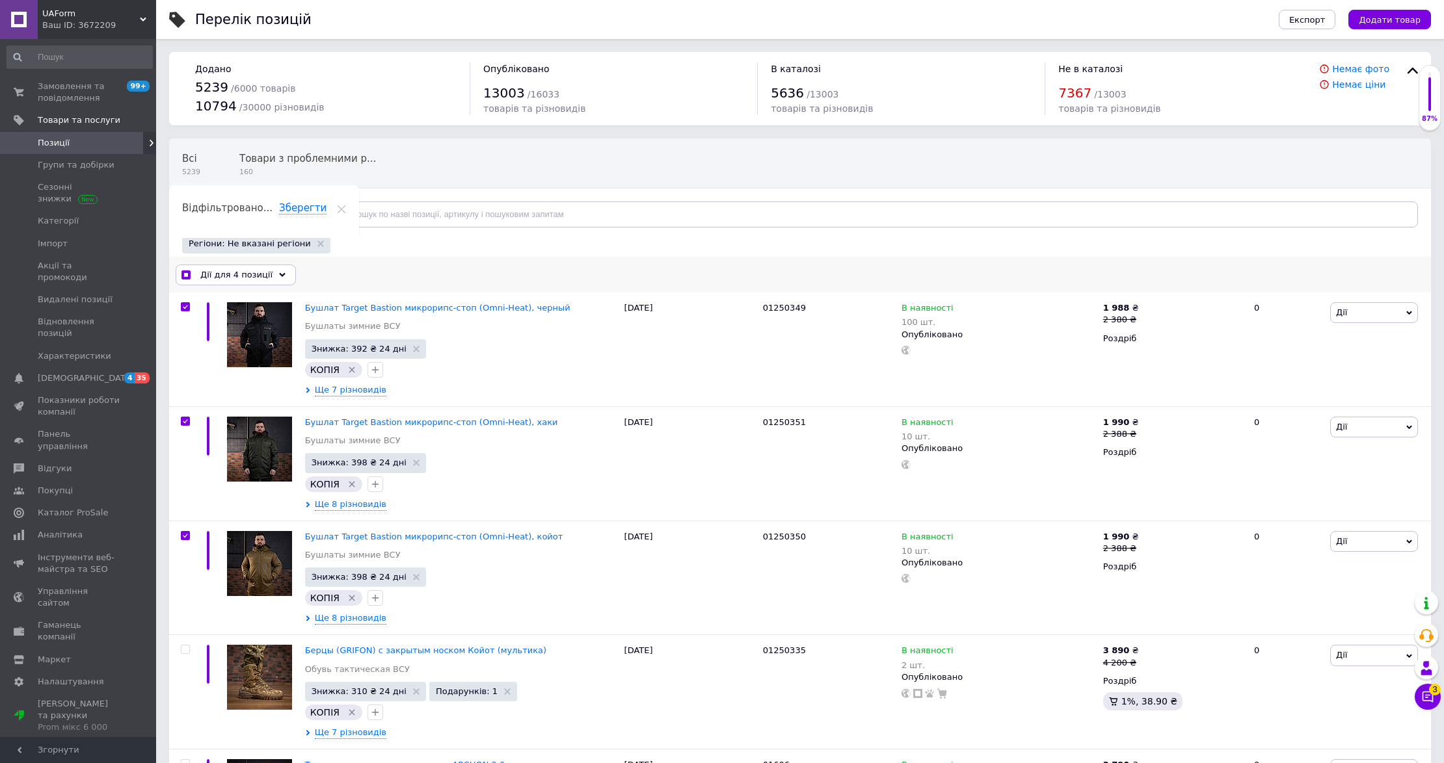
click at [279, 274] on use at bounding box center [282, 274] width 7 height 4
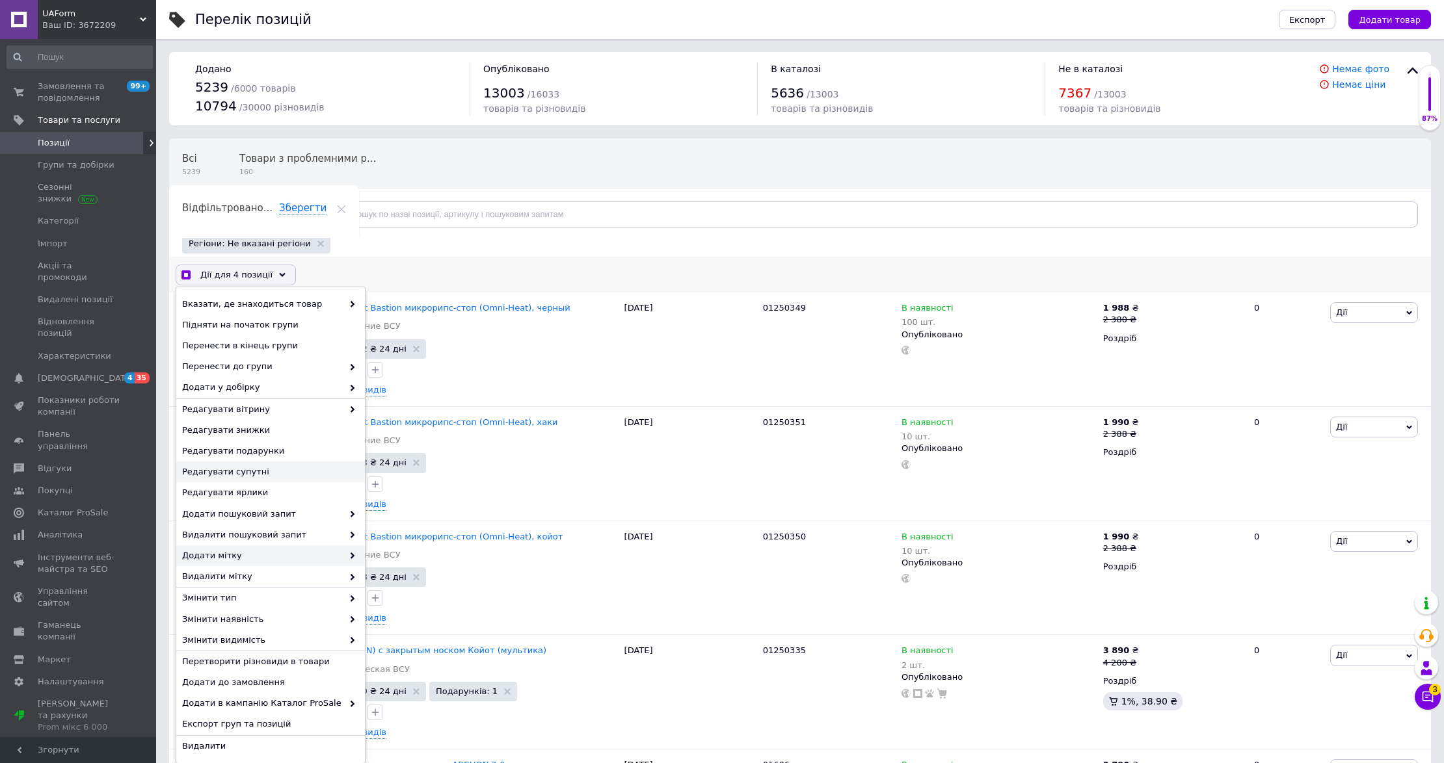
checkbox input "true"
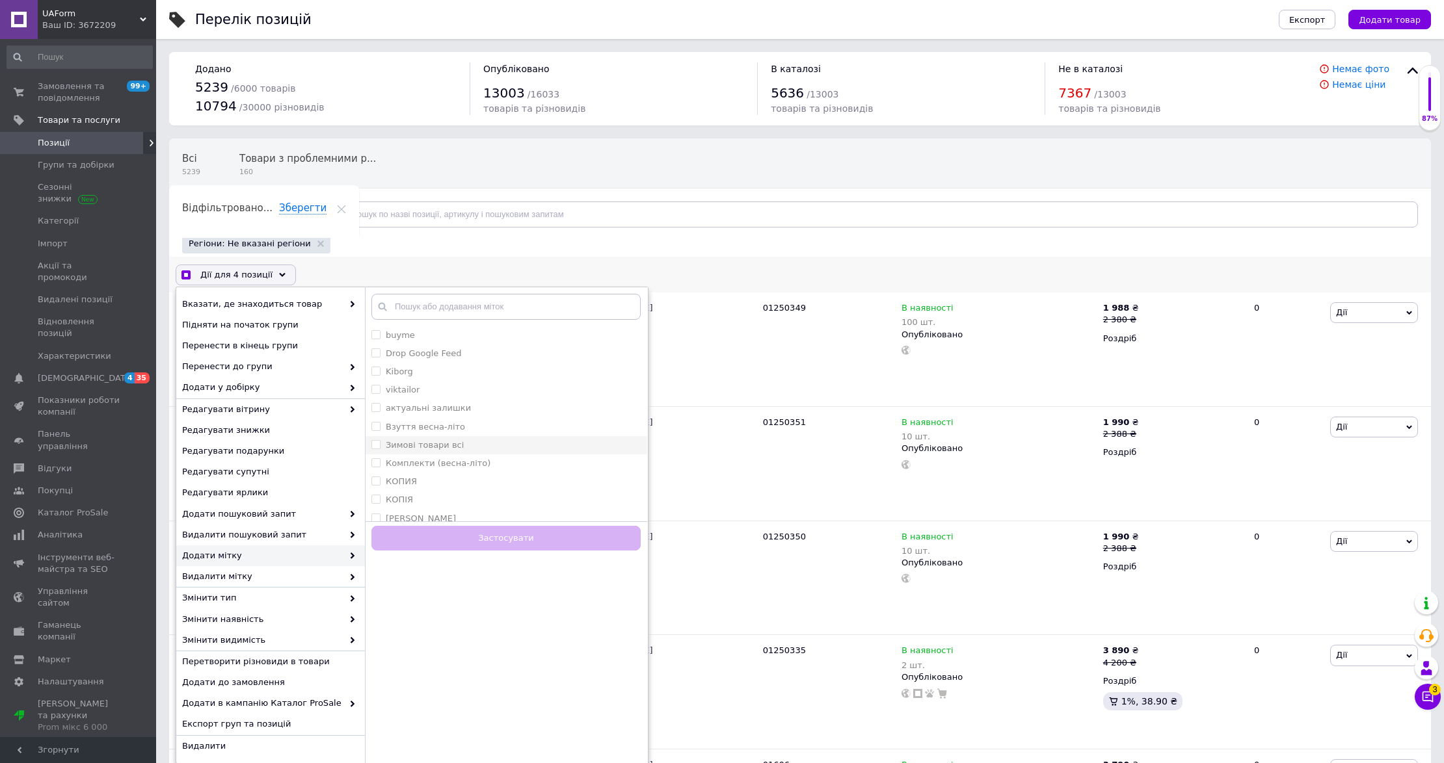
click at [377, 447] on input "Зимові товари всі" at bounding box center [375, 444] width 8 height 8
checkbox input "true"
click at [529, 544] on button "Застосувати" at bounding box center [505, 538] width 269 height 25
checkbox input "false"
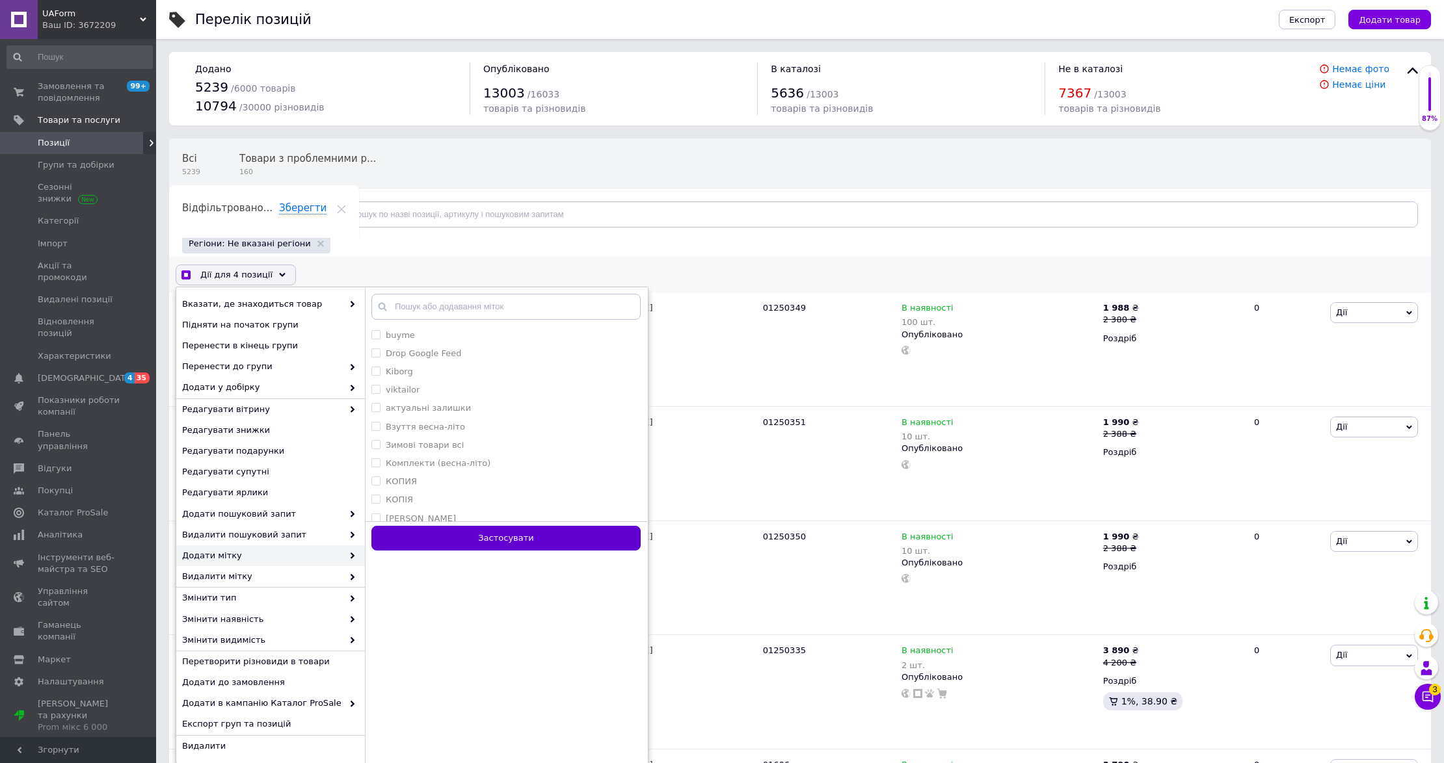
checkbox input "false"
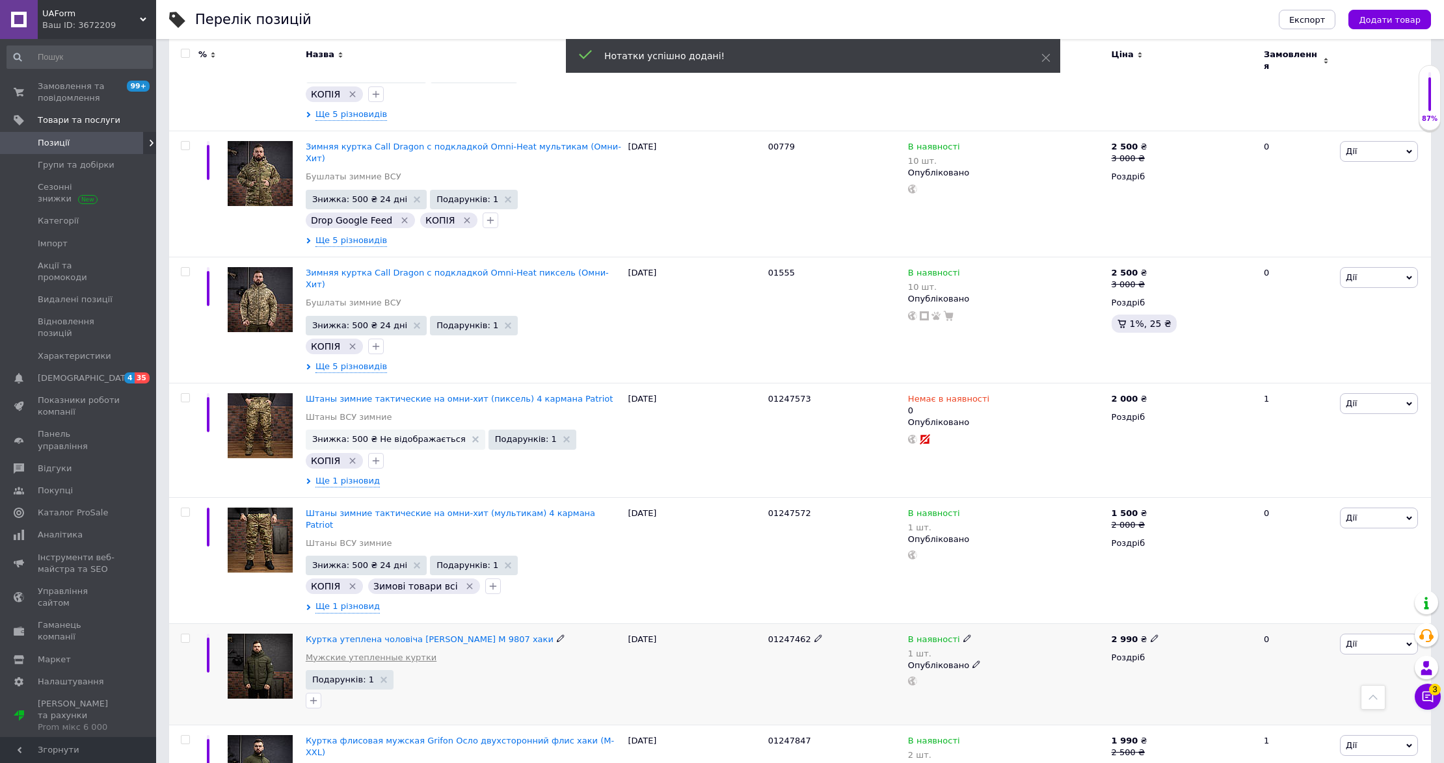
scroll to position [1865, 0]
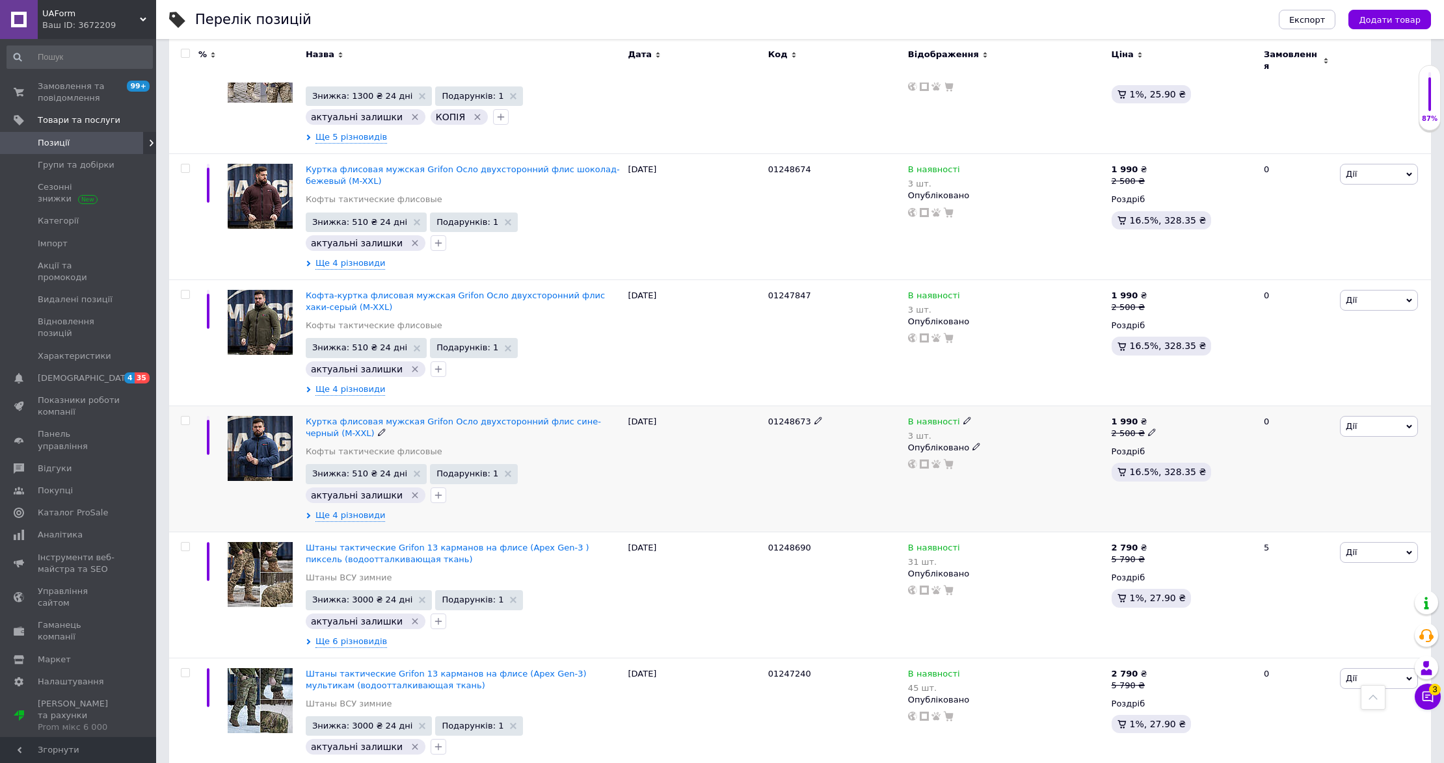
click at [186, 419] on input "checkbox" at bounding box center [185, 421] width 8 height 8
checkbox input "true"
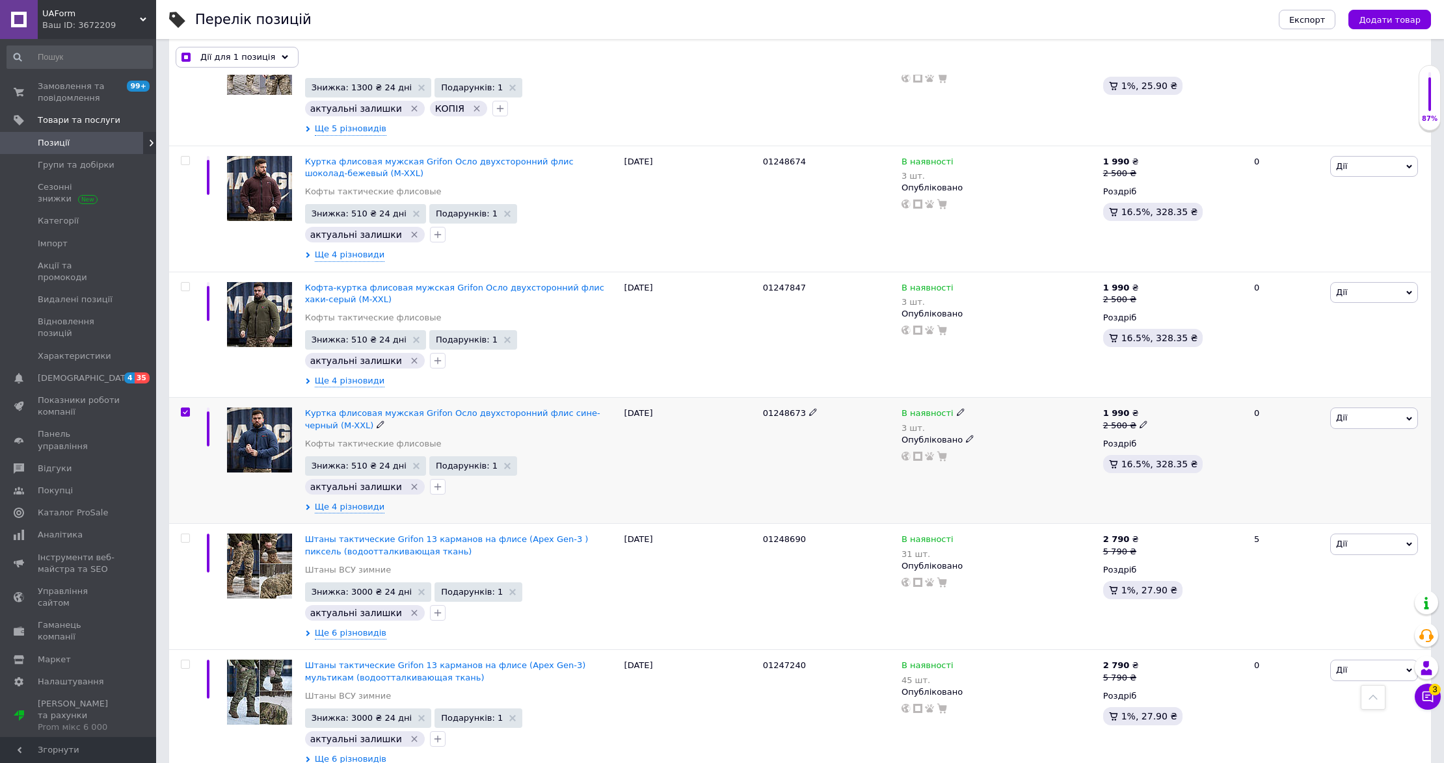
scroll to position [1864, 0]
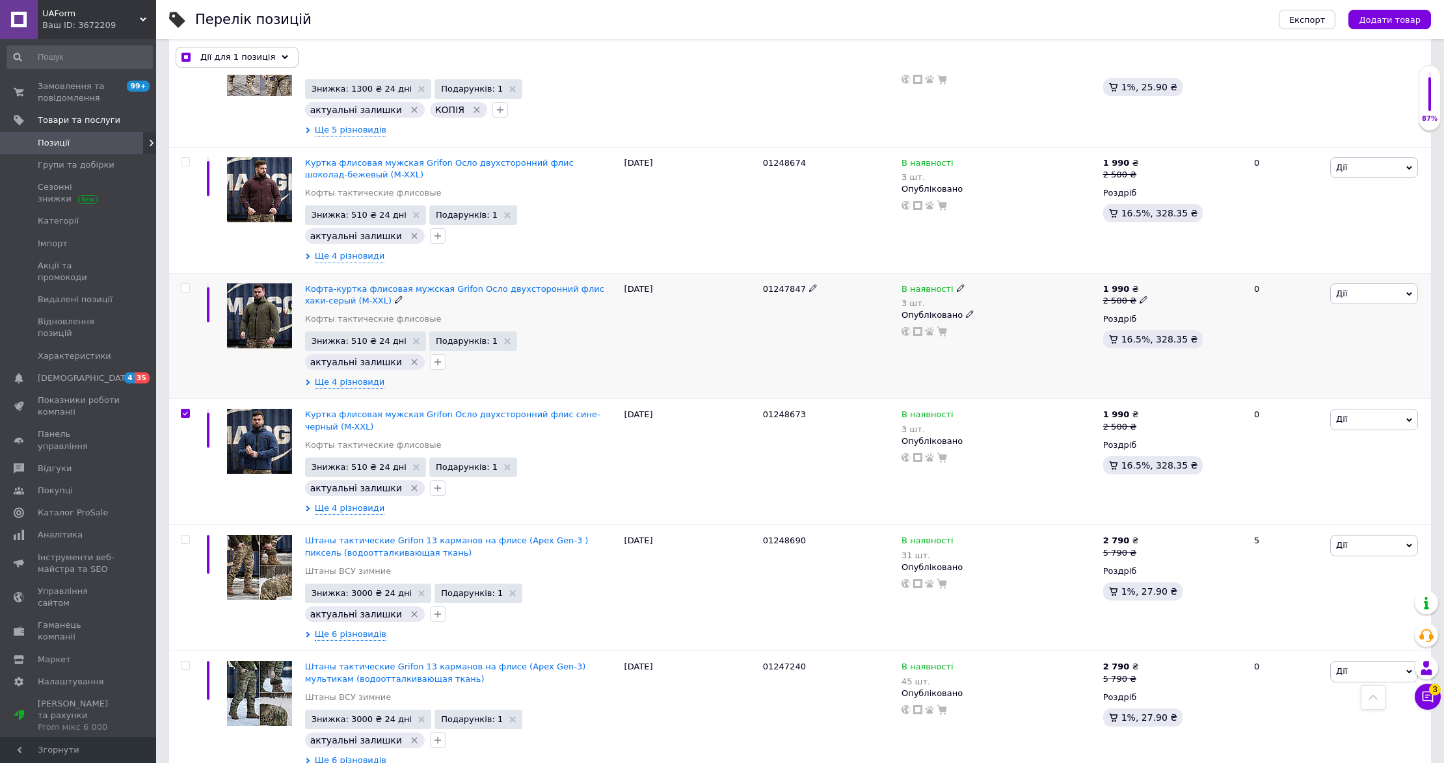
click at [185, 293] on input "checkbox" at bounding box center [185, 288] width 8 height 8
checkbox input "true"
click at [181, 418] on input "checkbox" at bounding box center [185, 414] width 8 height 8
checkbox input "false"
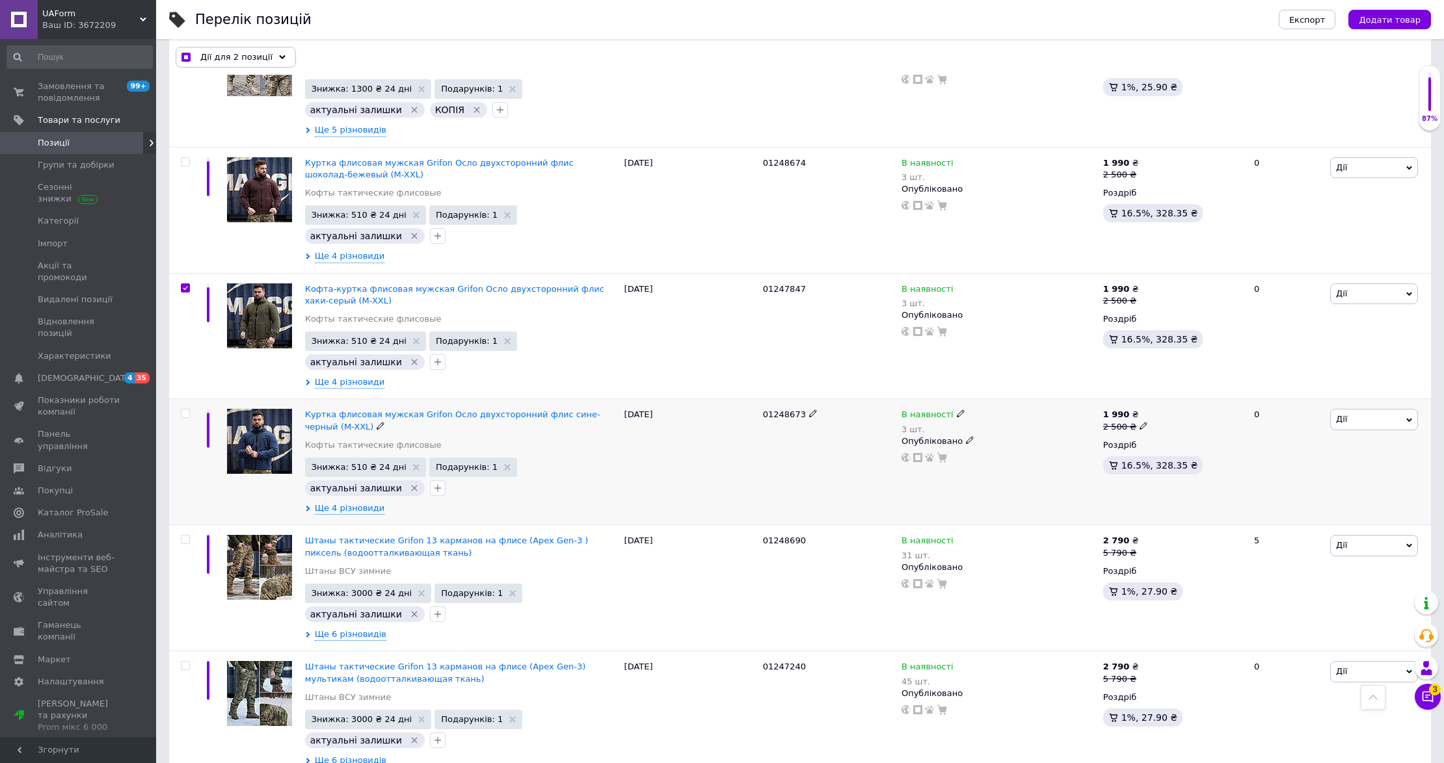
checkbox input "true"
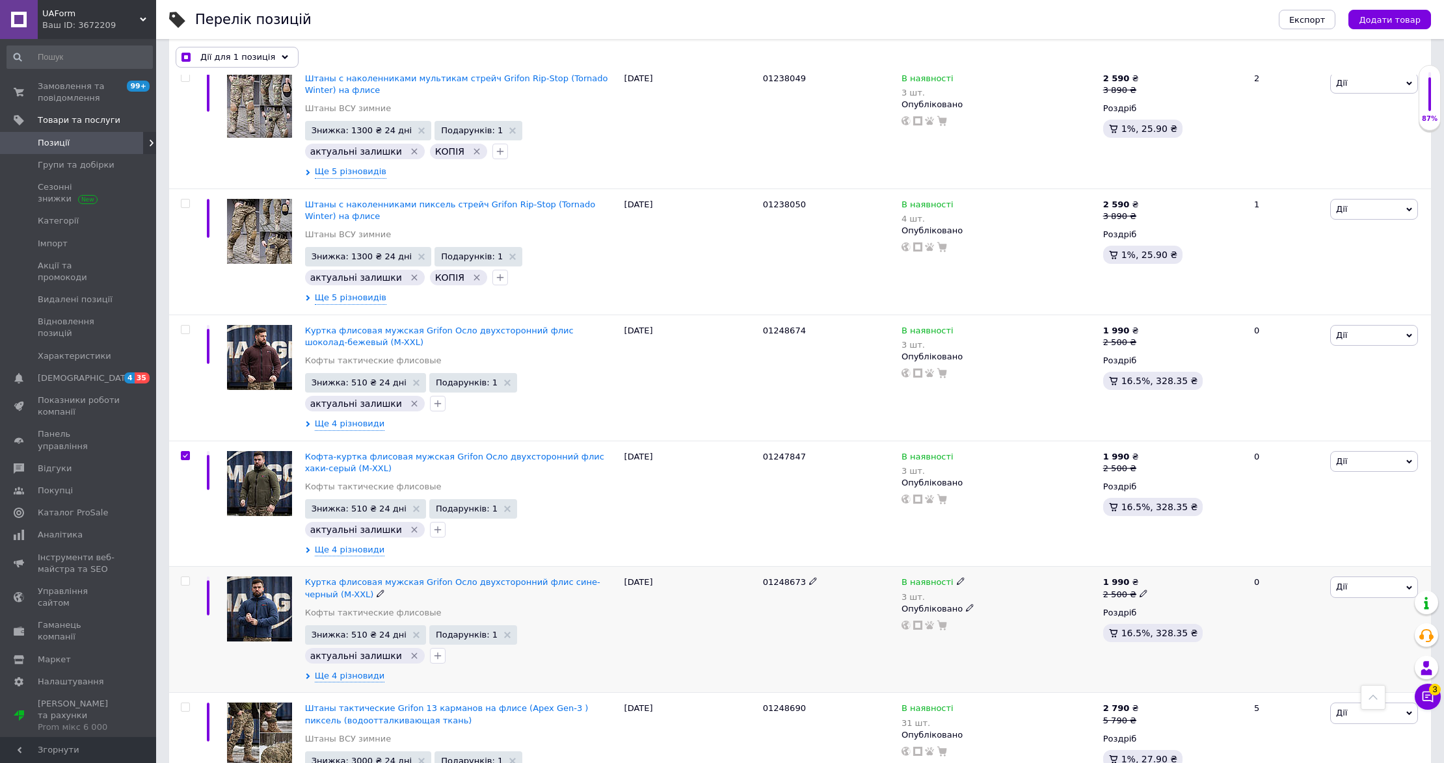
scroll to position [1691, 0]
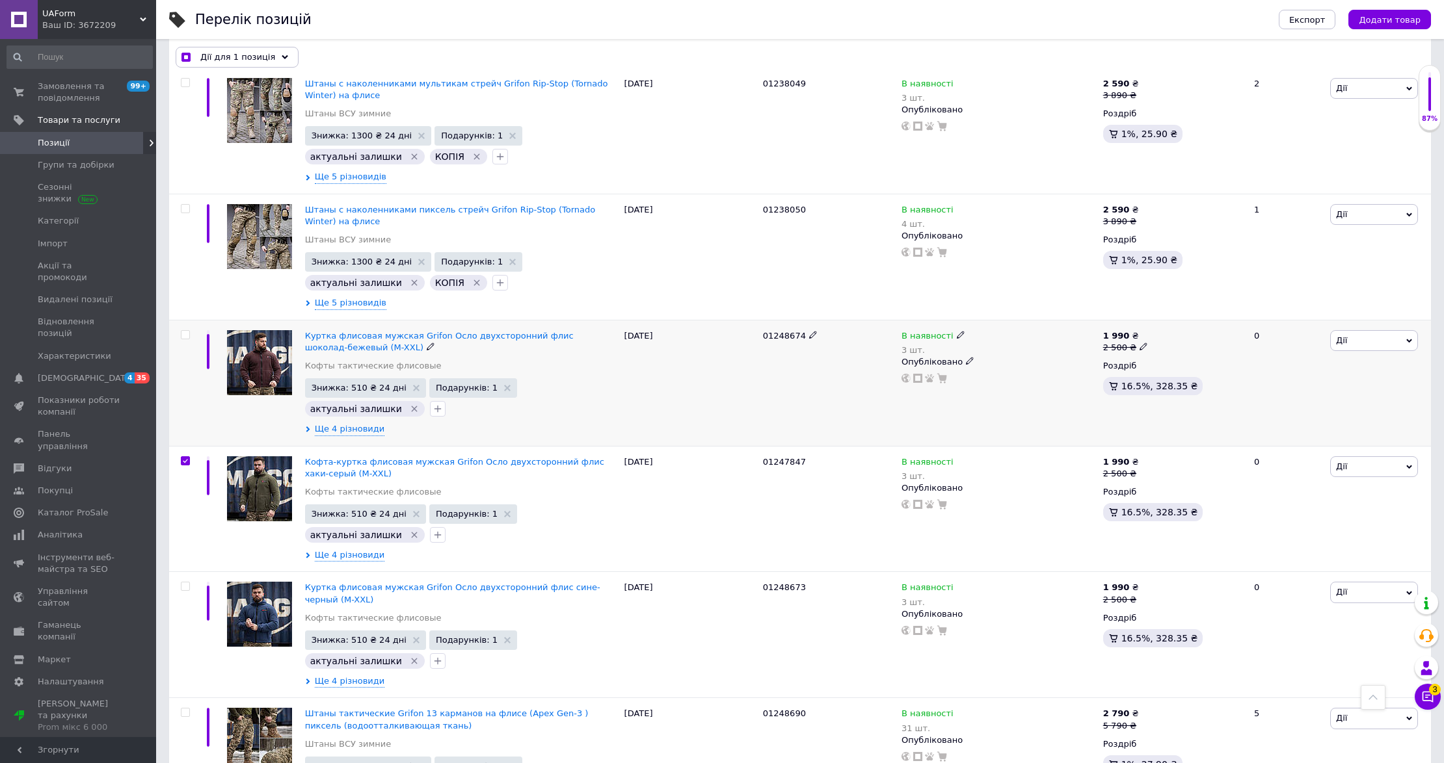
click at [187, 338] on input "checkbox" at bounding box center [185, 335] width 8 height 8
checkbox input "true"
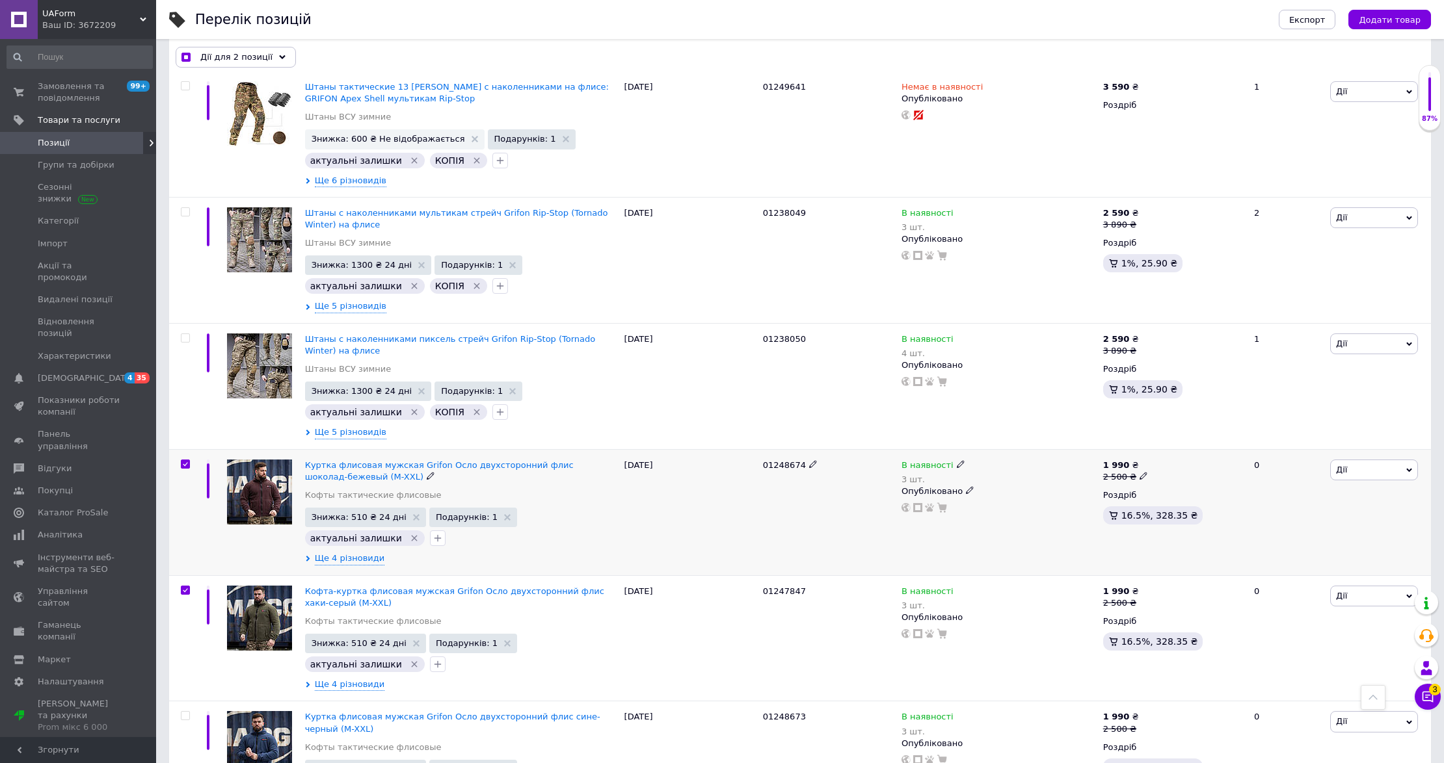
scroll to position [1517, 0]
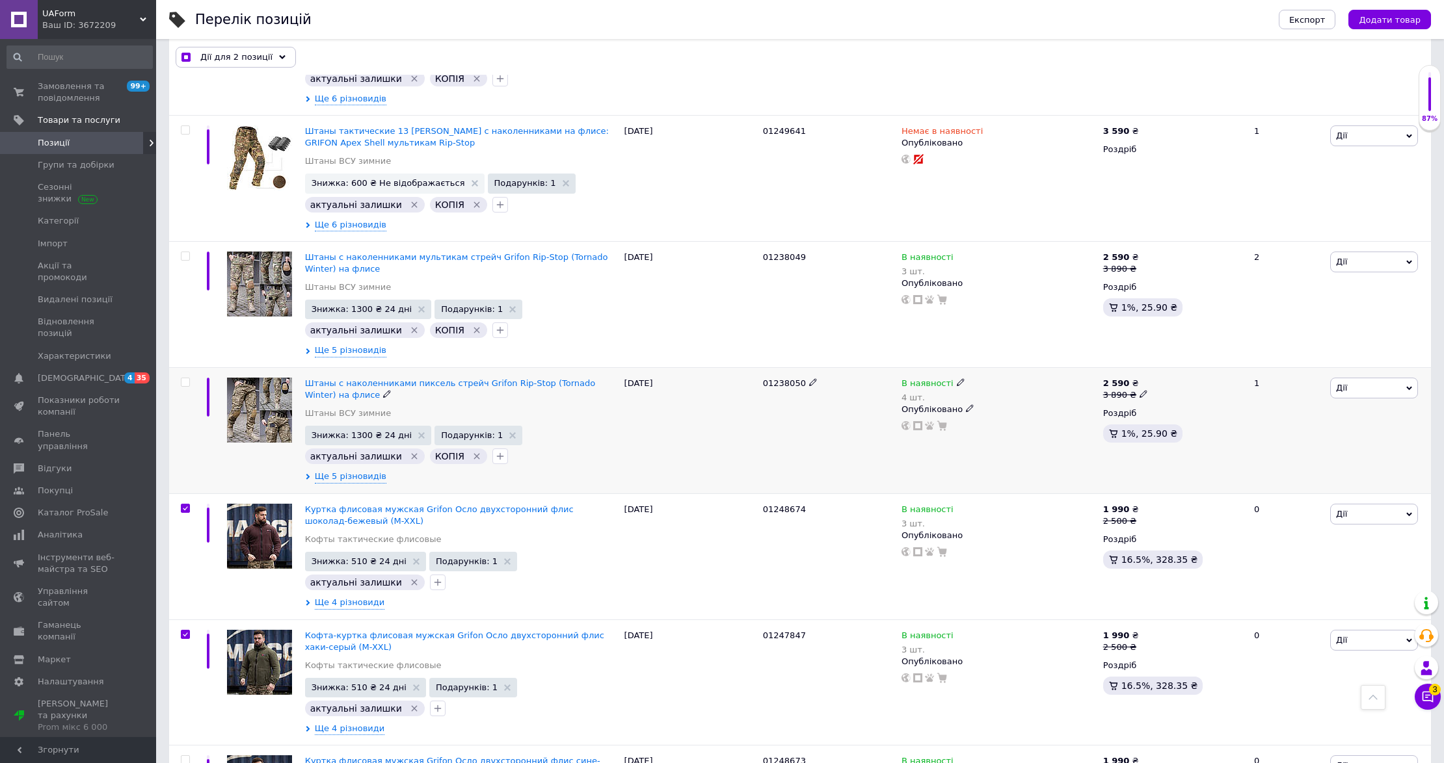
click at [188, 387] on input "checkbox" at bounding box center [185, 382] width 8 height 8
checkbox input "true"
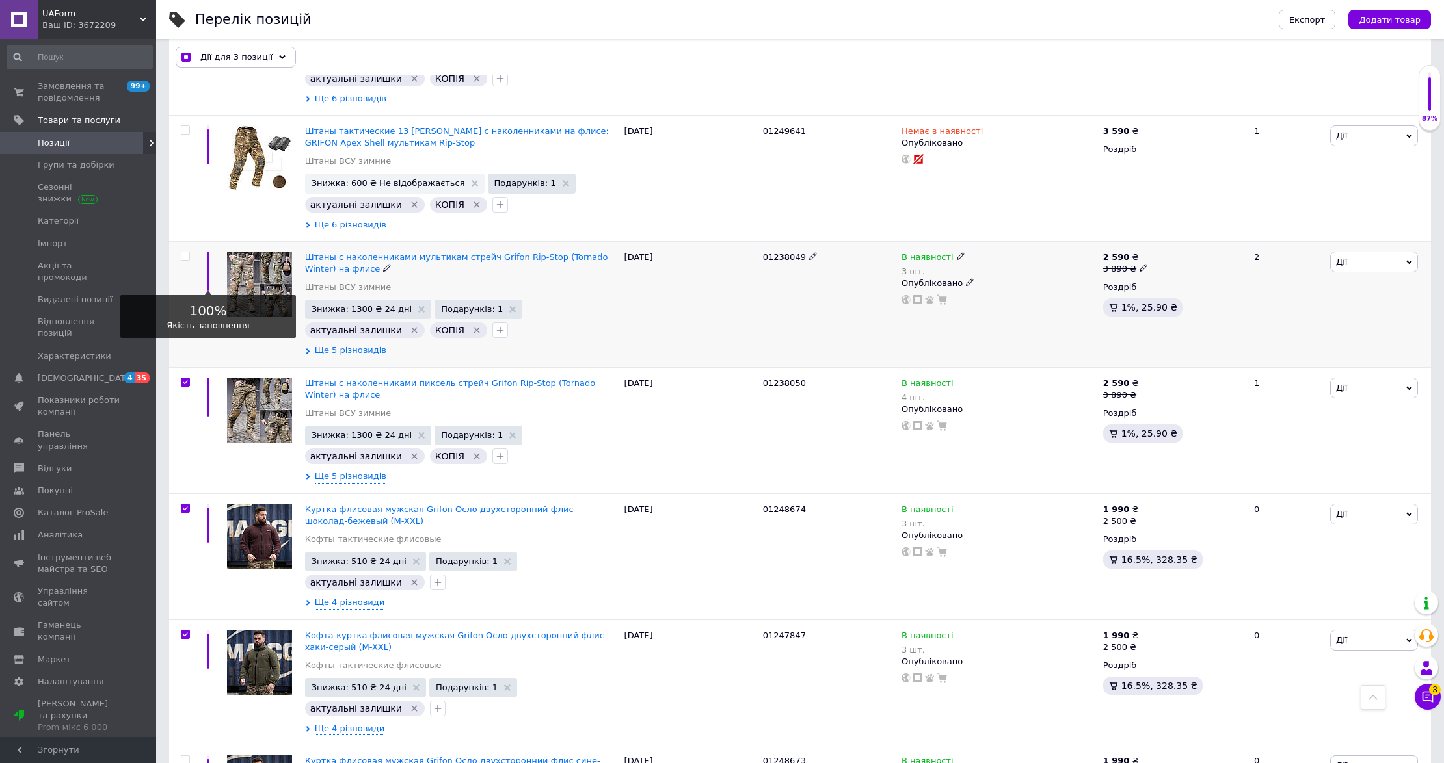
scroll to position [1431, 0]
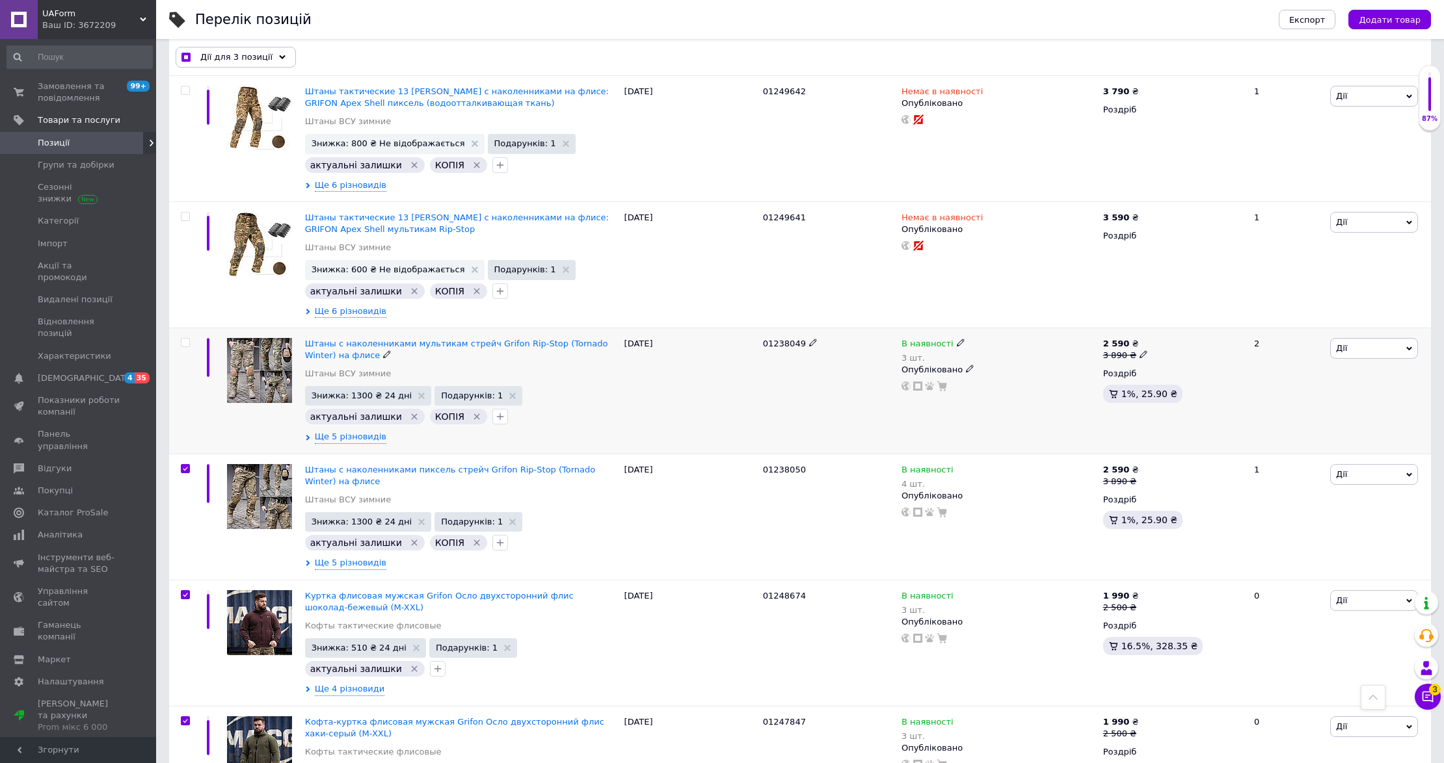
click at [188, 347] on input "checkbox" at bounding box center [185, 343] width 8 height 8
checkbox input "true"
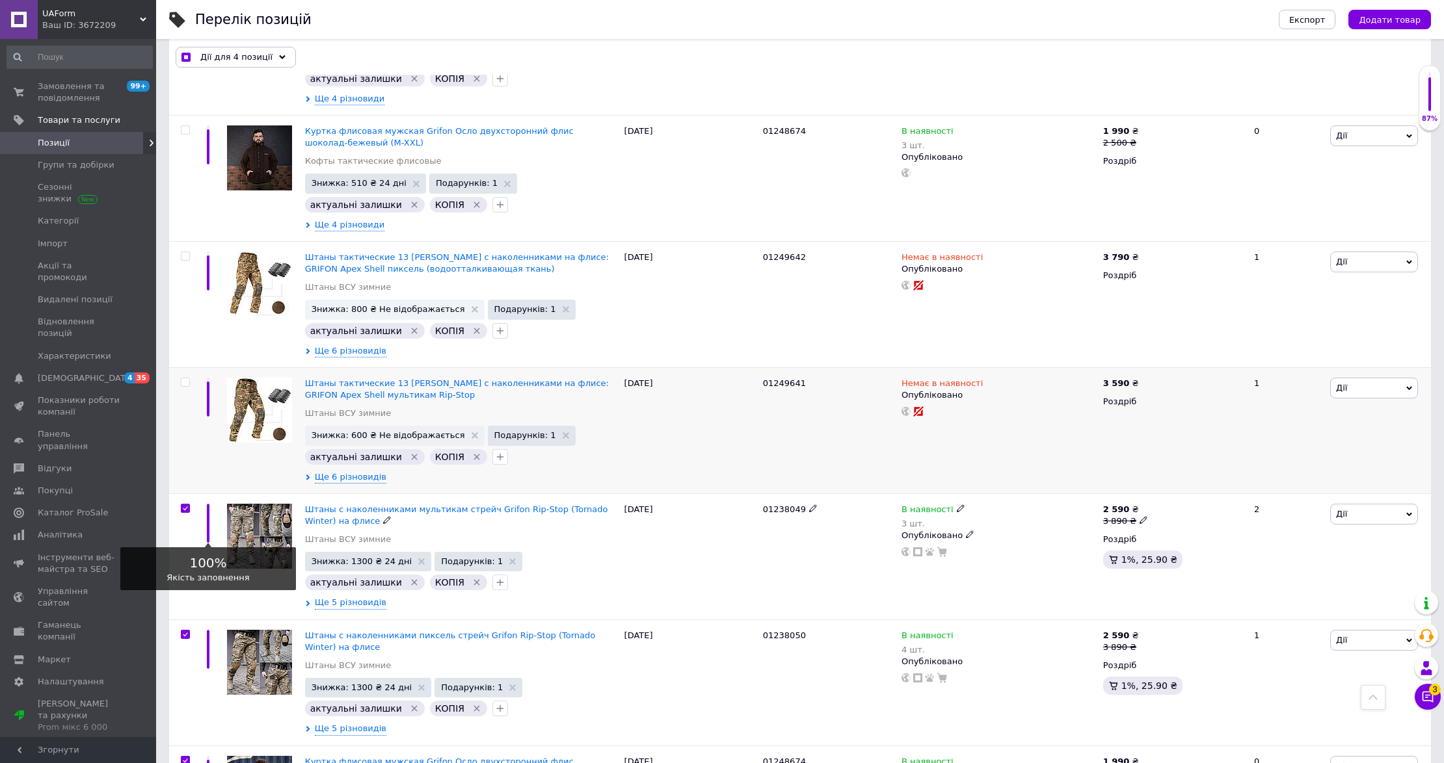
scroll to position [1257, 0]
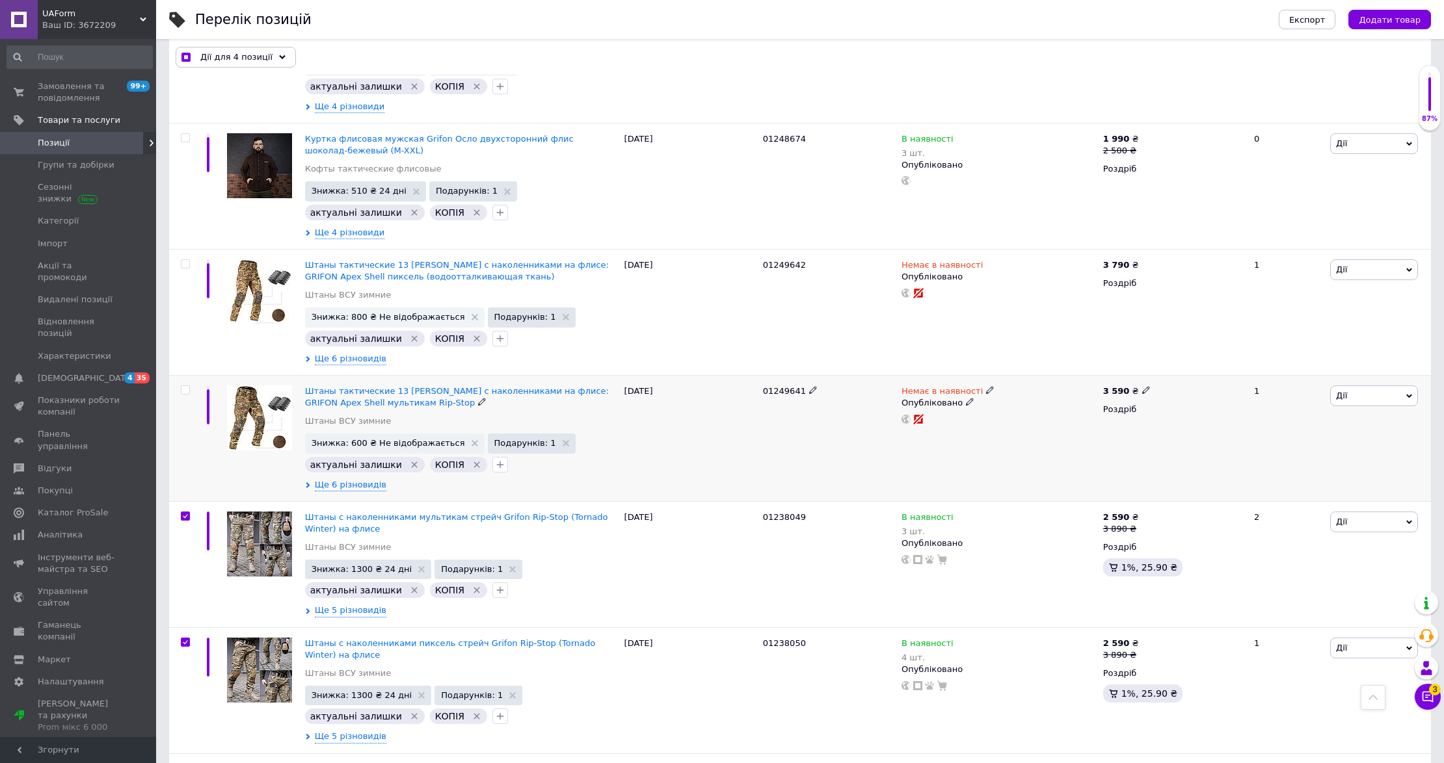
click at [186, 394] on input "checkbox" at bounding box center [185, 390] width 8 height 8
checkbox input "true"
click at [185, 269] on input "checkbox" at bounding box center [185, 264] width 8 height 8
checkbox input "true"
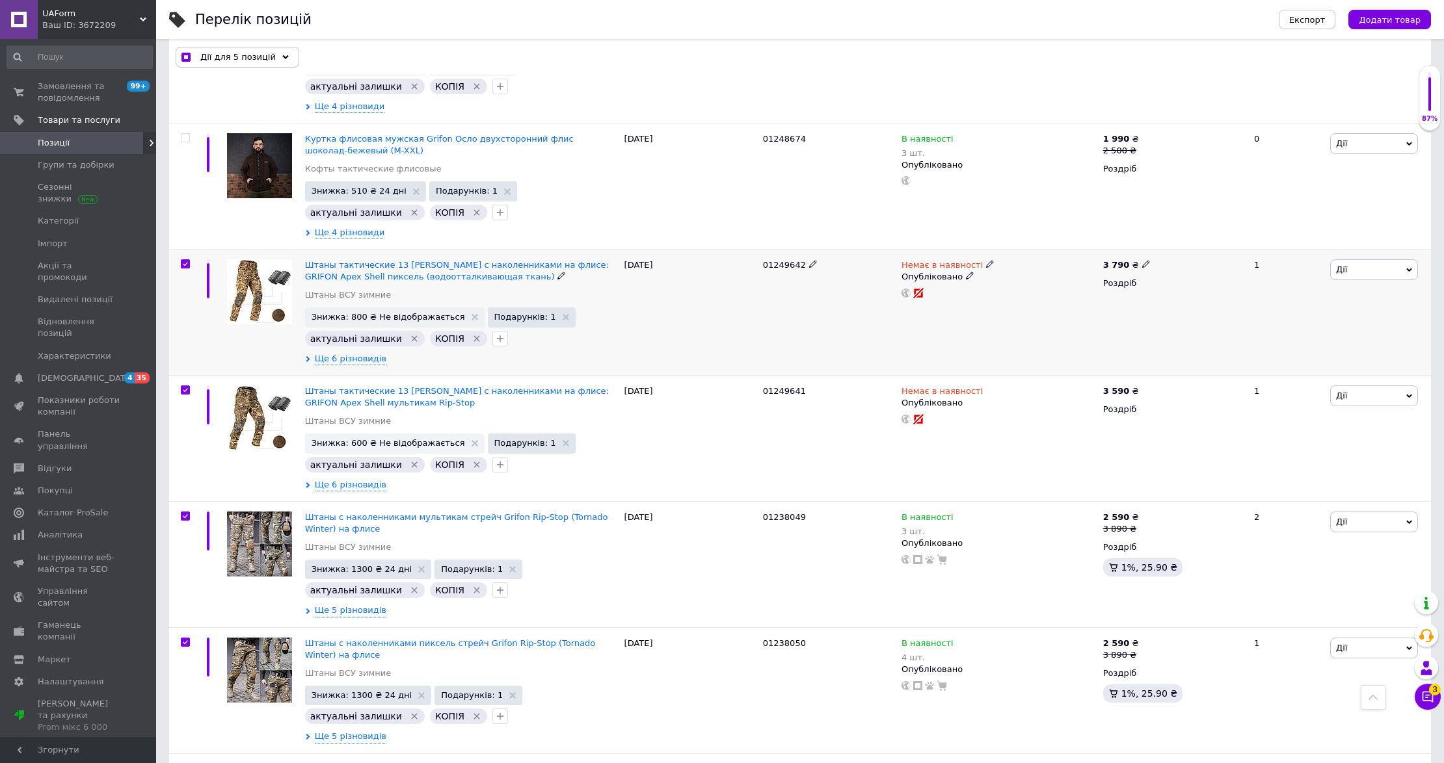
checkbox input "true"
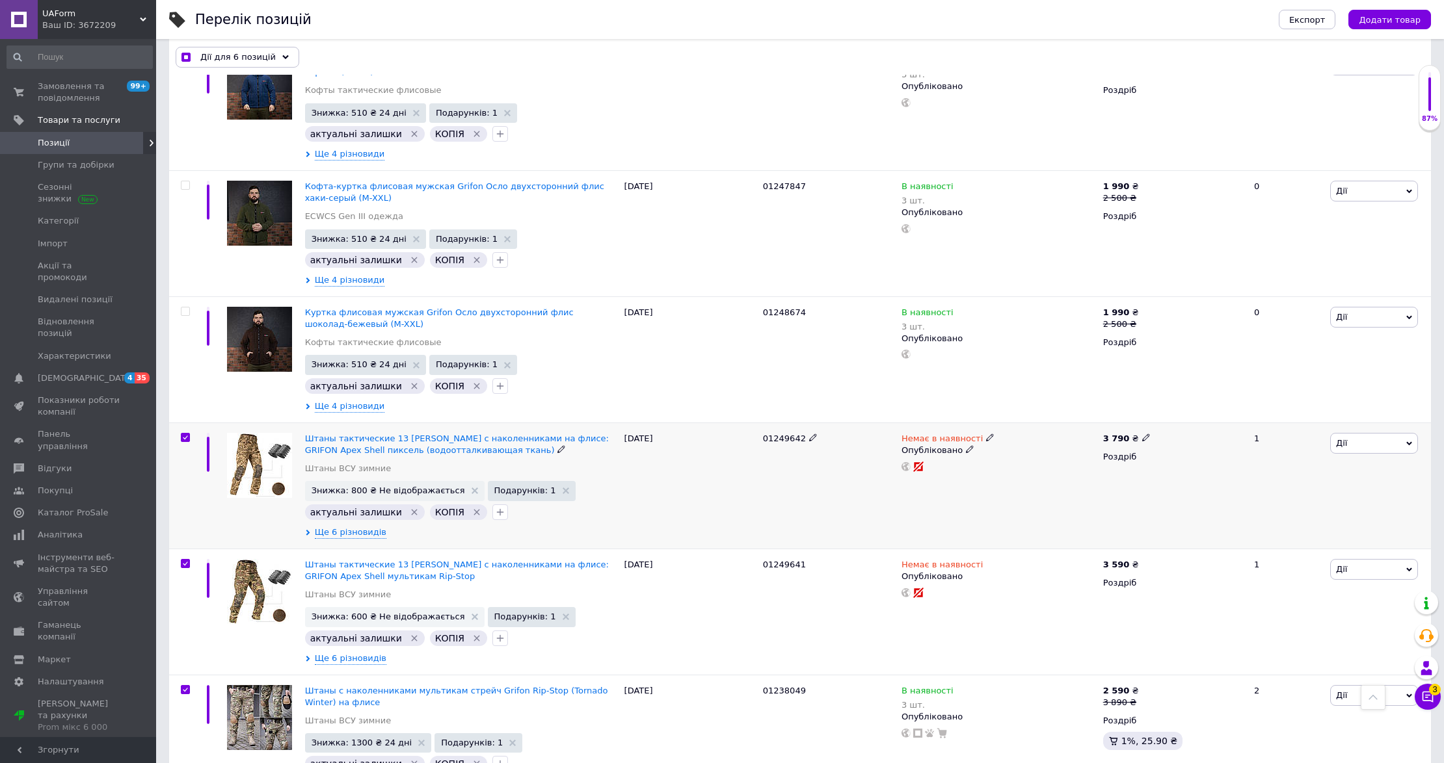
click at [183, 442] on input "checkbox" at bounding box center [185, 438] width 8 height 8
checkbox input "false"
checkbox input "true"
click at [183, 565] on input "checkbox" at bounding box center [185, 564] width 8 height 8
checkbox input "false"
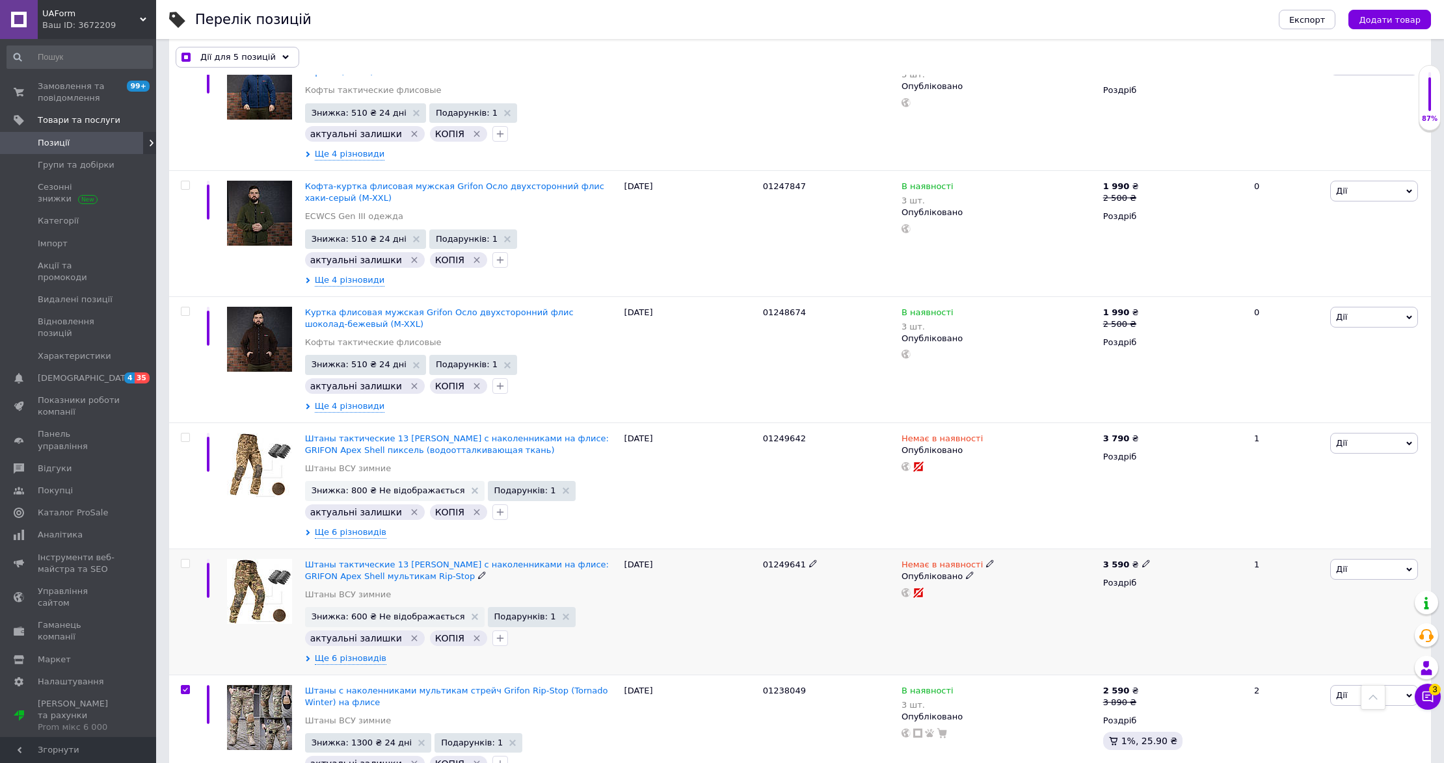
checkbox input "true"
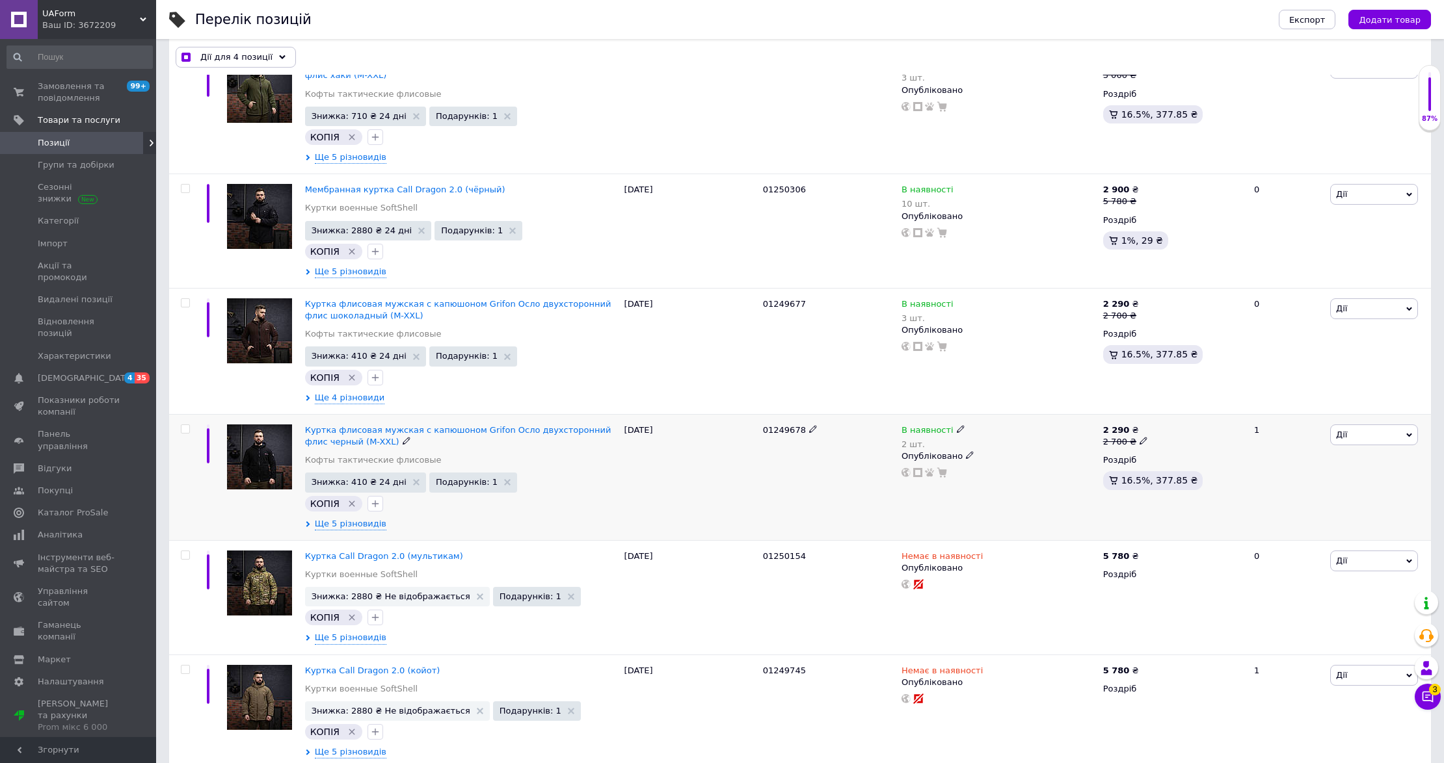
scroll to position [43, 0]
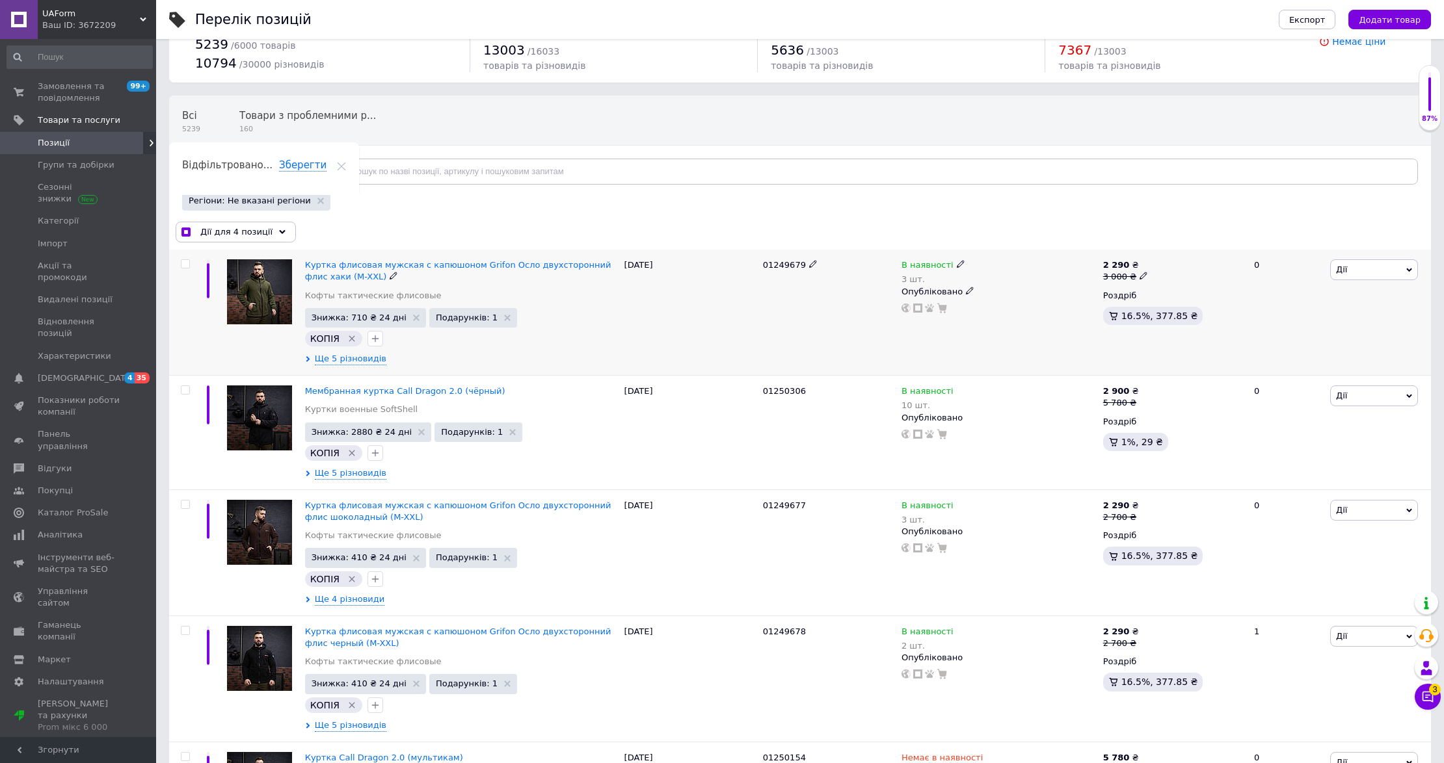
click at [185, 264] on input "checkbox" at bounding box center [185, 264] width 8 height 8
checkbox input "true"
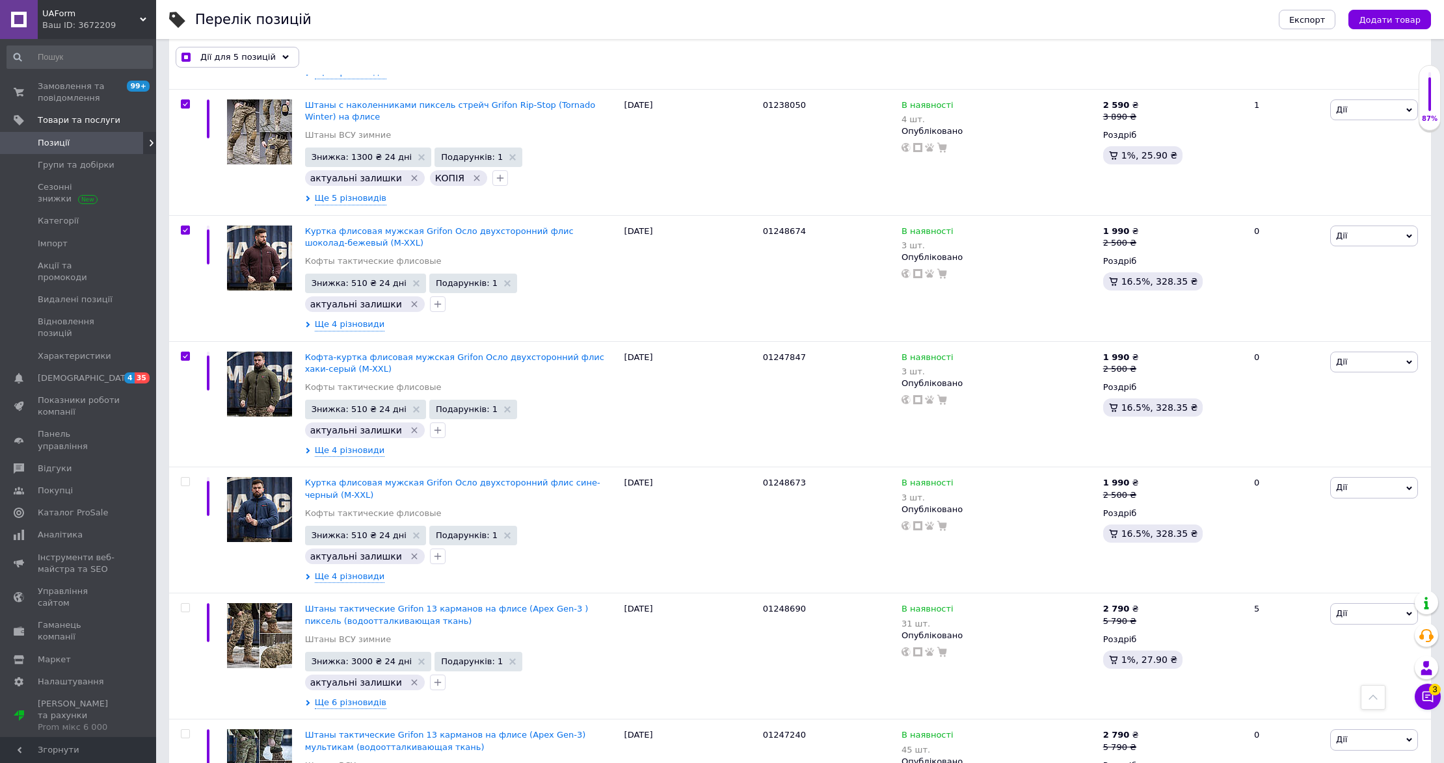
scroll to position [2037, 0]
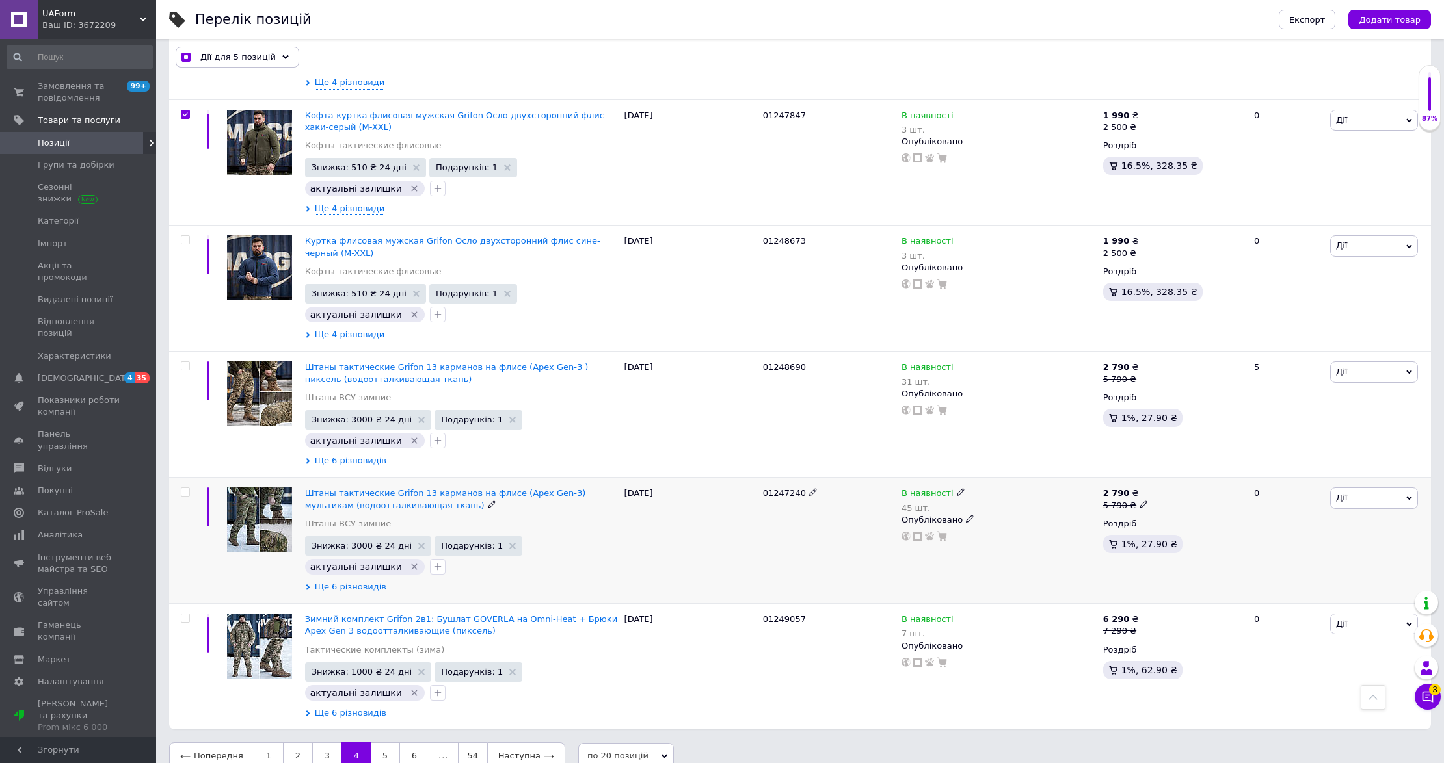
click at [183, 497] on input "checkbox" at bounding box center [185, 492] width 8 height 8
checkbox input "true"
click at [187, 371] on input "checkbox" at bounding box center [185, 366] width 8 height 8
checkbox input "true"
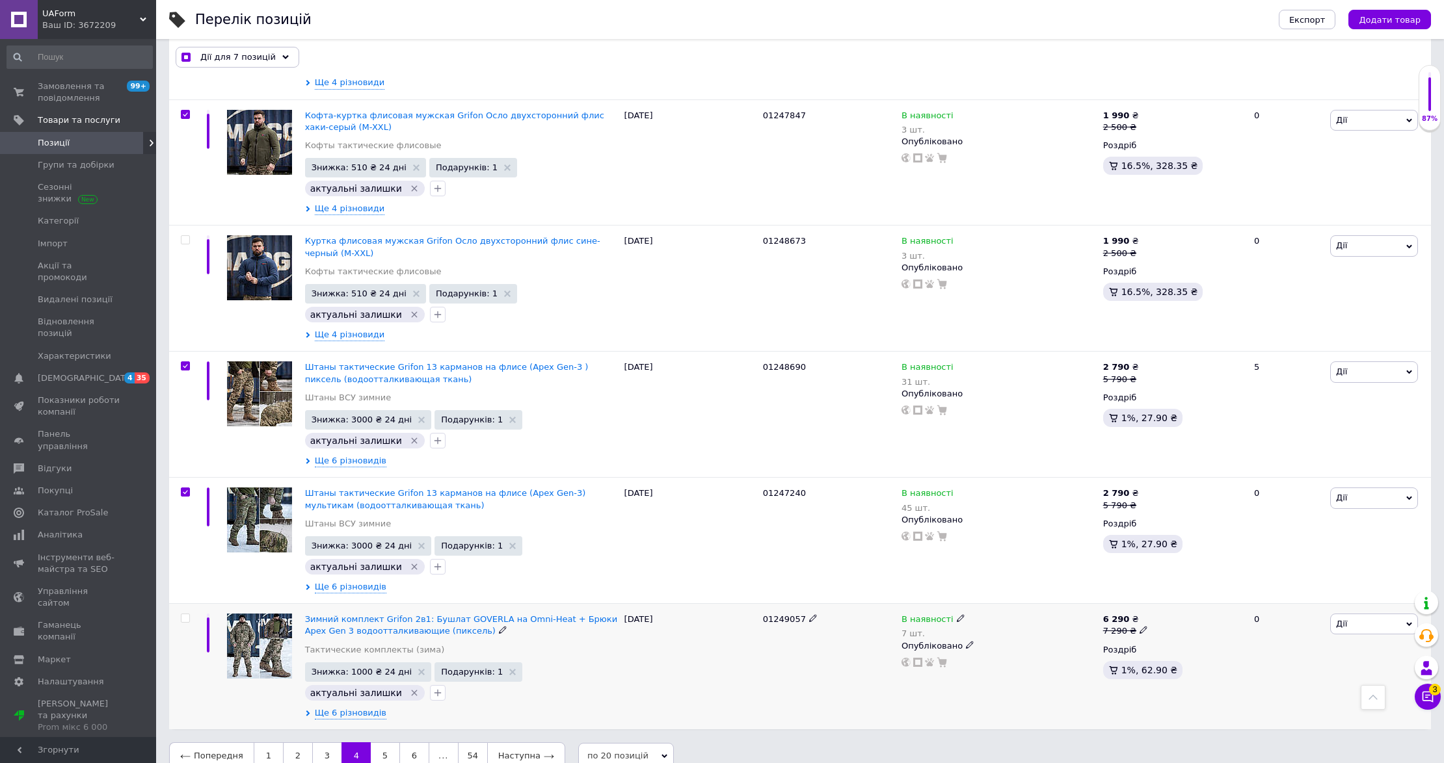
click at [190, 623] on div at bounding box center [185, 618] width 26 height 9
checkbox input "true"
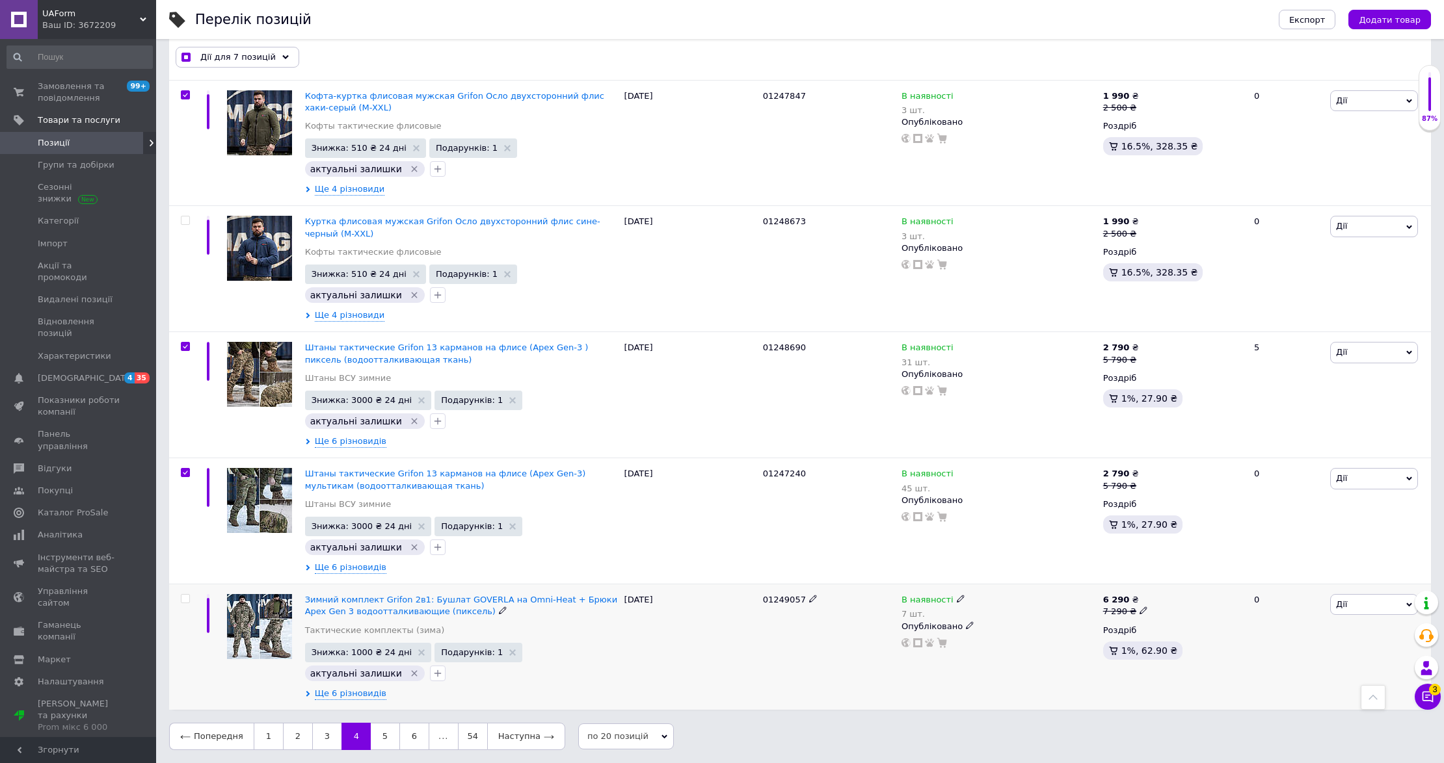
click at [182, 595] on input "checkbox" at bounding box center [185, 599] width 8 height 8
checkbox input "true"
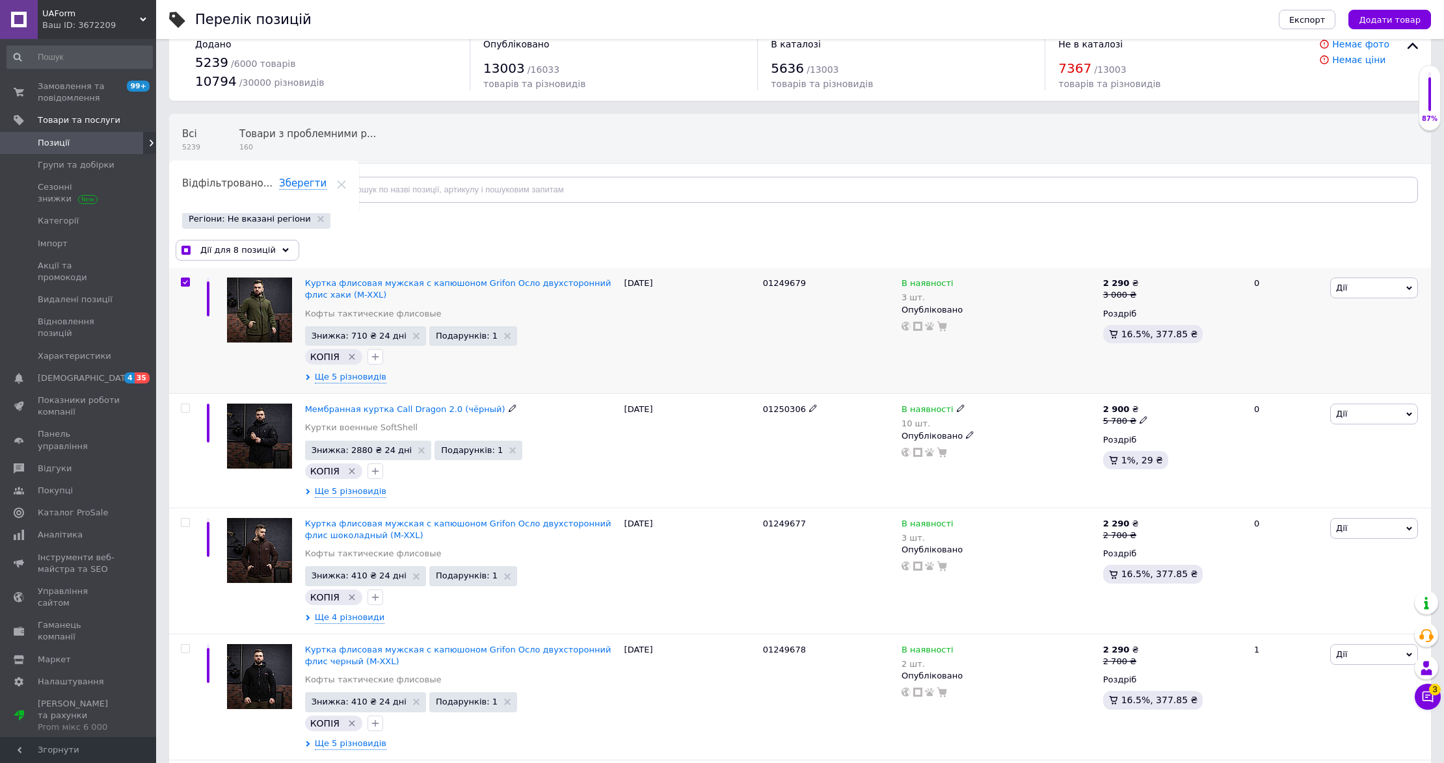
scroll to position [0, 0]
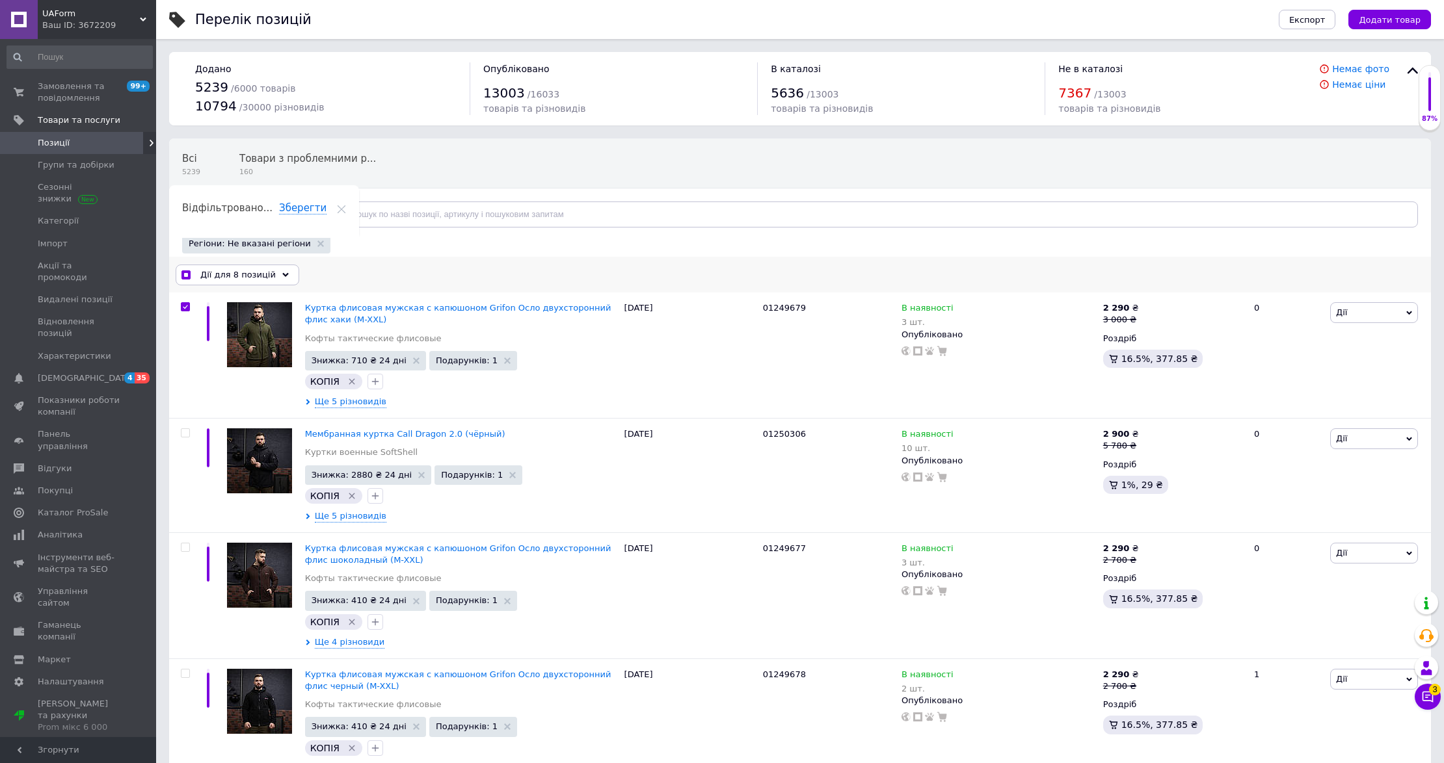
click at [269, 271] on div "Дії для 8 позицій" at bounding box center [238, 275] width 124 height 21
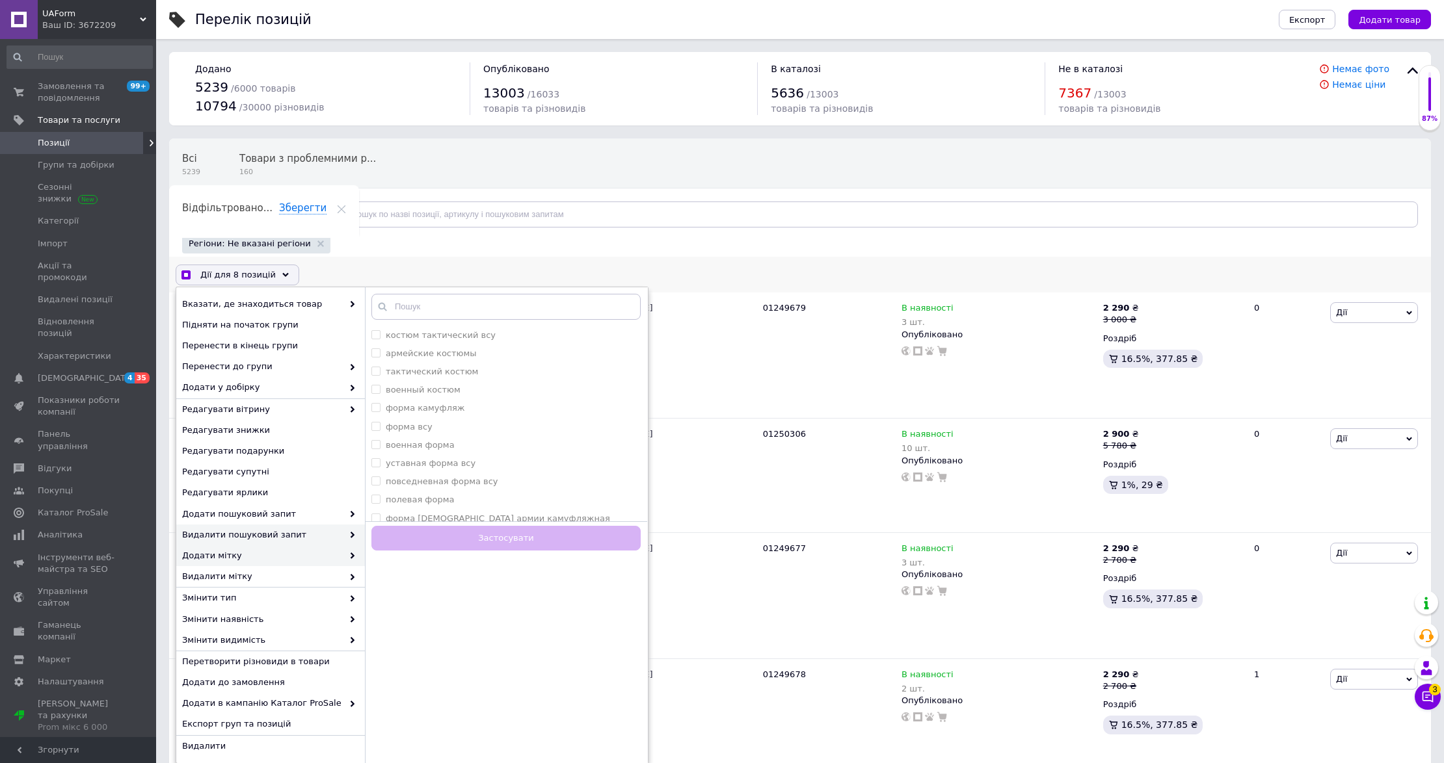
click at [315, 562] on span "Додати мітку" at bounding box center [262, 556] width 161 height 12
checkbox input "true"
click at [378, 446] on input "Зимові товари всі" at bounding box center [375, 444] width 8 height 8
checkbox input "true"
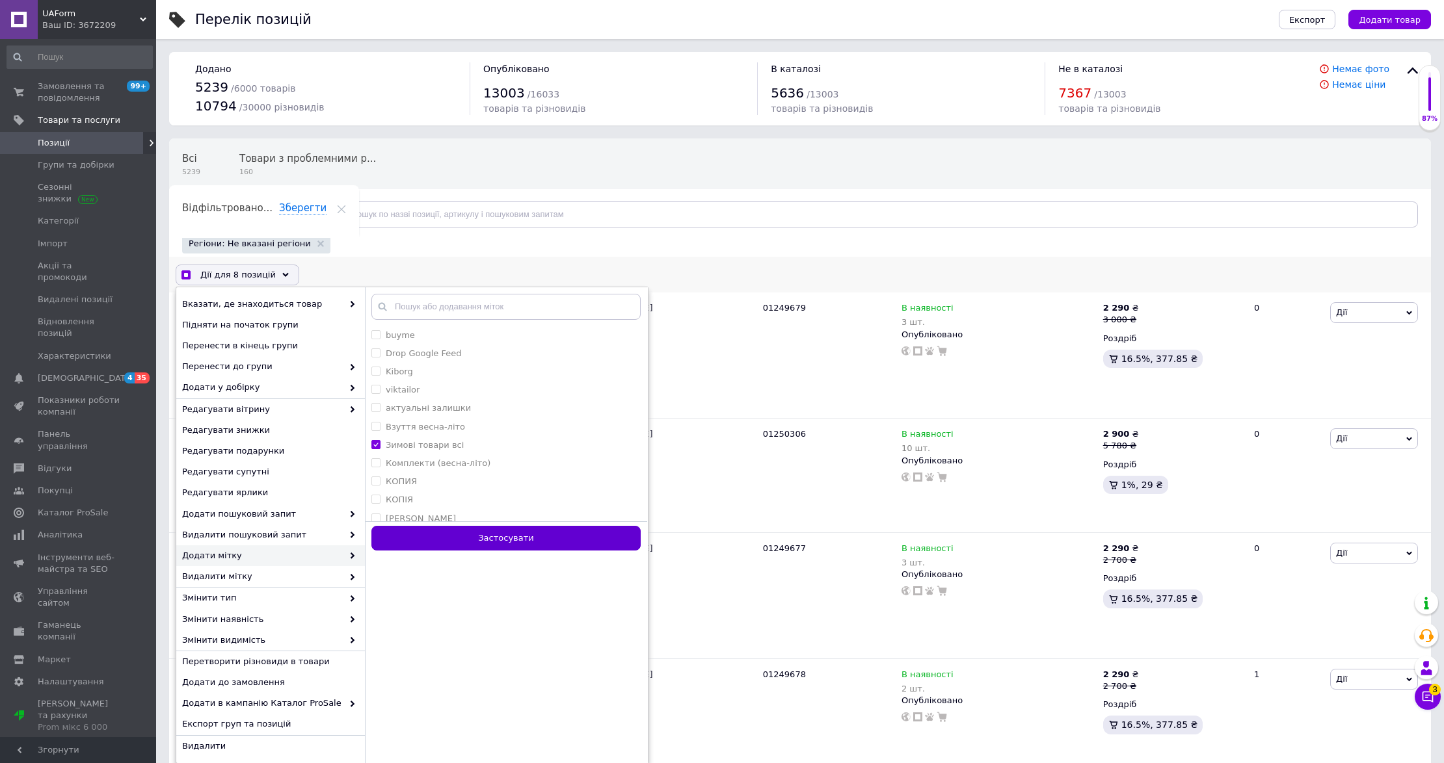
click at [535, 545] on button "Застосувати" at bounding box center [505, 538] width 269 height 25
checkbox input "false"
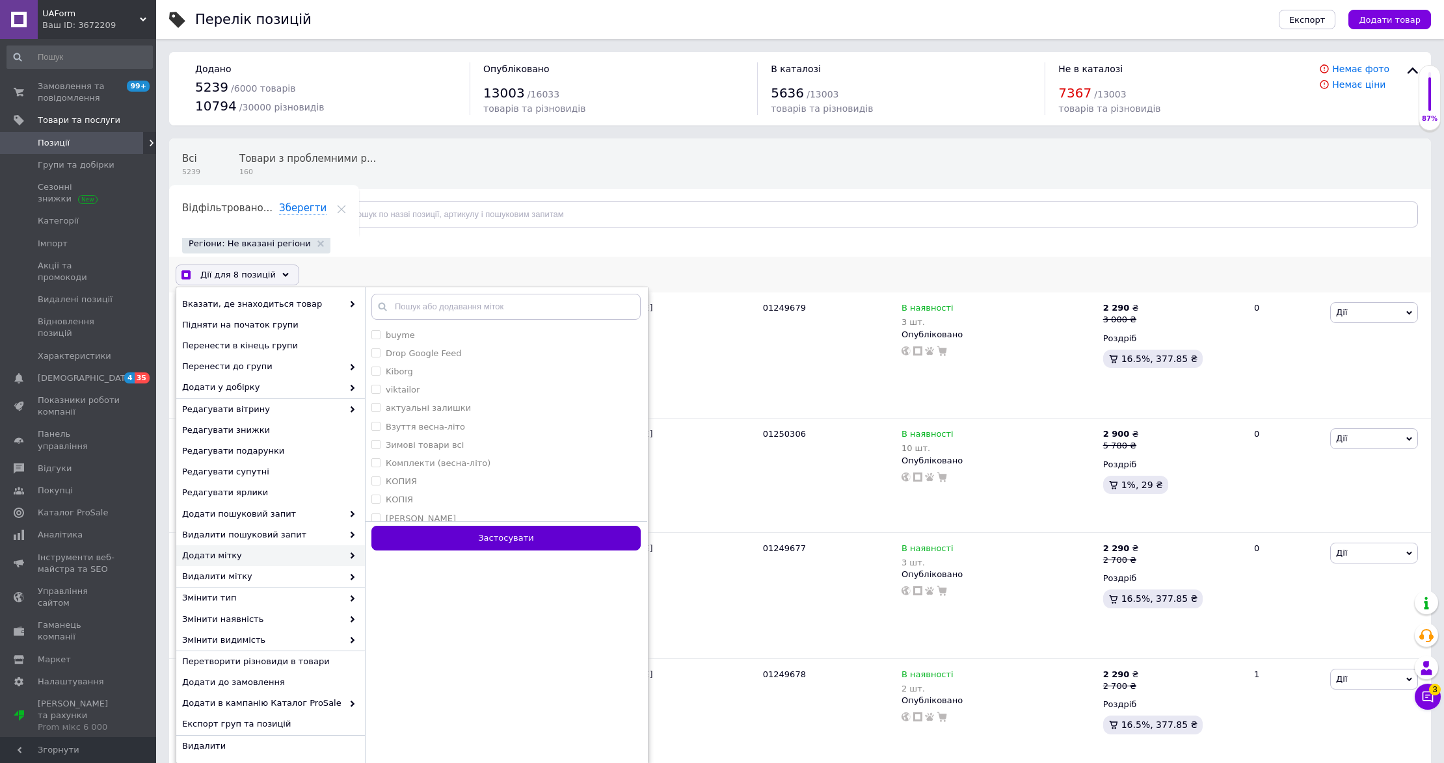
checkbox input "false"
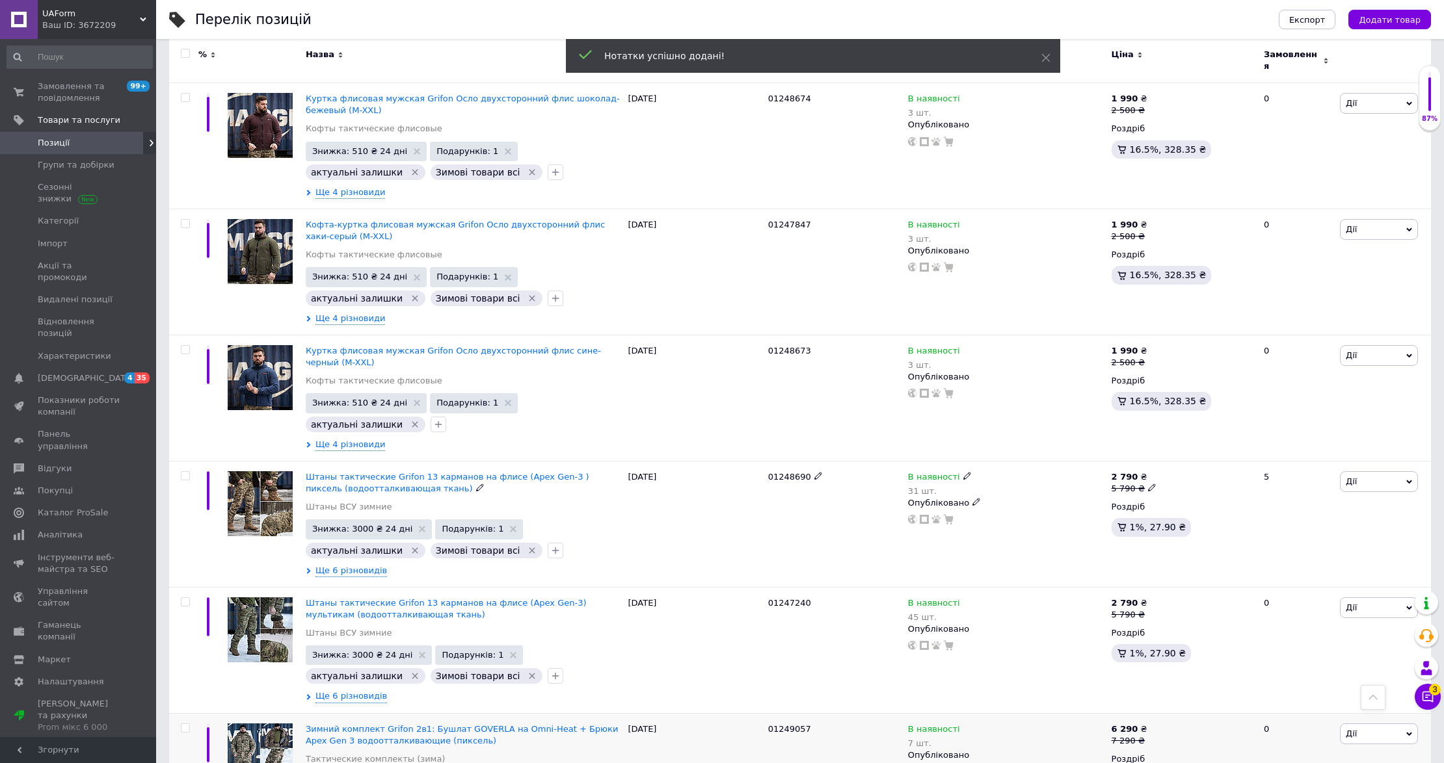
scroll to position [2068, 0]
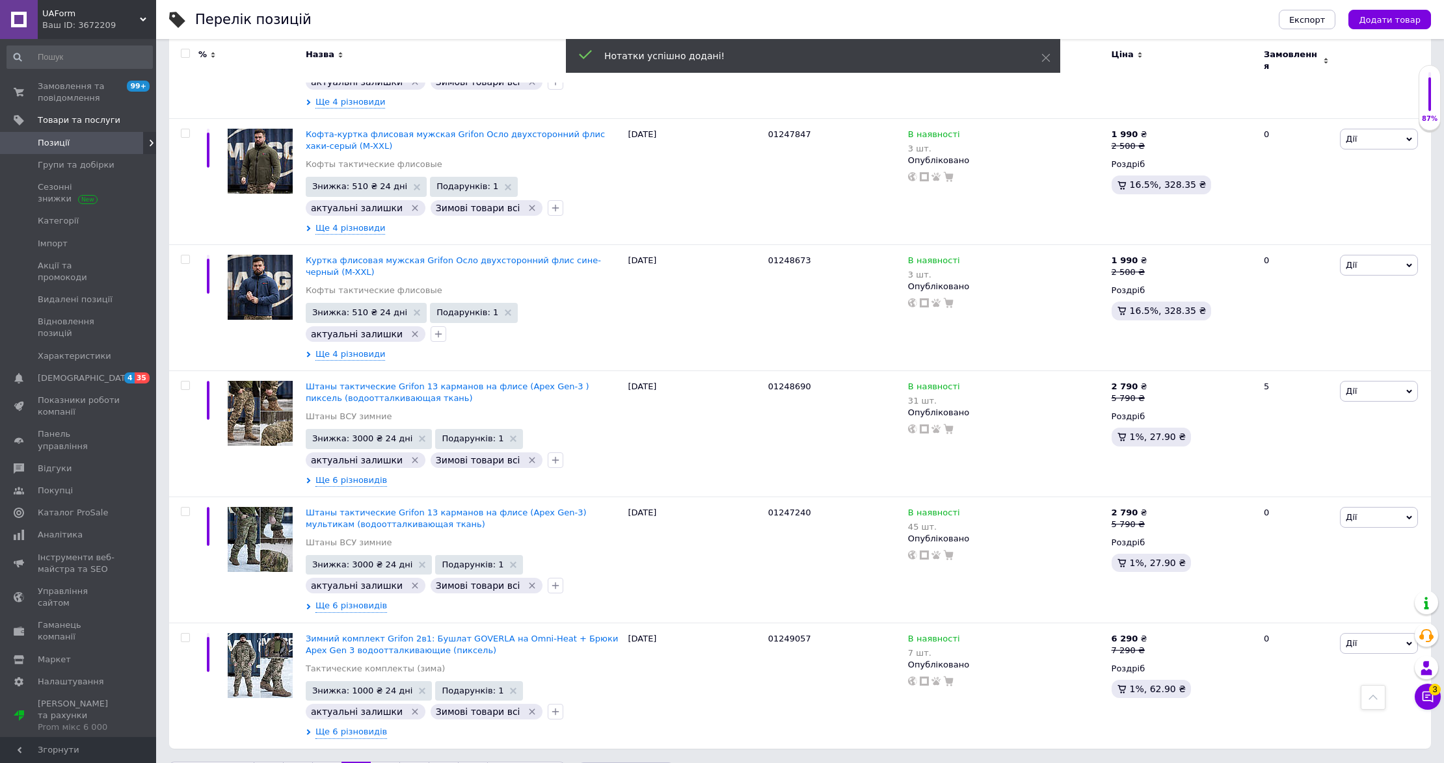
click at [378, 762] on link "5" at bounding box center [385, 775] width 29 height 27
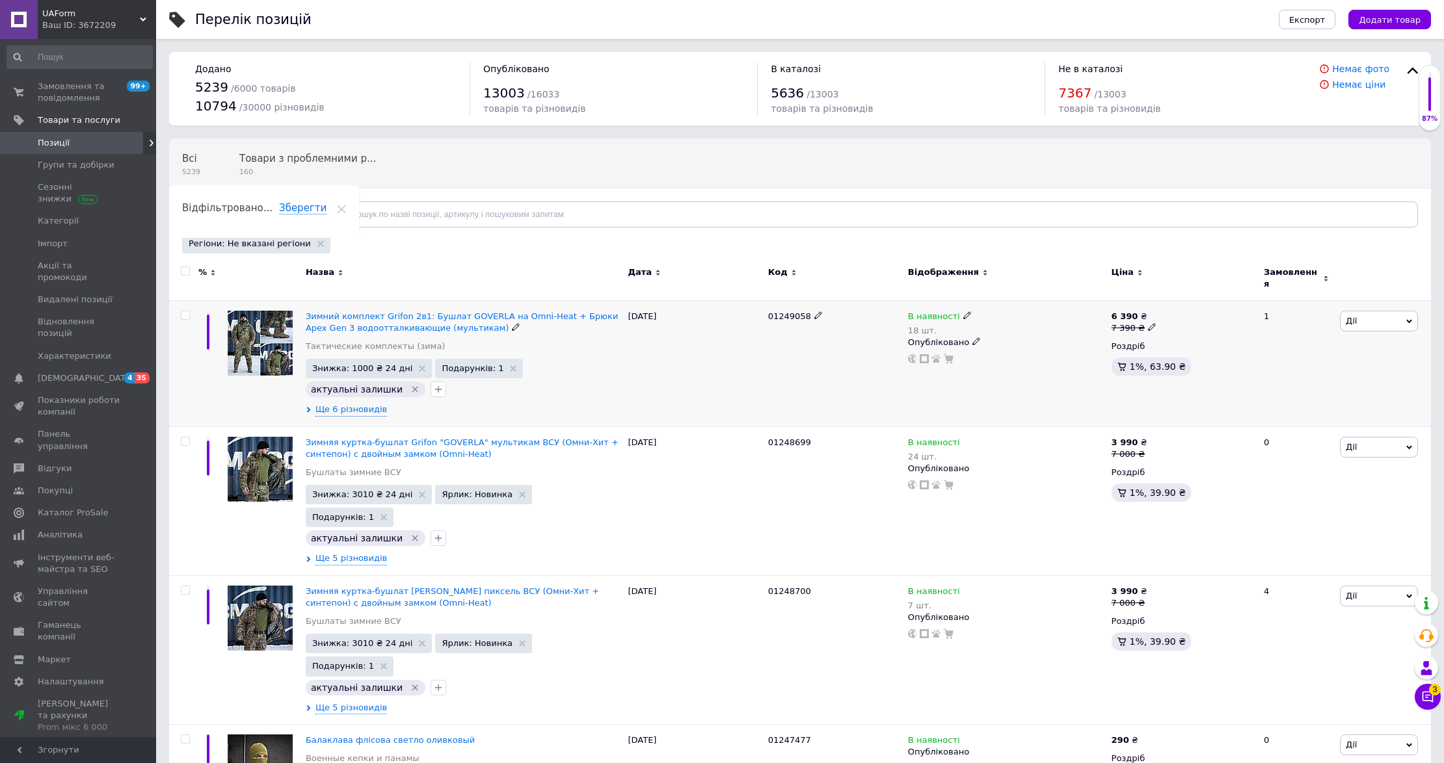
click at [185, 311] on input "checkbox" at bounding box center [185, 315] width 8 height 8
checkbox input "true"
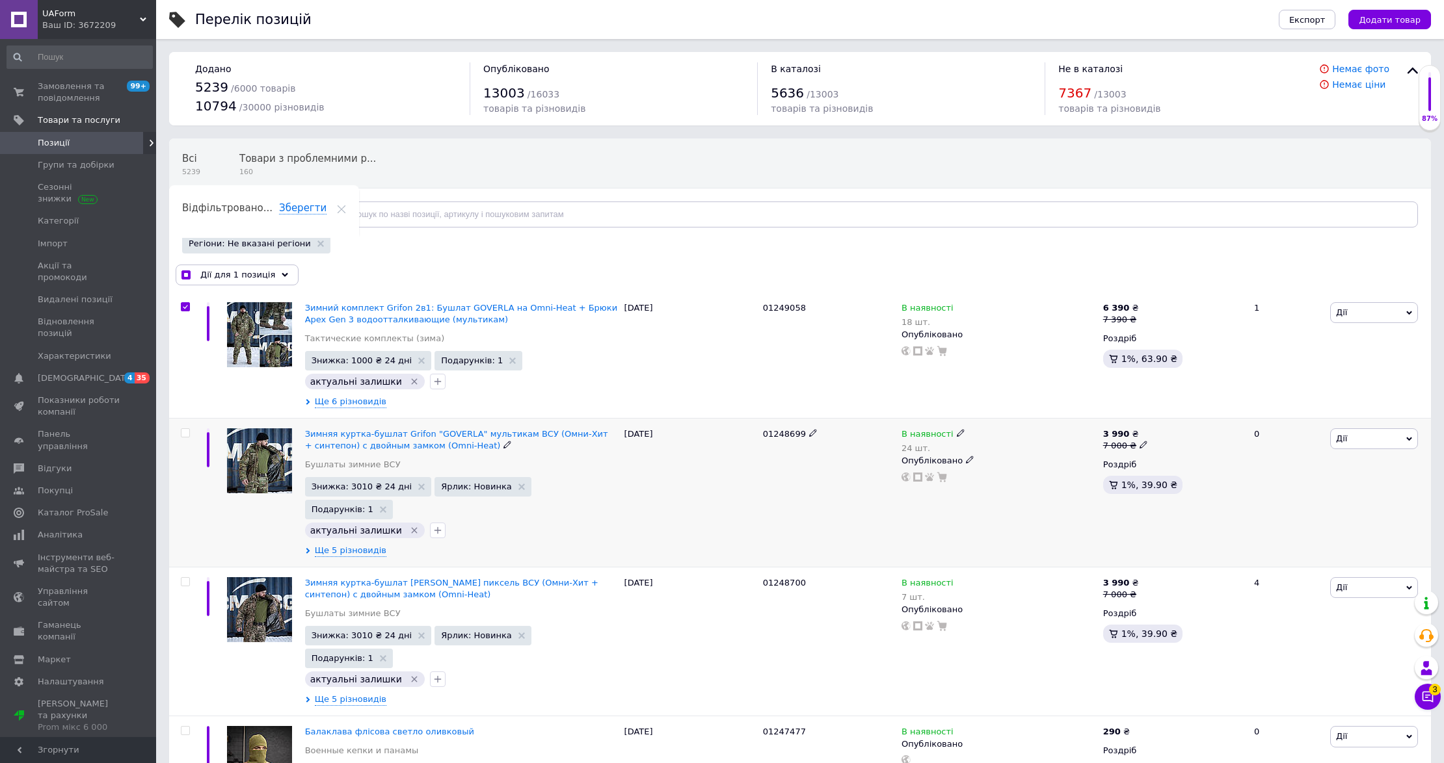
click at [182, 430] on input "checkbox" at bounding box center [185, 433] width 8 height 8
checkbox input "true"
click at [185, 578] on input "checkbox" at bounding box center [185, 582] width 8 height 8
checkbox input "true"
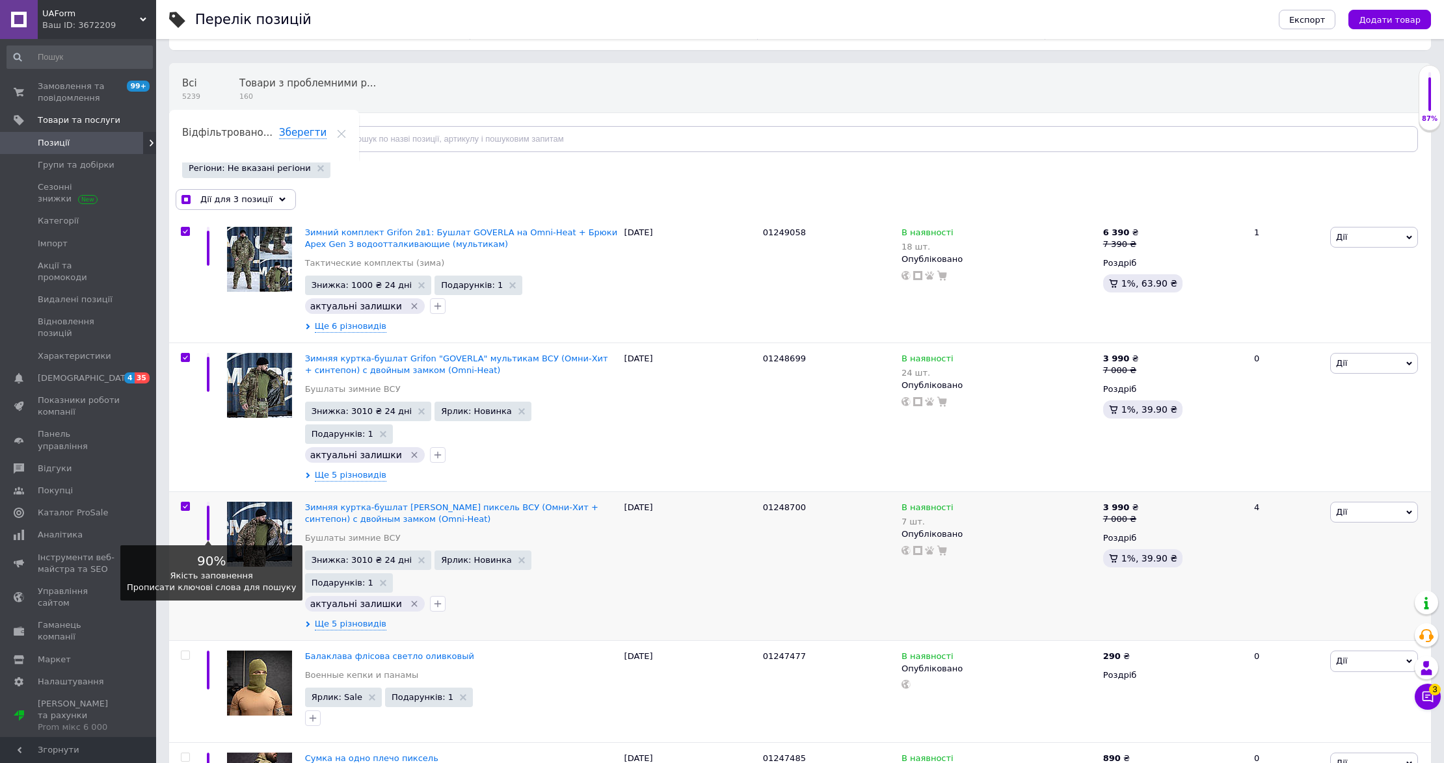
scroll to position [86, 0]
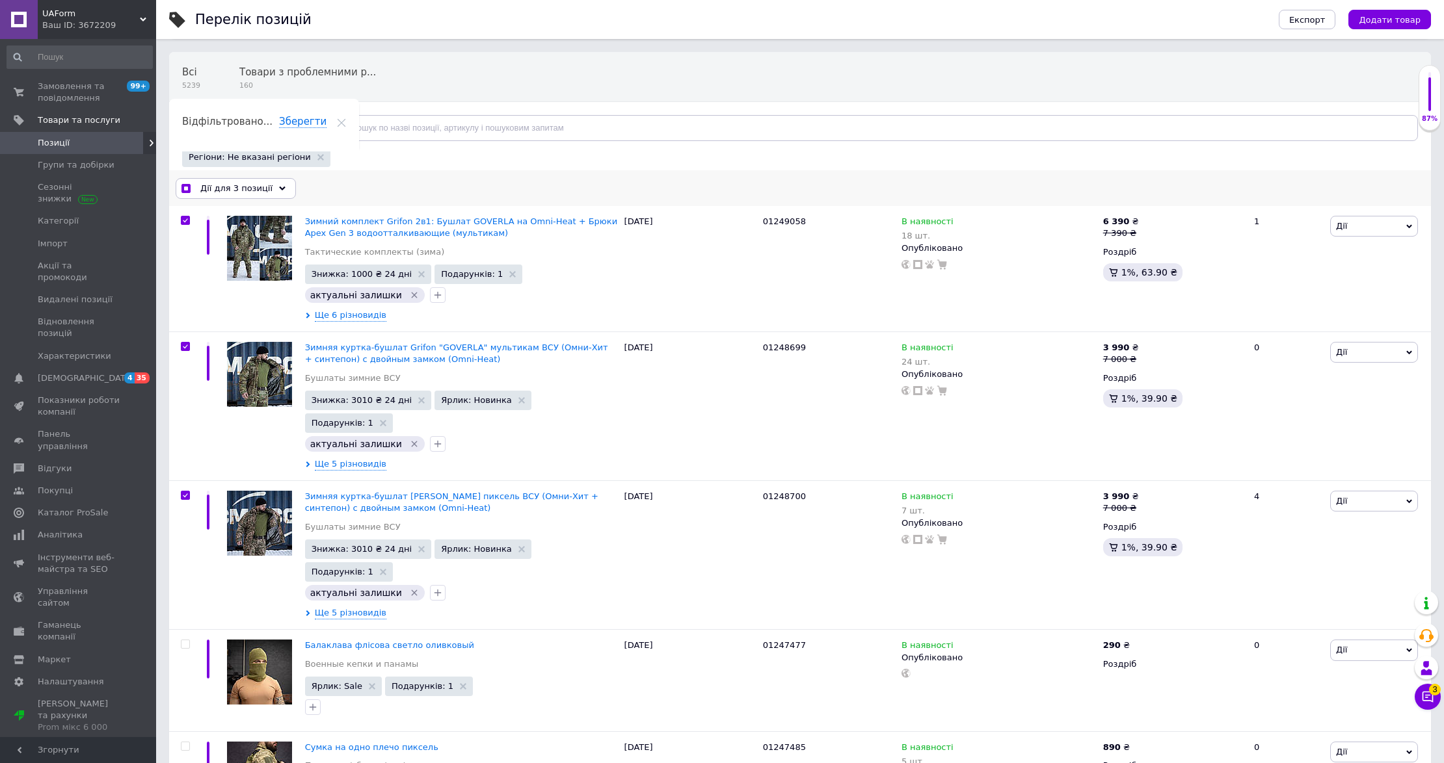
click at [263, 202] on div "Дії для 3 позиції Вибрати усі 1076 позицій Вибрані всі 1076 позицій Скасувати о…" at bounding box center [799, 189] width 1261 height 34
click at [264, 185] on div "Дії для 3 позиції" at bounding box center [236, 188] width 120 height 21
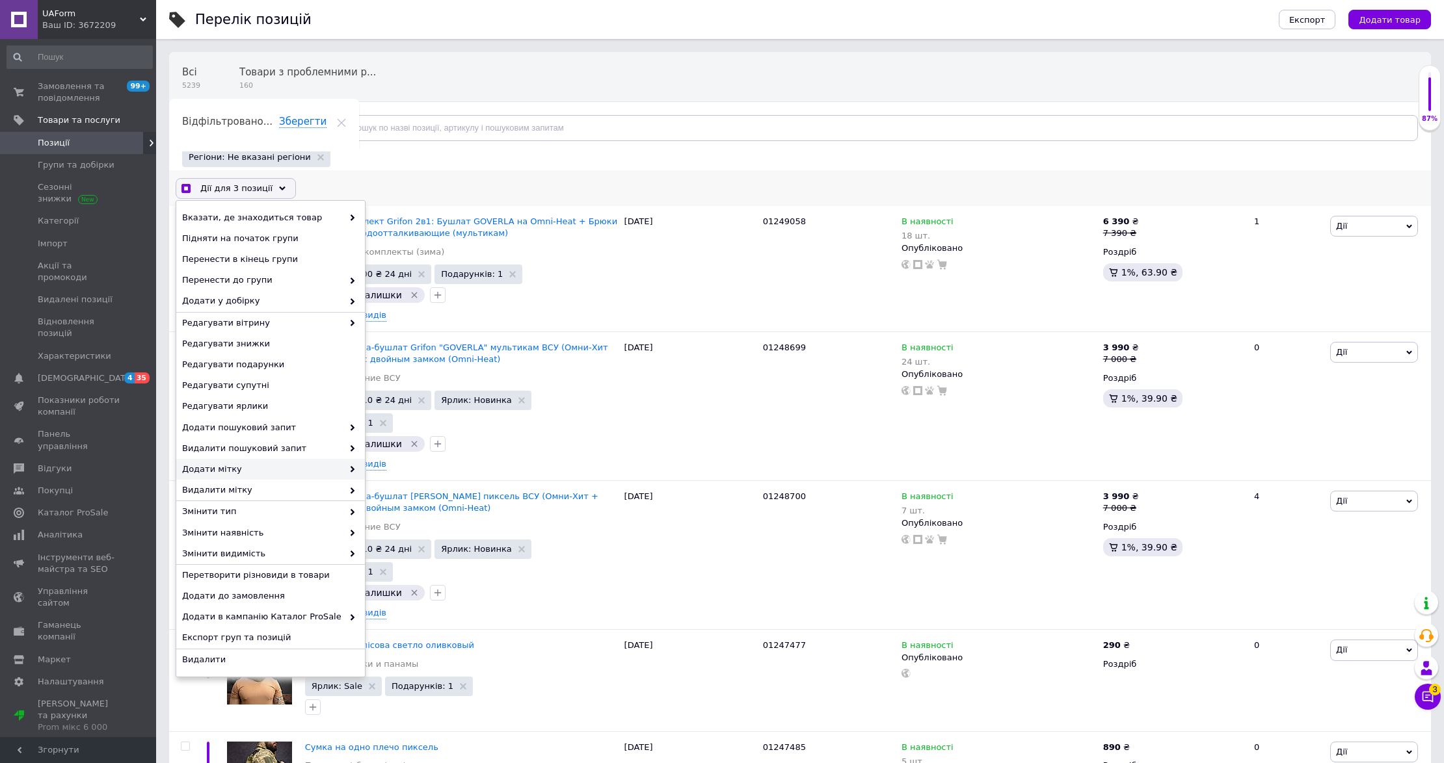
click at [295, 469] on span "Додати мітку" at bounding box center [262, 470] width 161 height 12
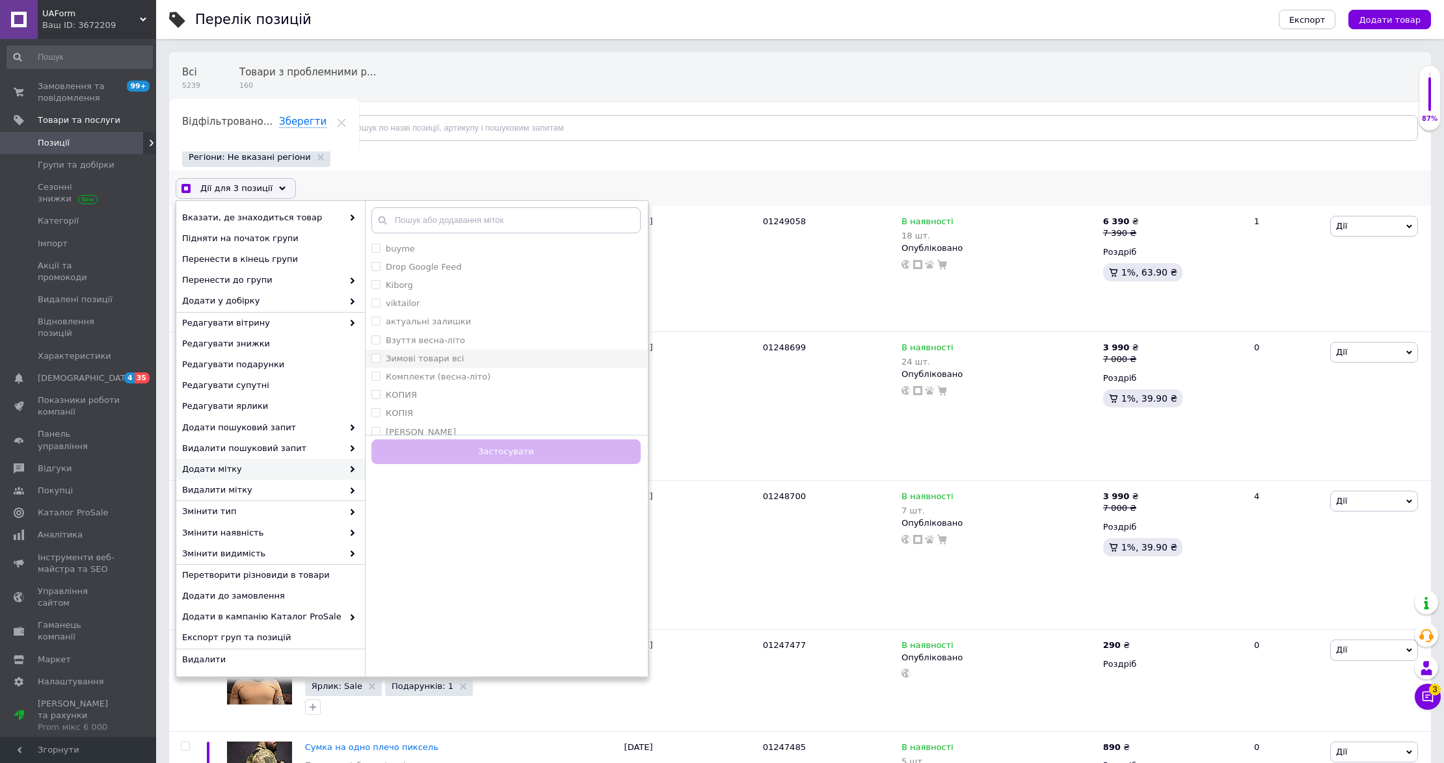
click at [415, 360] on label "Зимові товари всі" at bounding box center [425, 359] width 78 height 10
checkbox input "true"
click at [508, 458] on button "Застосувати" at bounding box center [505, 452] width 269 height 25
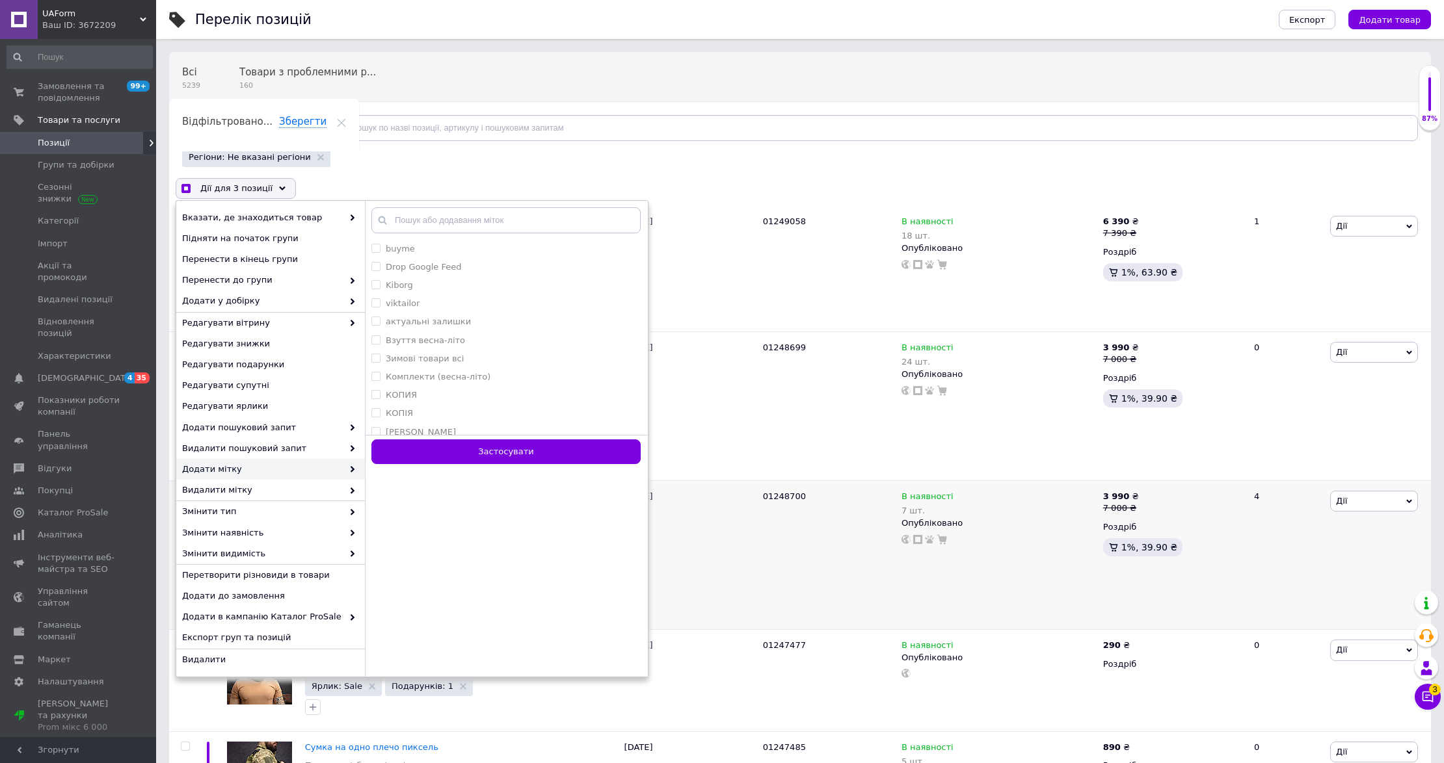
checkbox input "false"
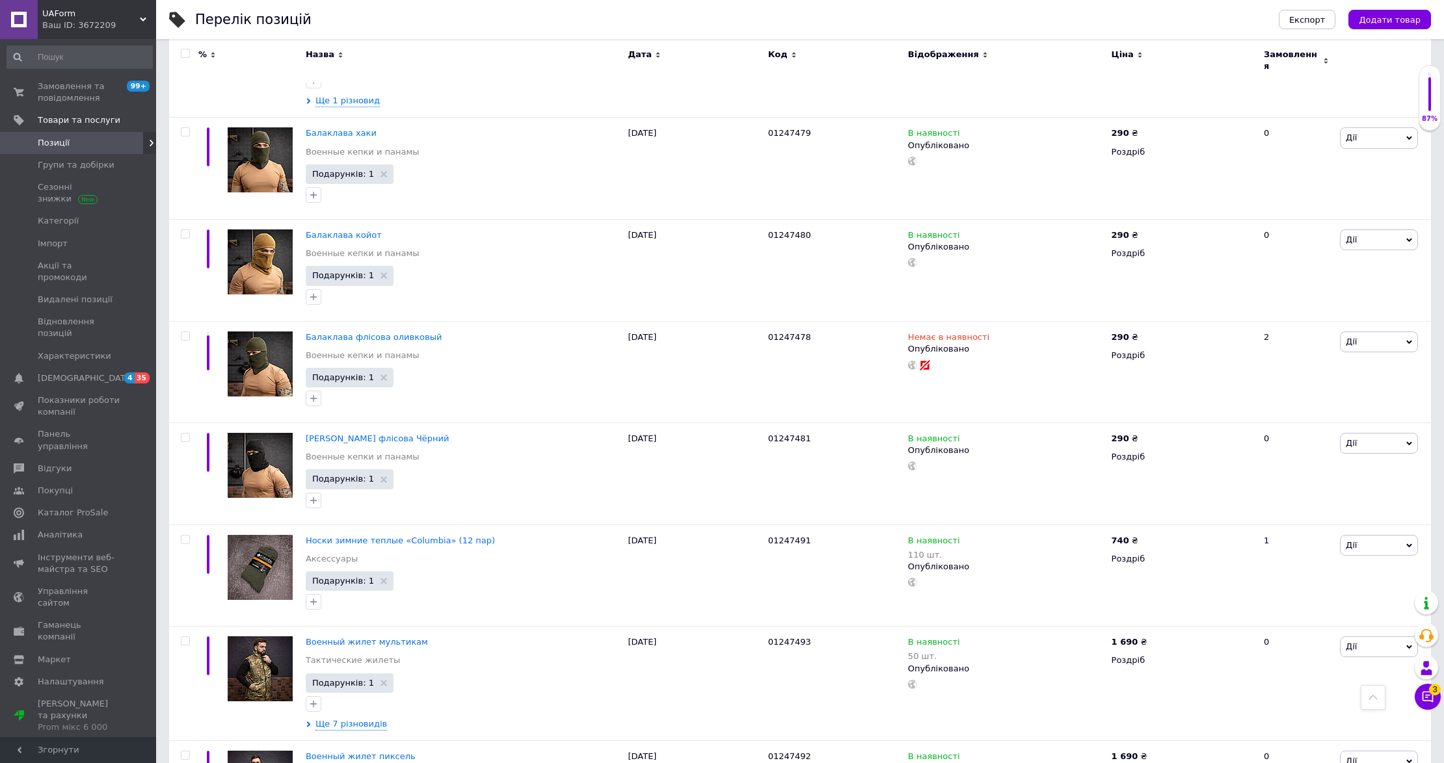
scroll to position [1774, 0]
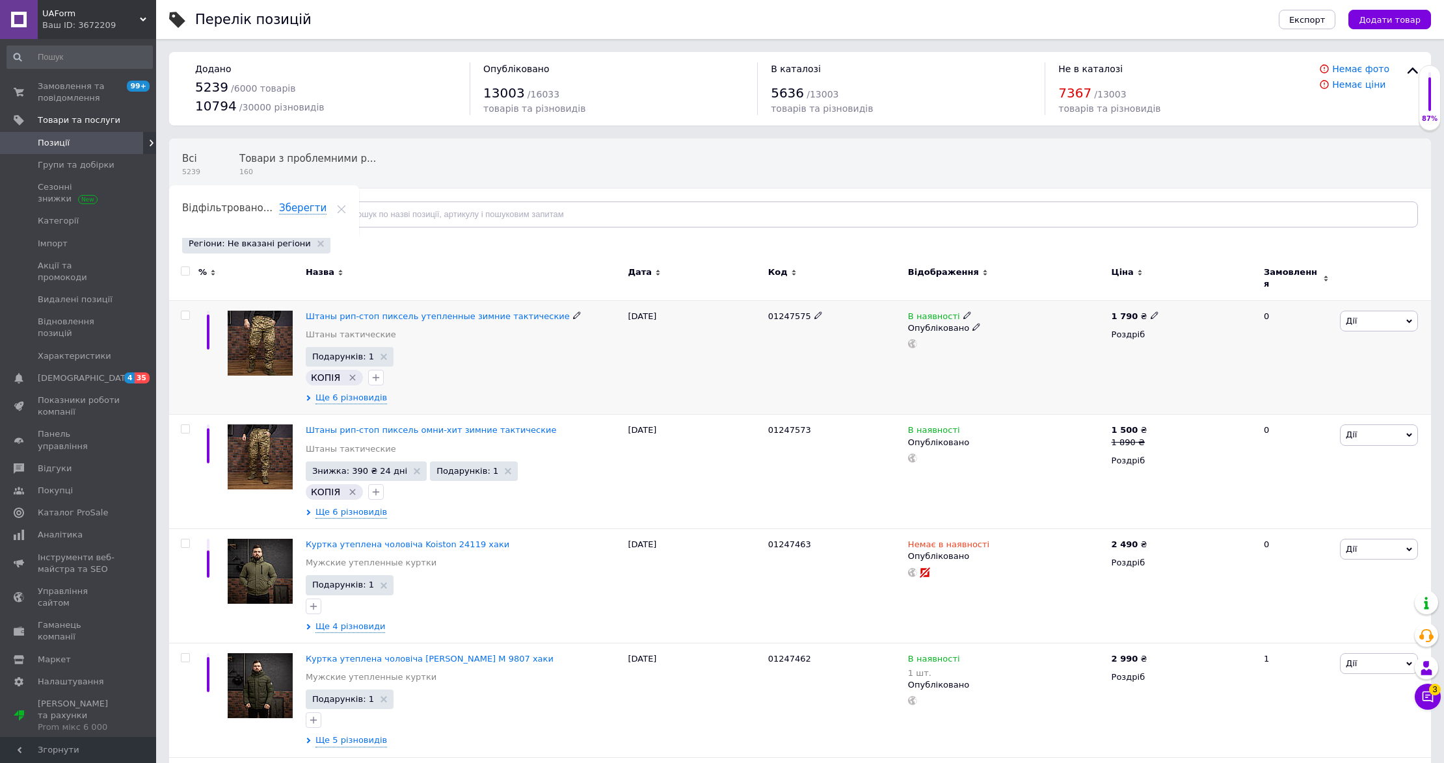
click at [183, 311] on input "checkbox" at bounding box center [185, 315] width 8 height 8
checkbox input "true"
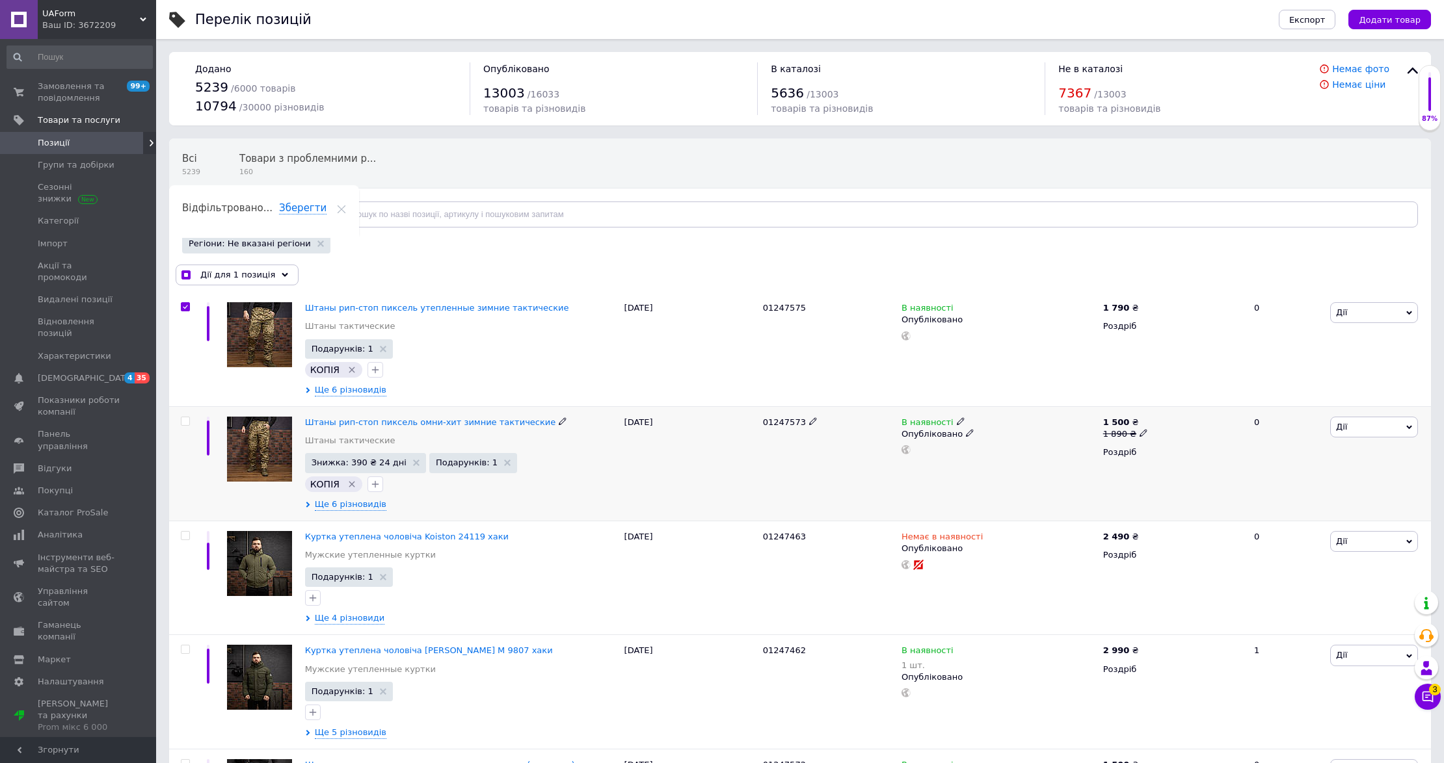
click at [182, 421] on input "checkbox" at bounding box center [185, 421] width 8 height 8
checkbox input "true"
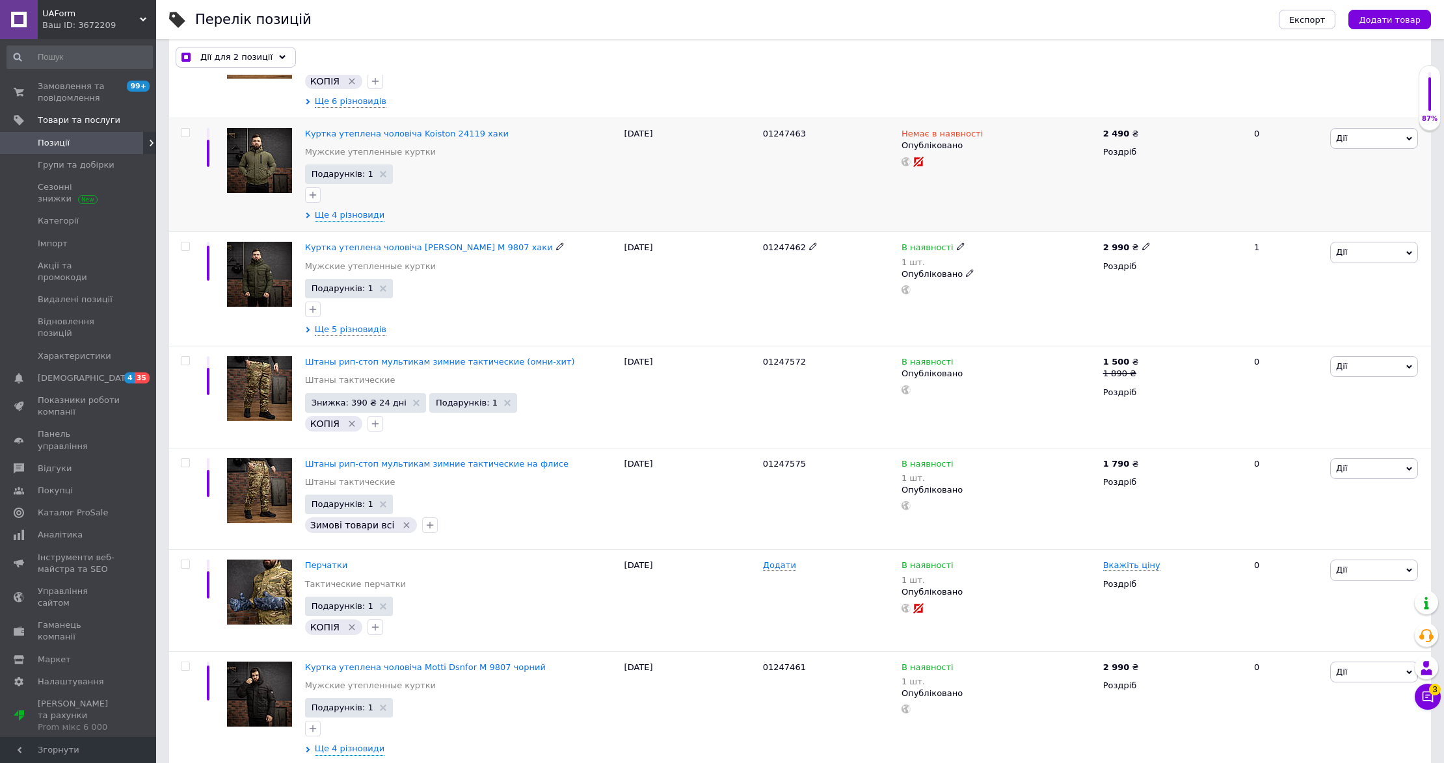
scroll to position [433, 0]
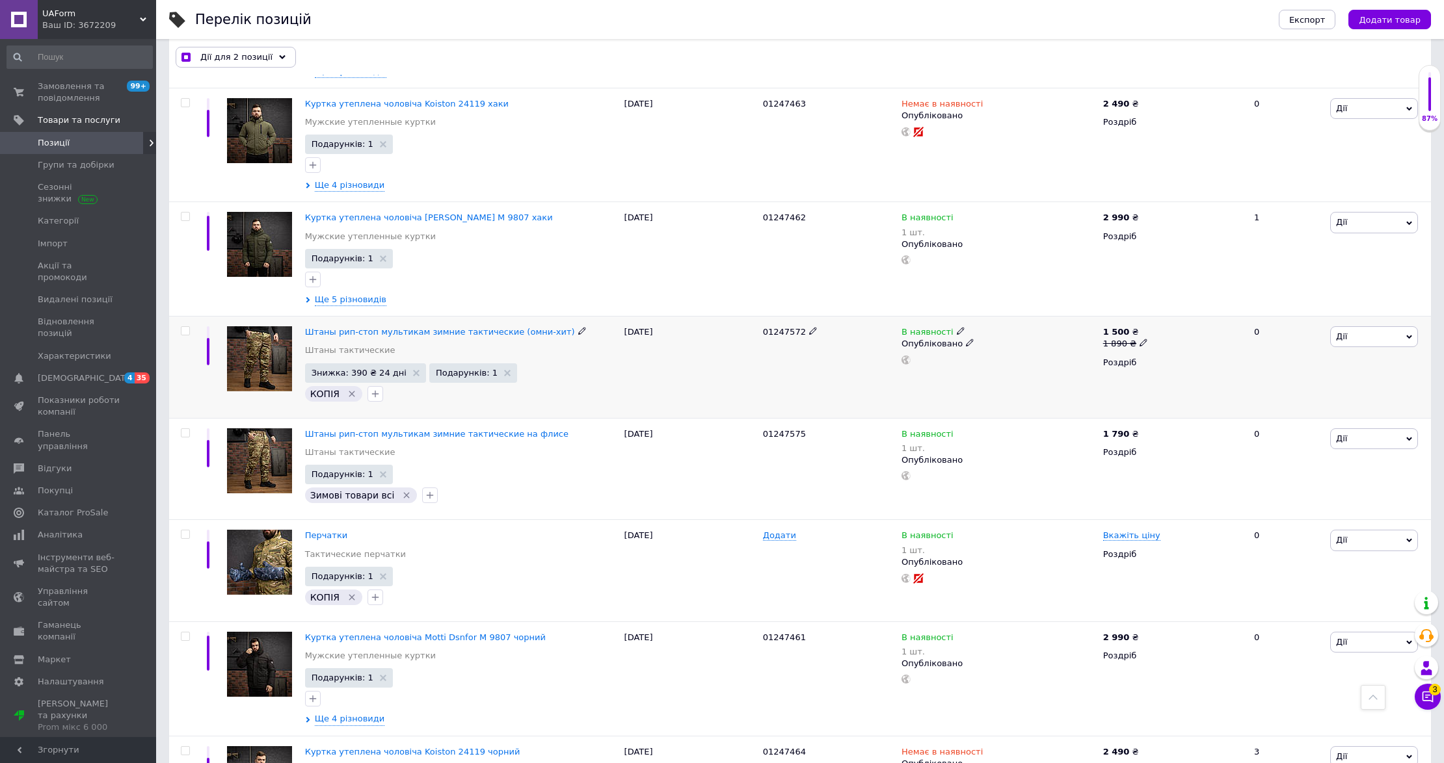
click at [183, 334] on input "checkbox" at bounding box center [185, 331] width 8 height 8
checkbox input "true"
click at [183, 436] on input "checkbox" at bounding box center [185, 433] width 8 height 8
checkbox input "true"
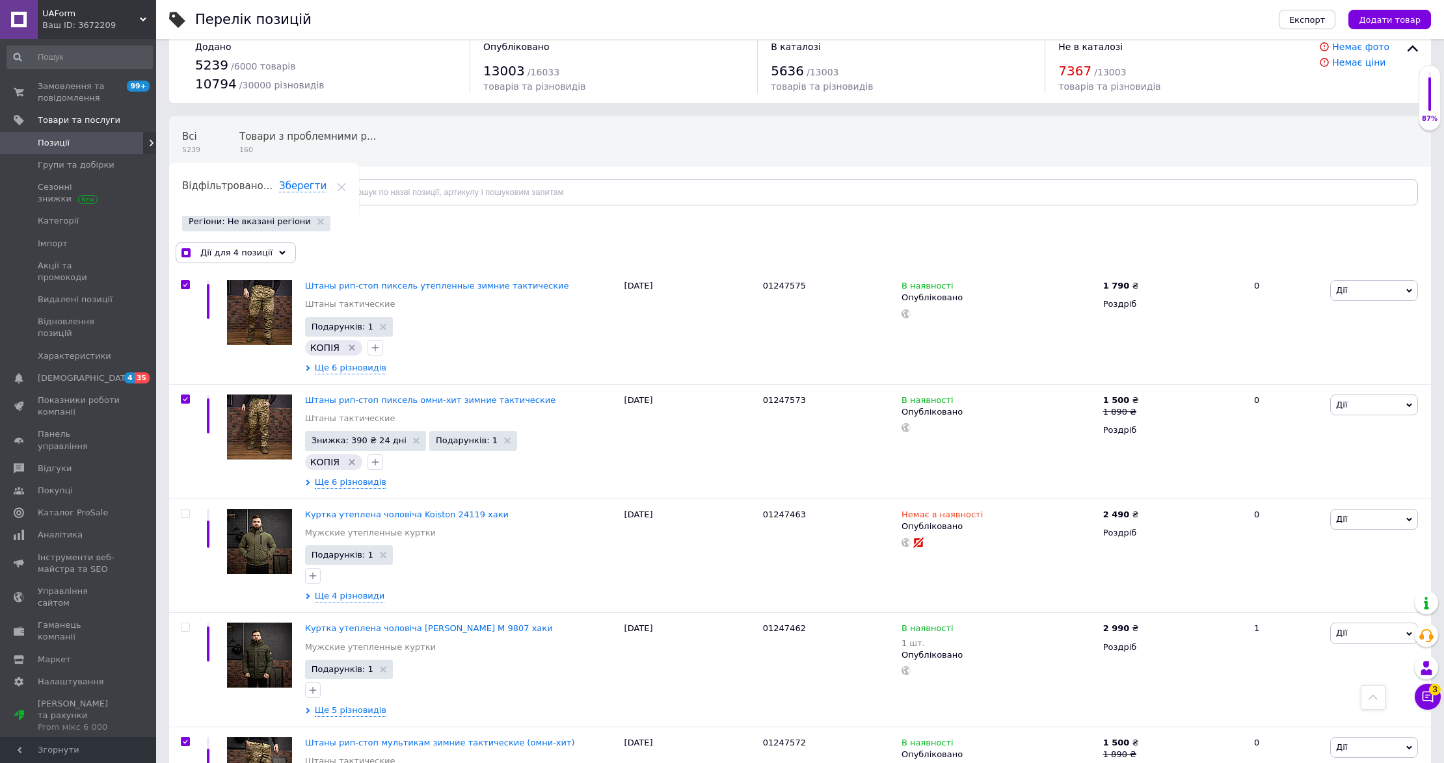
scroll to position [0, 0]
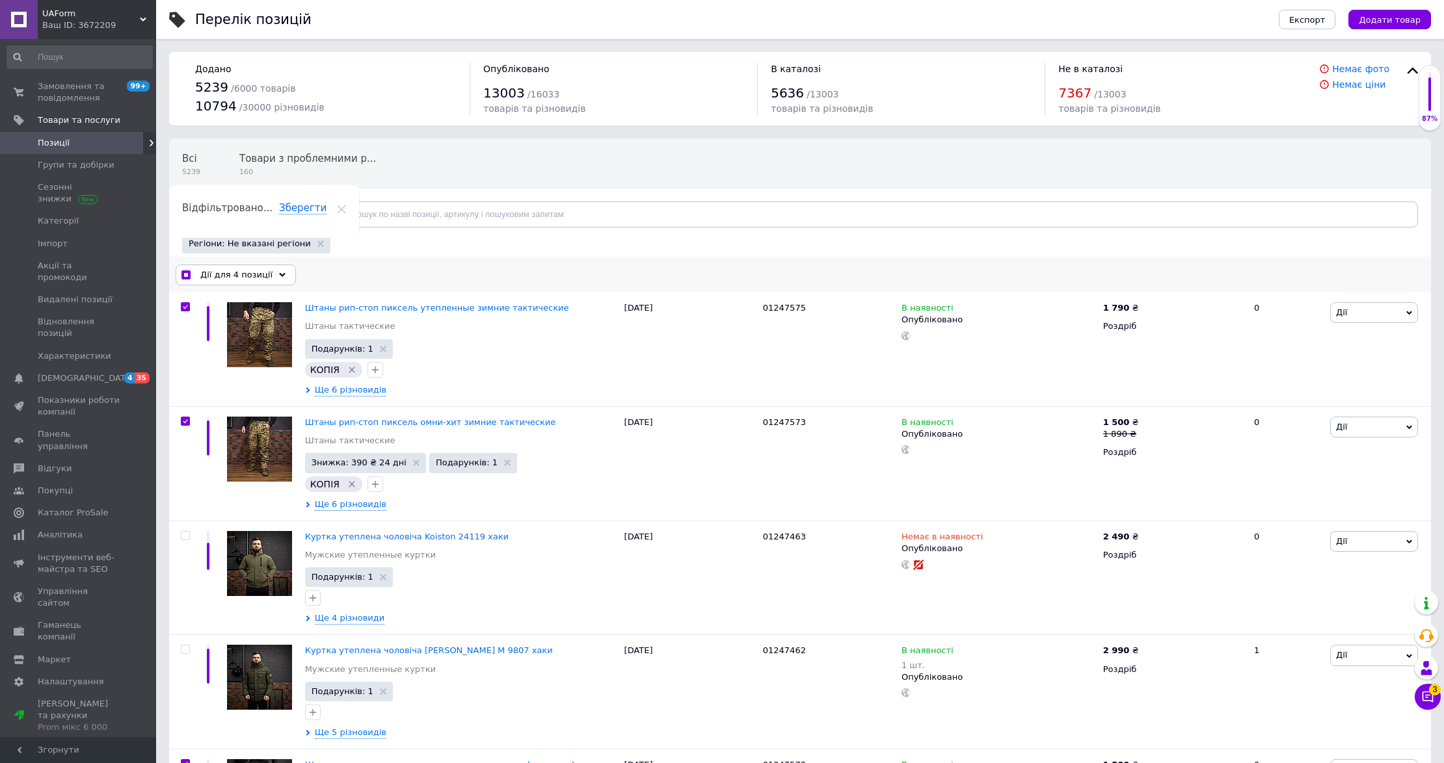
click at [241, 276] on span "Дії для 4 позиції" at bounding box center [236, 275] width 72 height 12
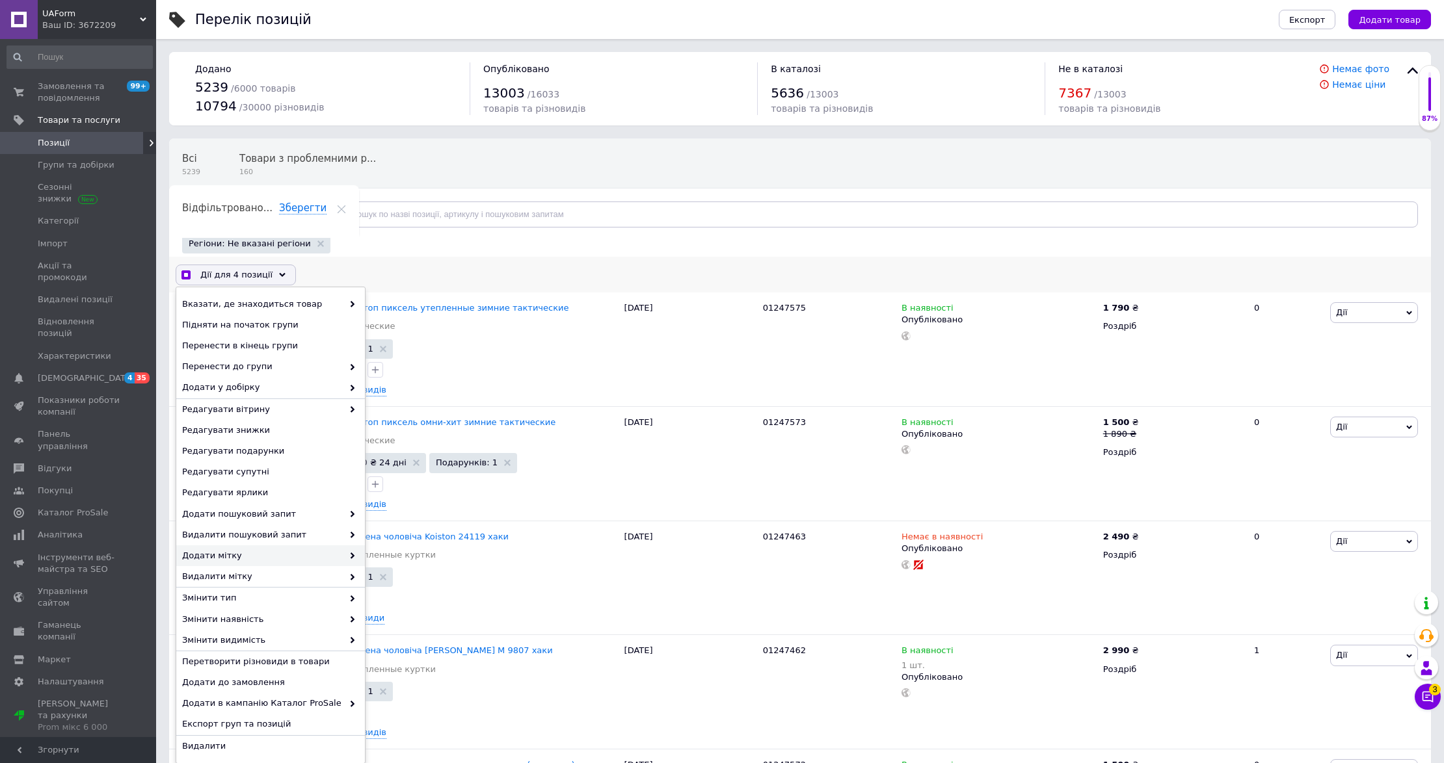
click at [306, 557] on span "Додати мітку" at bounding box center [262, 556] width 161 height 12
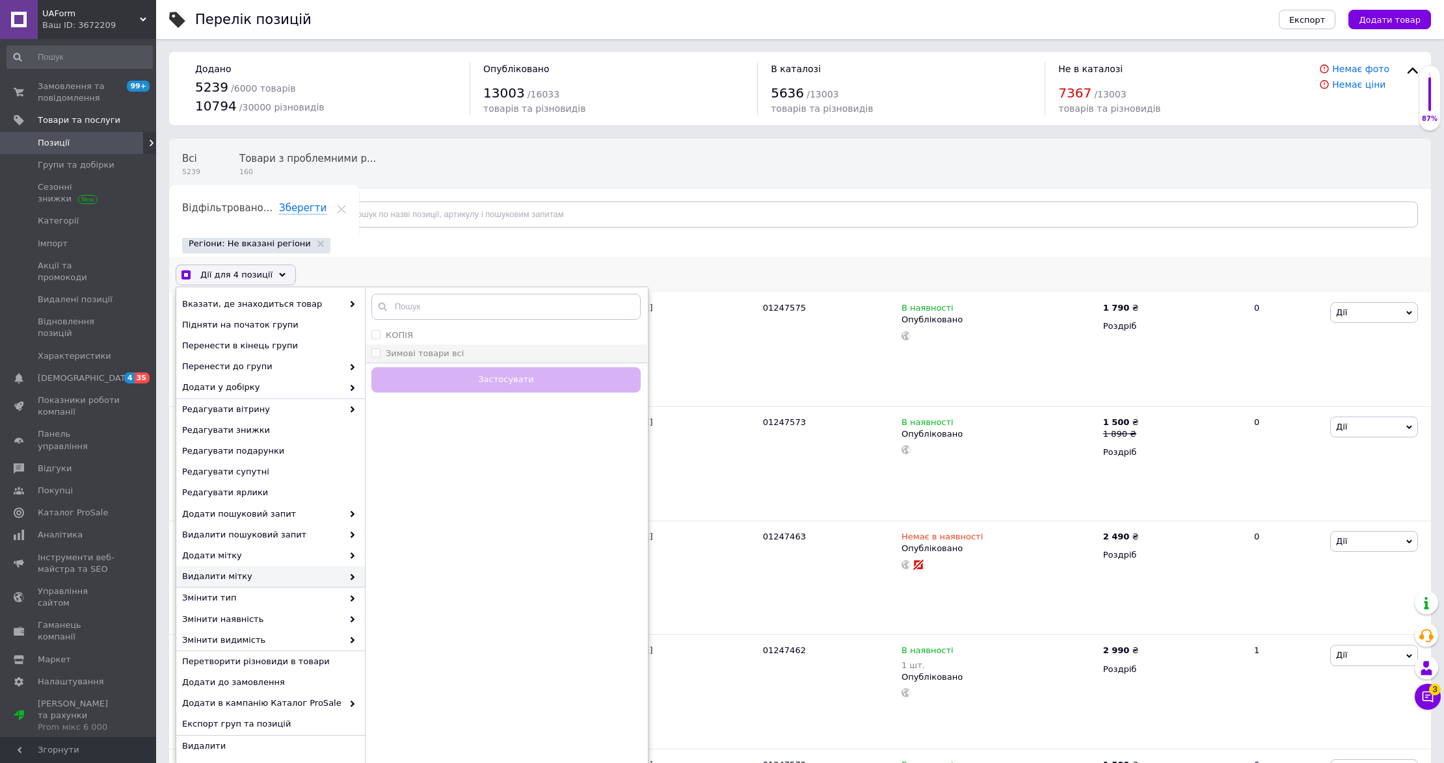
click at [433, 356] on label "Зимові товари всі" at bounding box center [425, 354] width 78 height 10
checkbox input "true"
click at [534, 382] on button "Застосувати" at bounding box center [505, 379] width 269 height 25
checkbox input "false"
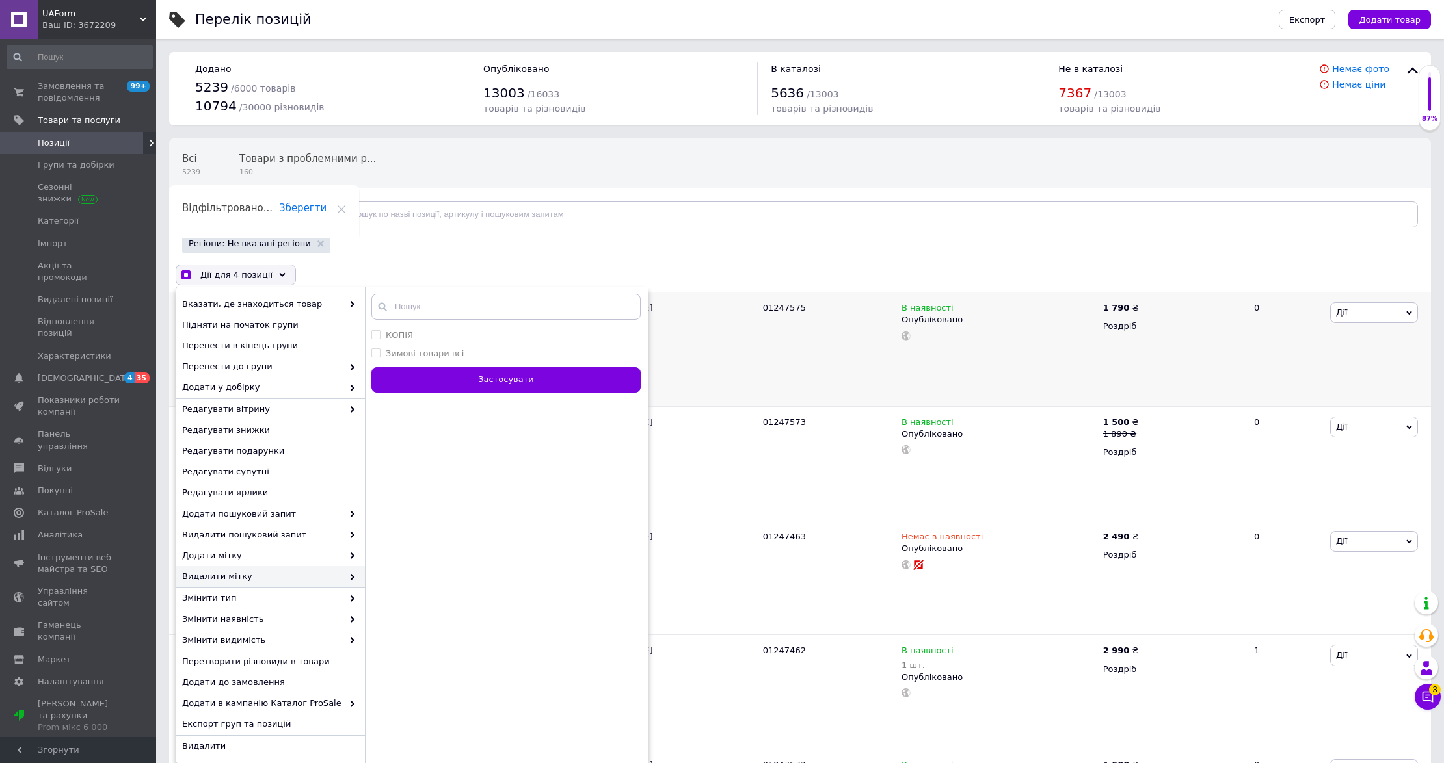
checkbox input "false"
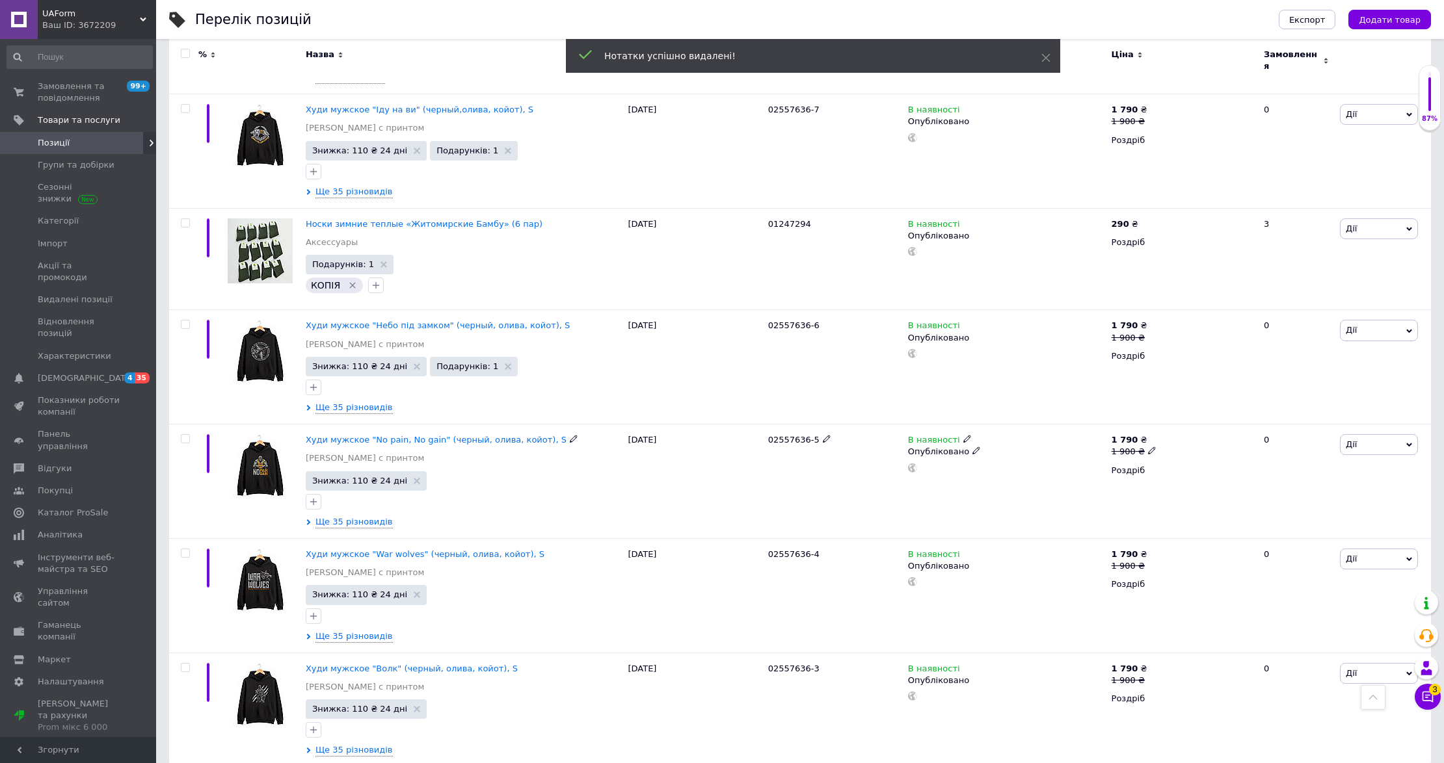
scroll to position [1803, 0]
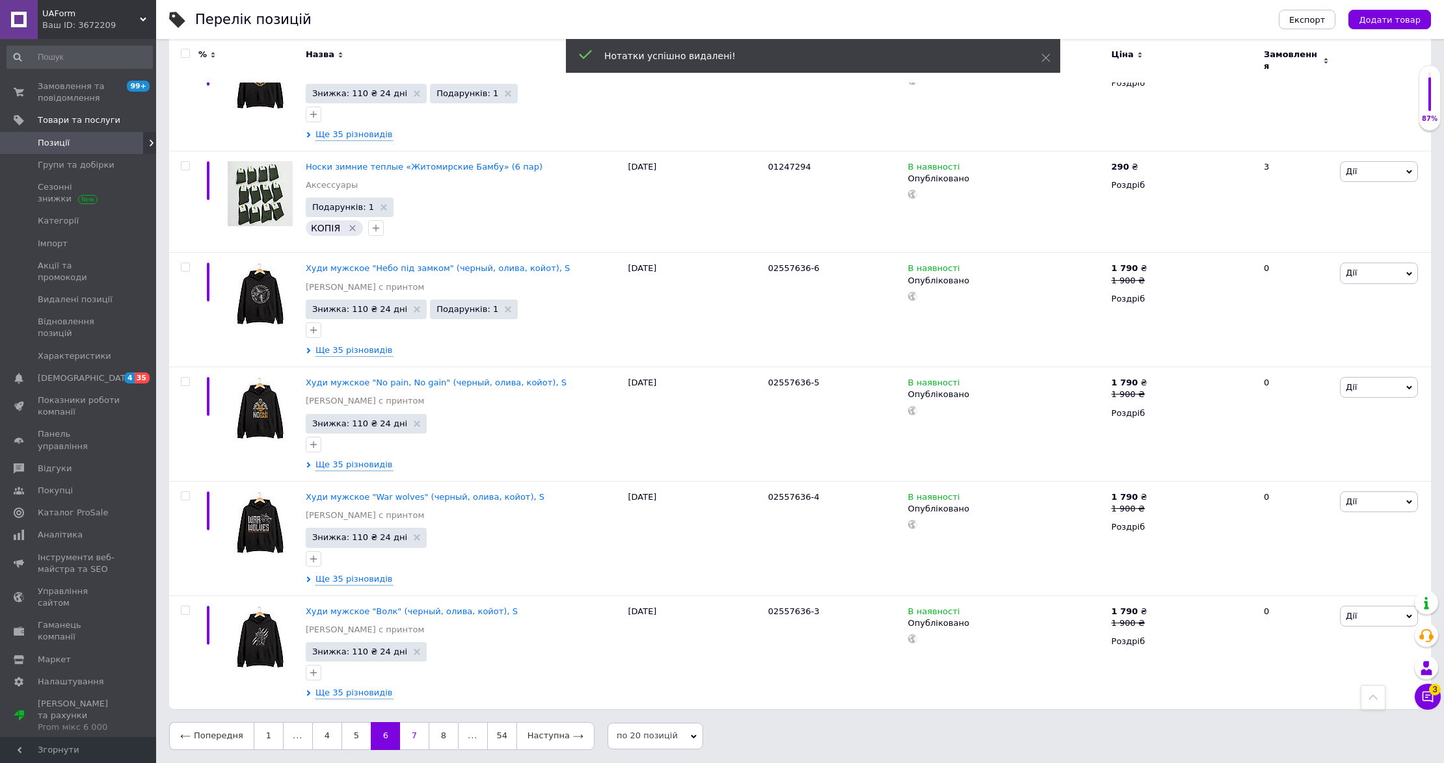
click at [410, 732] on link "7" at bounding box center [414, 735] width 29 height 27
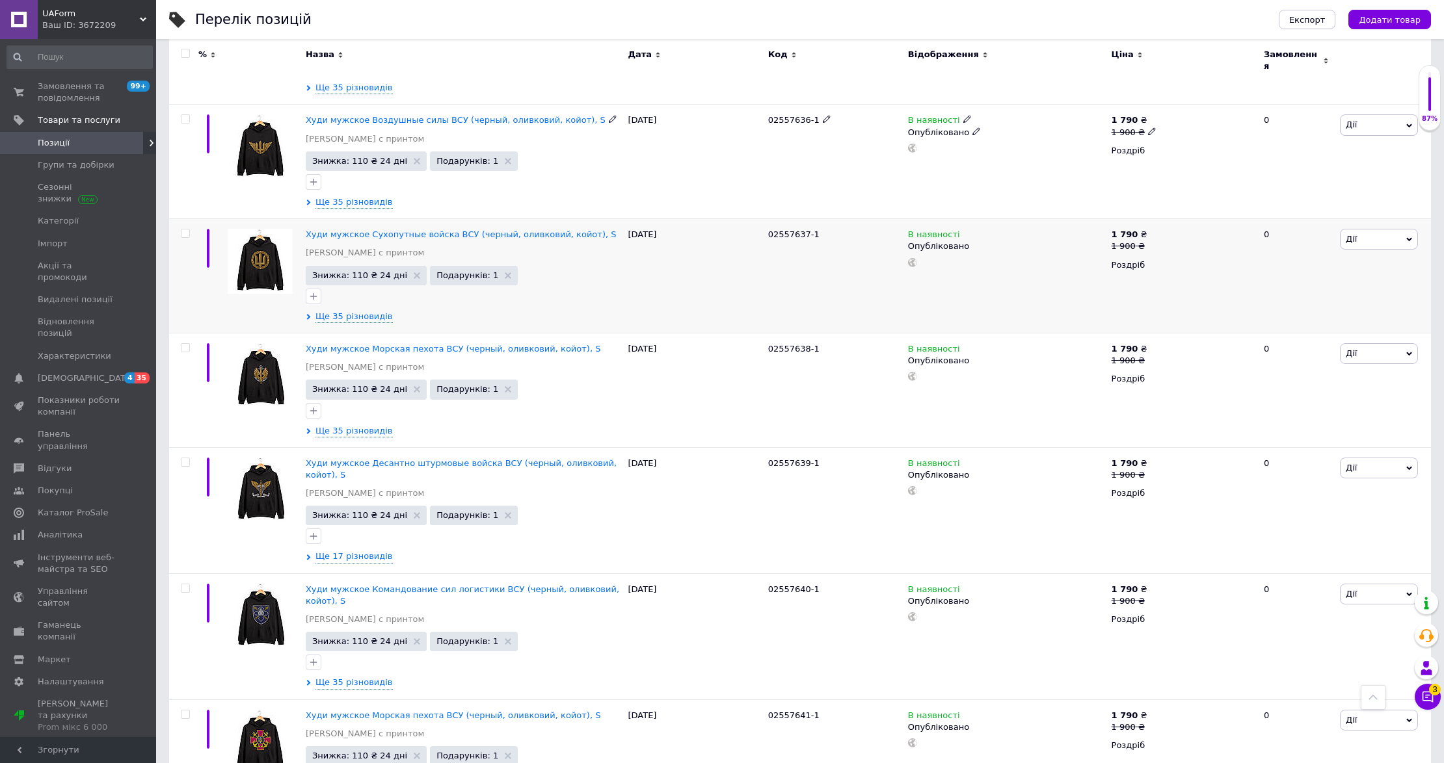
scroll to position [1878, 0]
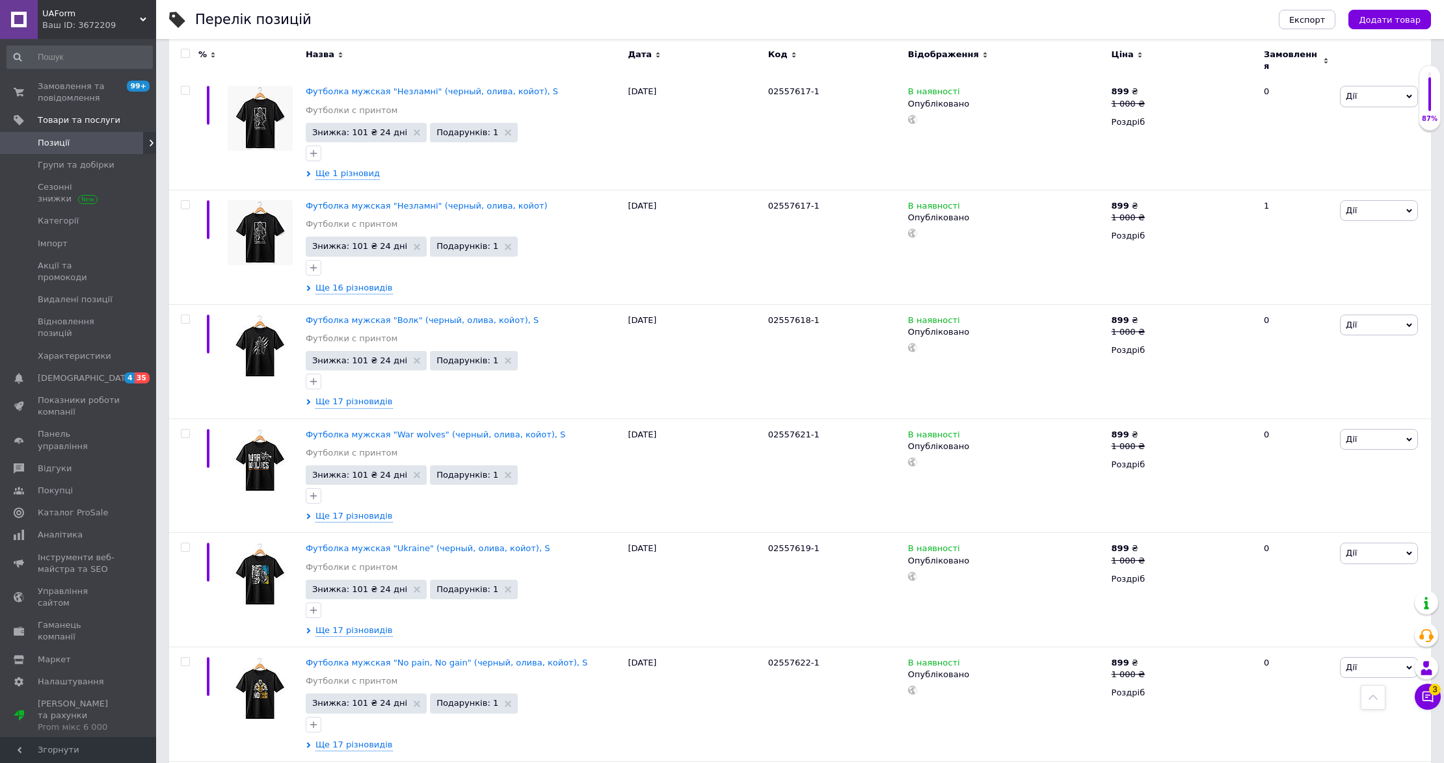
scroll to position [1866, 0]
